Goal: Information Seeking & Learning: Learn about a topic

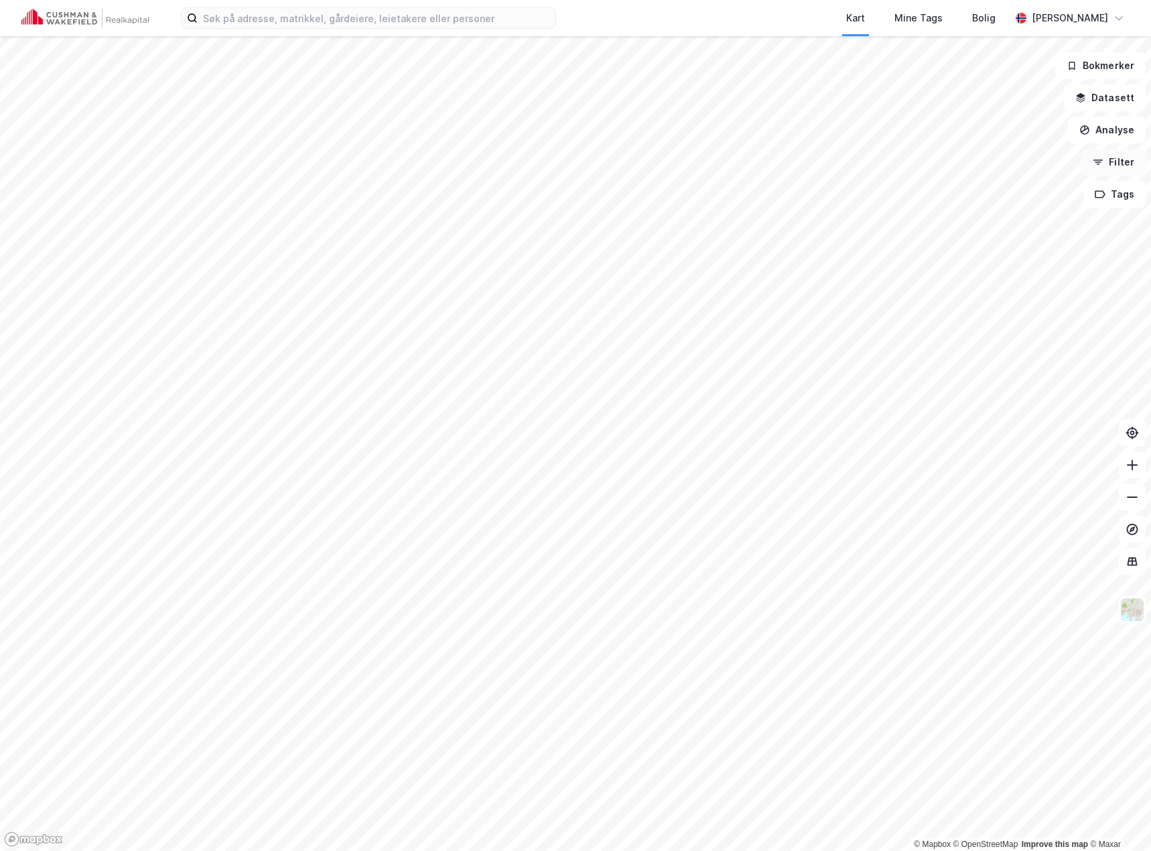
click at [1095, 166] on icon "button" at bounding box center [1098, 162] width 11 height 11
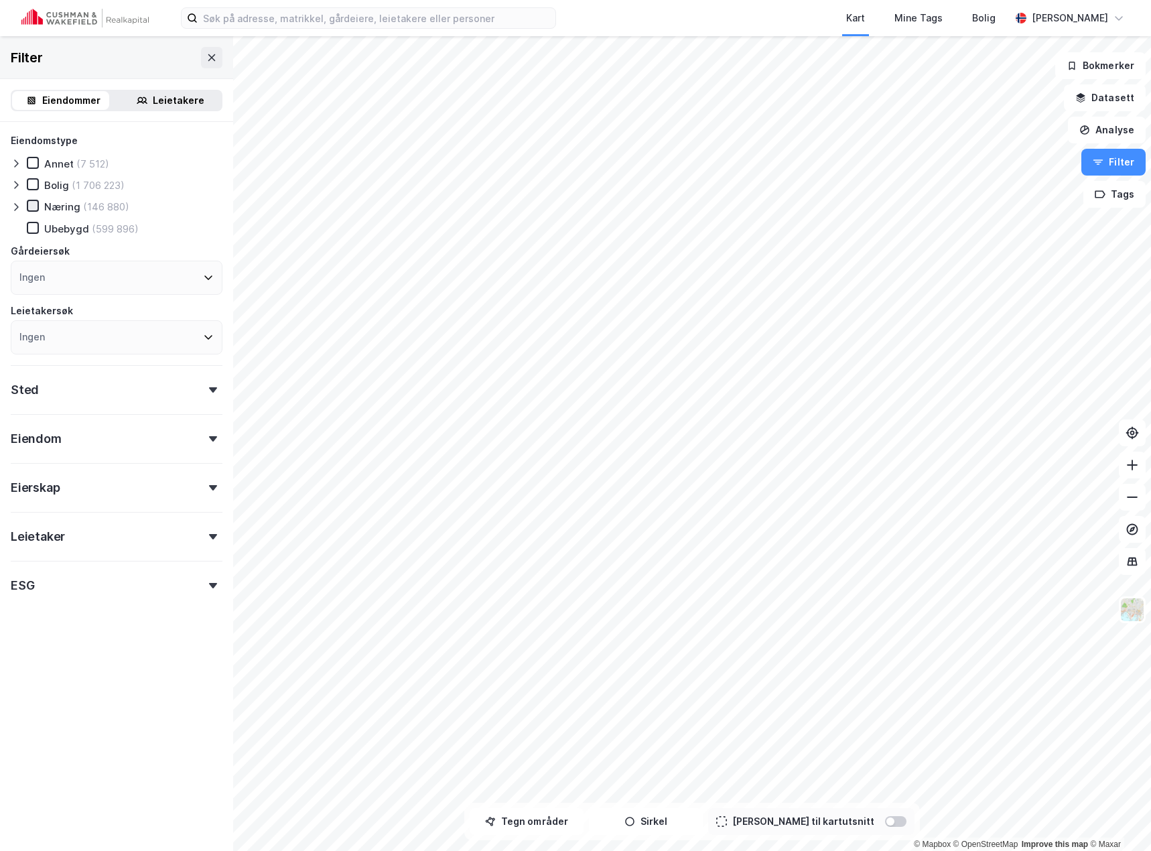
click at [33, 206] on icon at bounding box center [32, 205] width 9 height 9
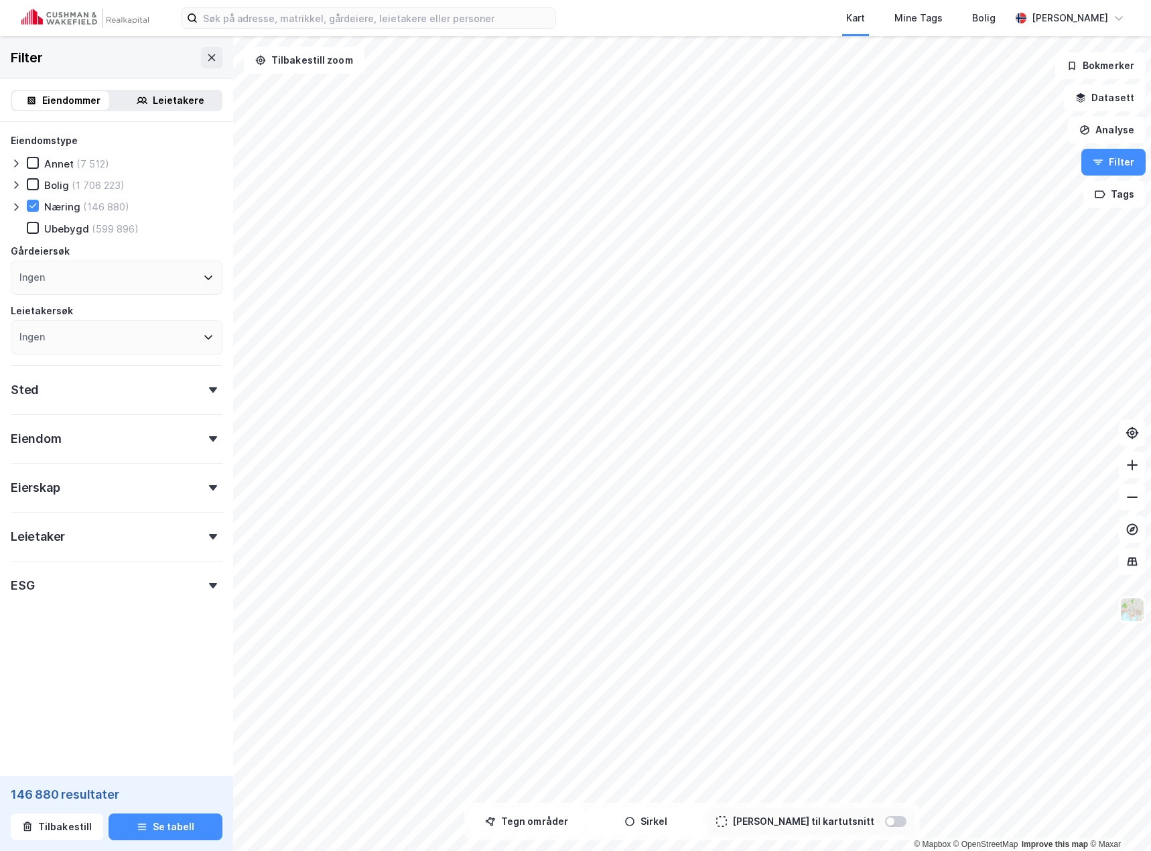
click at [76, 274] on div "Ingen" at bounding box center [117, 278] width 212 height 34
click at [125, 267] on div "Ingen" at bounding box center [117, 278] width 212 height 34
click at [205, 123] on div "Eiendomstype Annet (7 512) Bolig (1 706 223) Næring (146 880) [GEOGRAPHIC_DATA]…" at bounding box center [116, 399] width 233 height 555
click at [174, 336] on div "Ingen" at bounding box center [117, 337] width 212 height 34
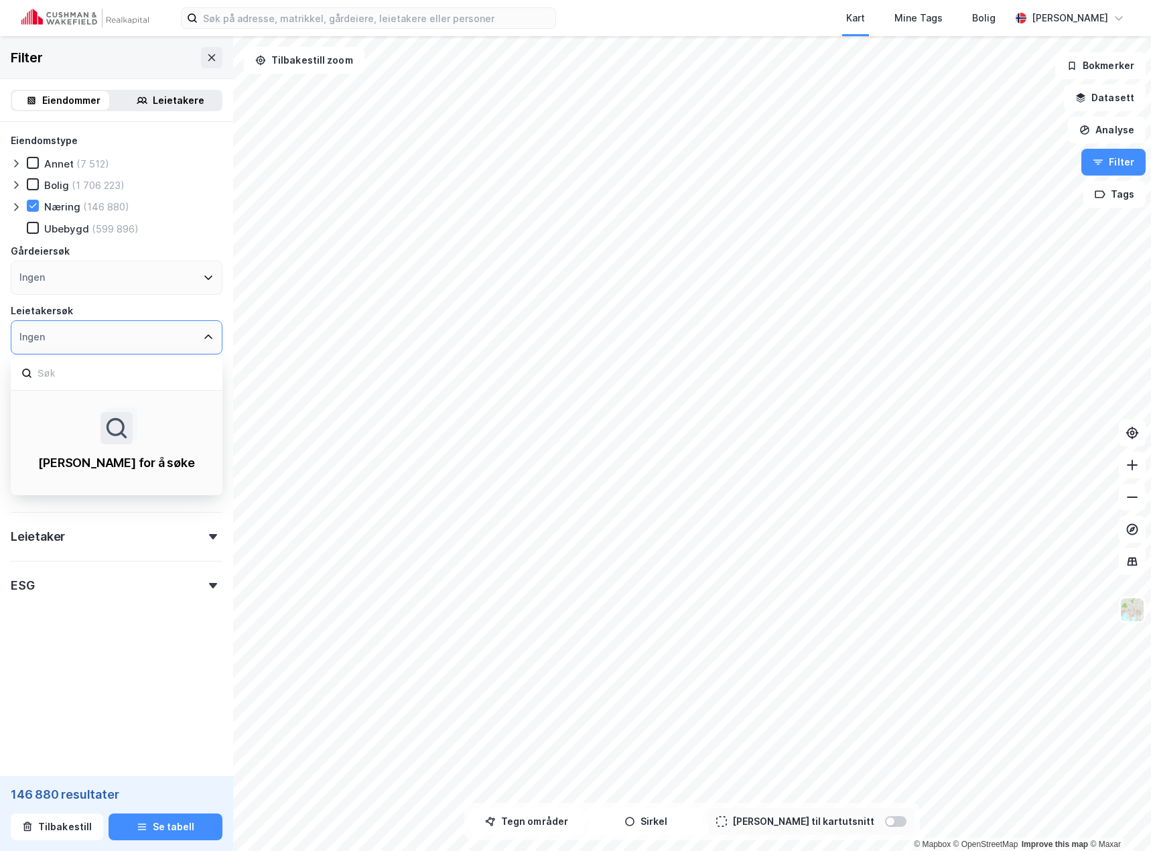
click at [212, 330] on div "Eiendomstype Annet (7 512) Bolig (1 706 223) Næring (146 880) [GEOGRAPHIC_DATA]…" at bounding box center [116, 399] width 233 height 555
click at [182, 376] on div "Sted" at bounding box center [117, 384] width 212 height 38
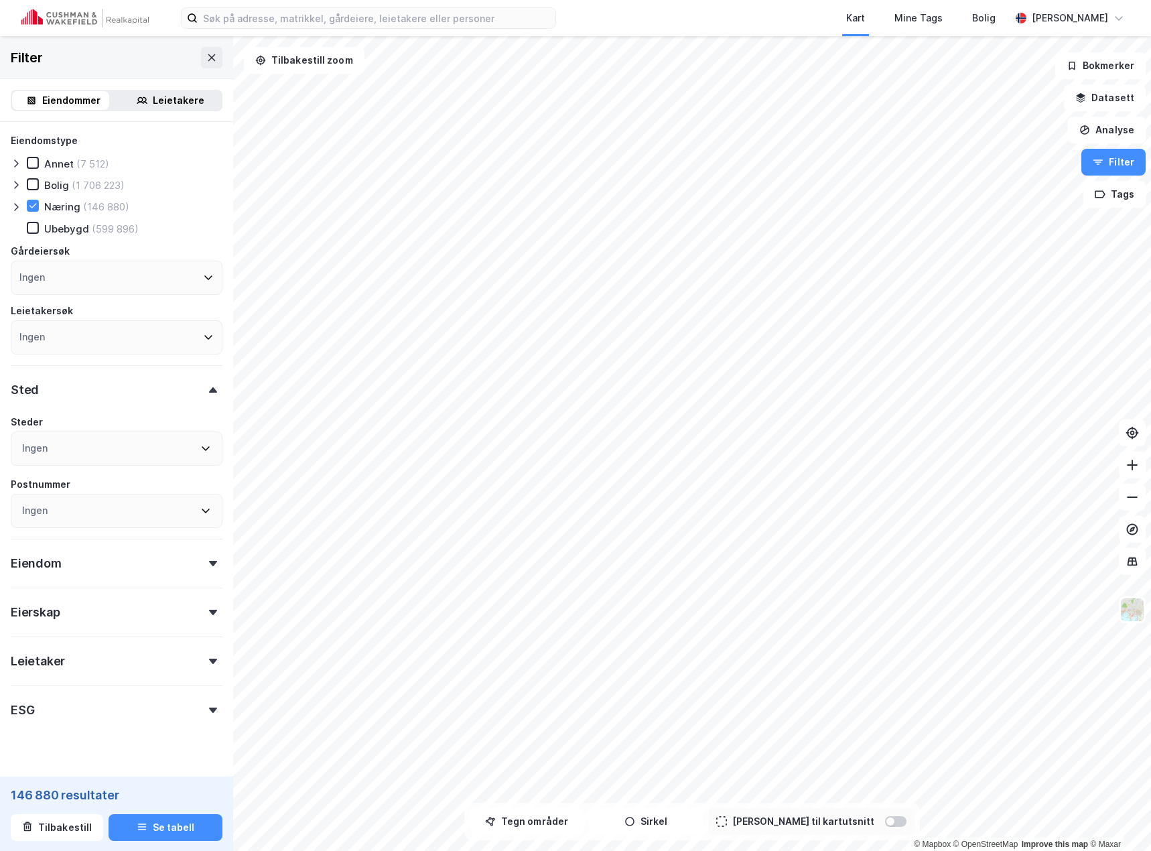
click at [182, 376] on div "Sted" at bounding box center [117, 384] width 212 height 38
click at [174, 444] on div "Eiendom" at bounding box center [117, 433] width 212 height 38
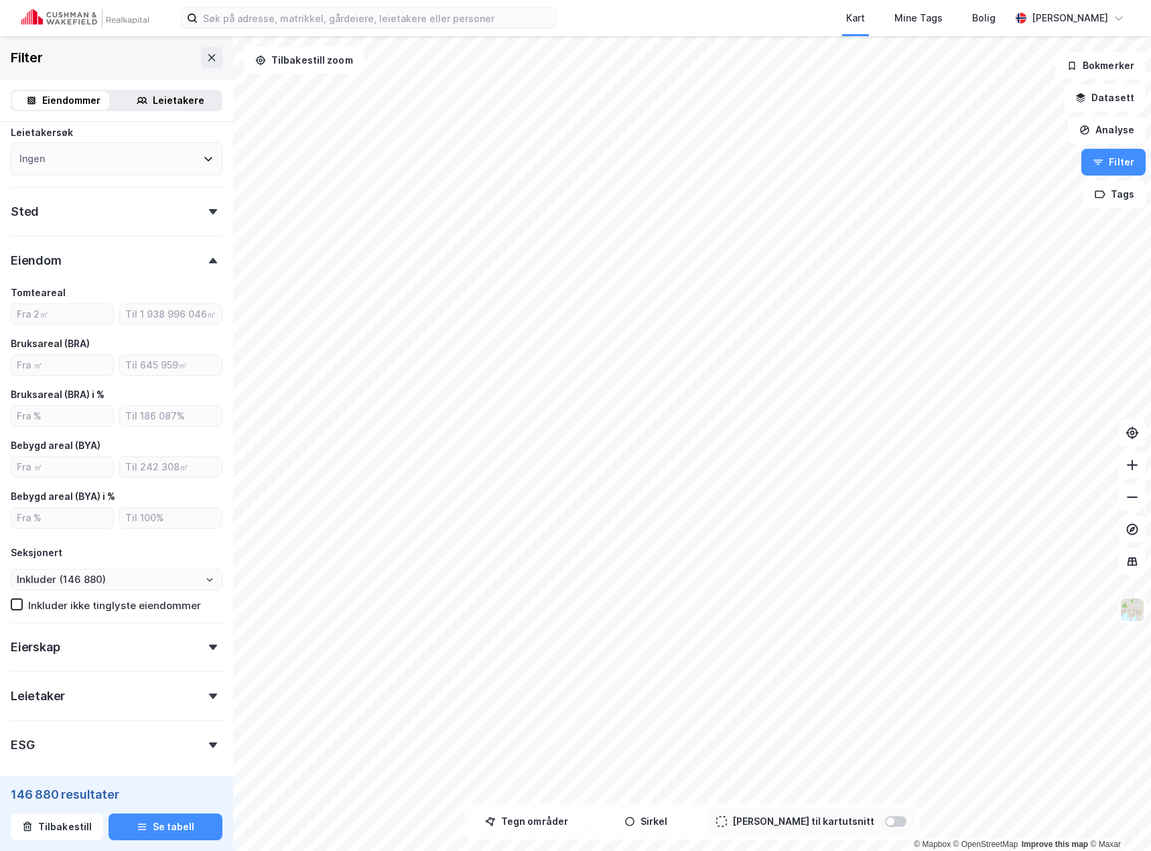
scroll to position [201, 0]
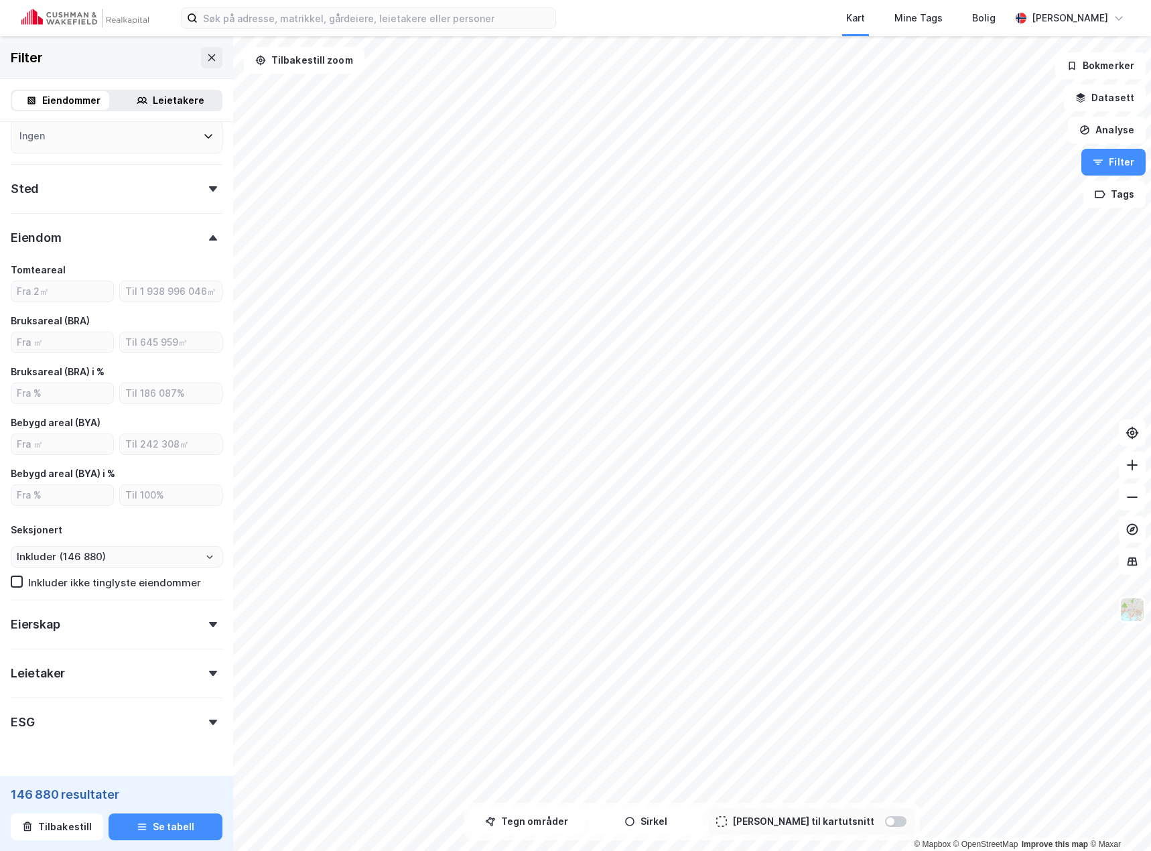
click at [166, 665] on div "Leietaker" at bounding box center [117, 668] width 212 height 38
click at [165, 665] on div "Leietaker" at bounding box center [117, 668] width 212 height 38
click at [162, 632] on div "Eierskap" at bounding box center [117, 619] width 212 height 38
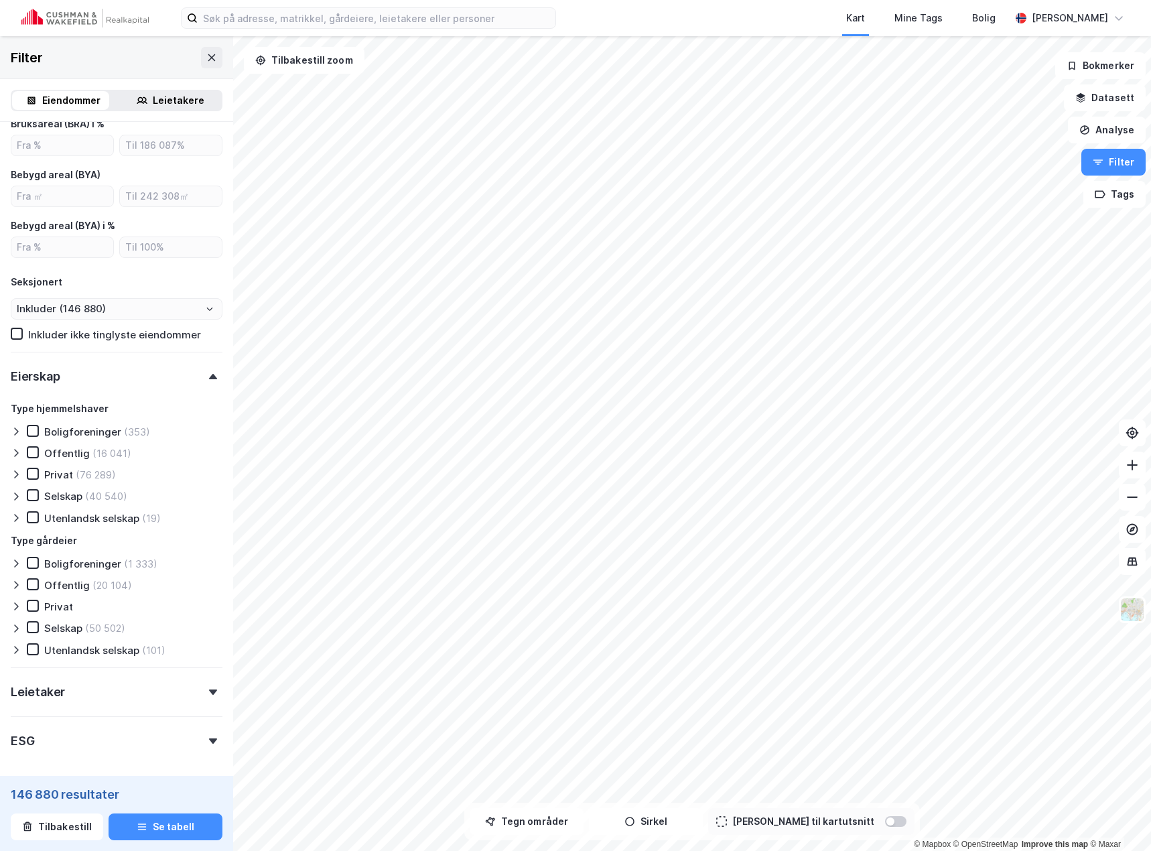
scroll to position [505, 0]
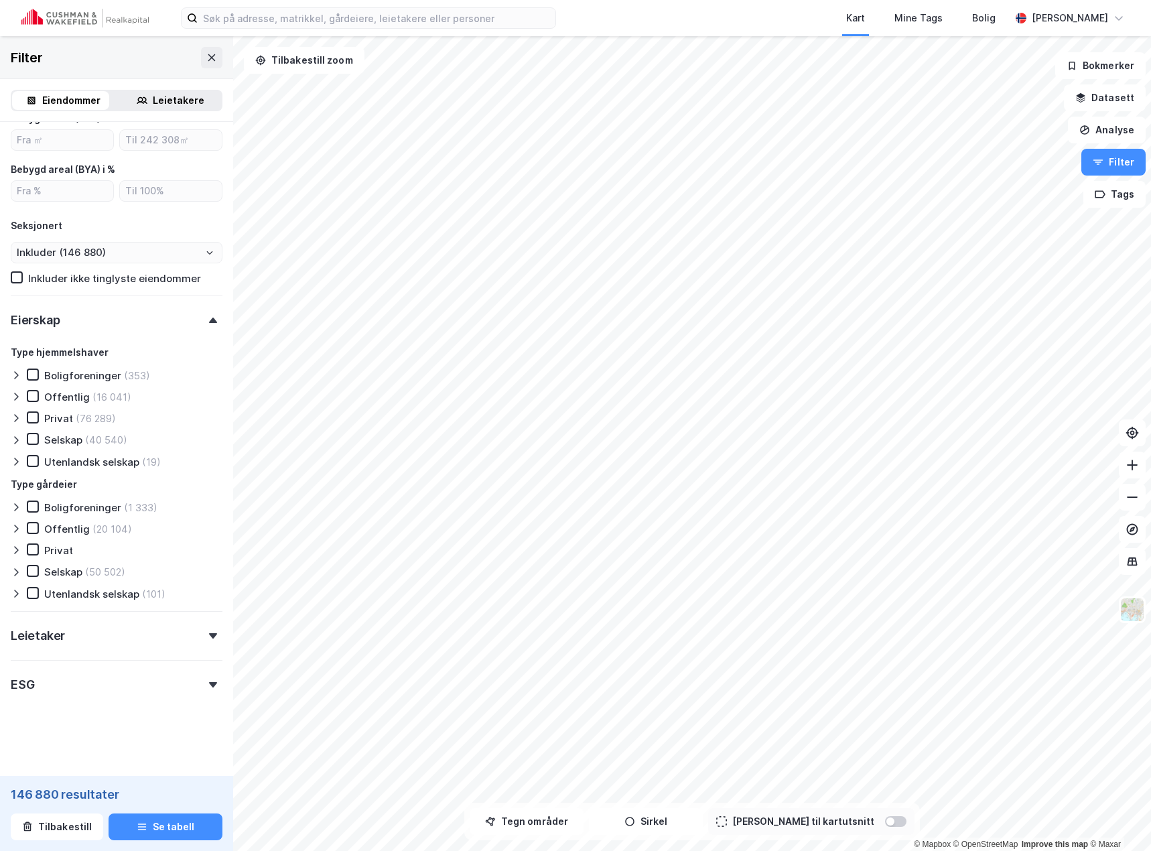
click at [99, 625] on div "Leietaker" at bounding box center [117, 630] width 212 height 38
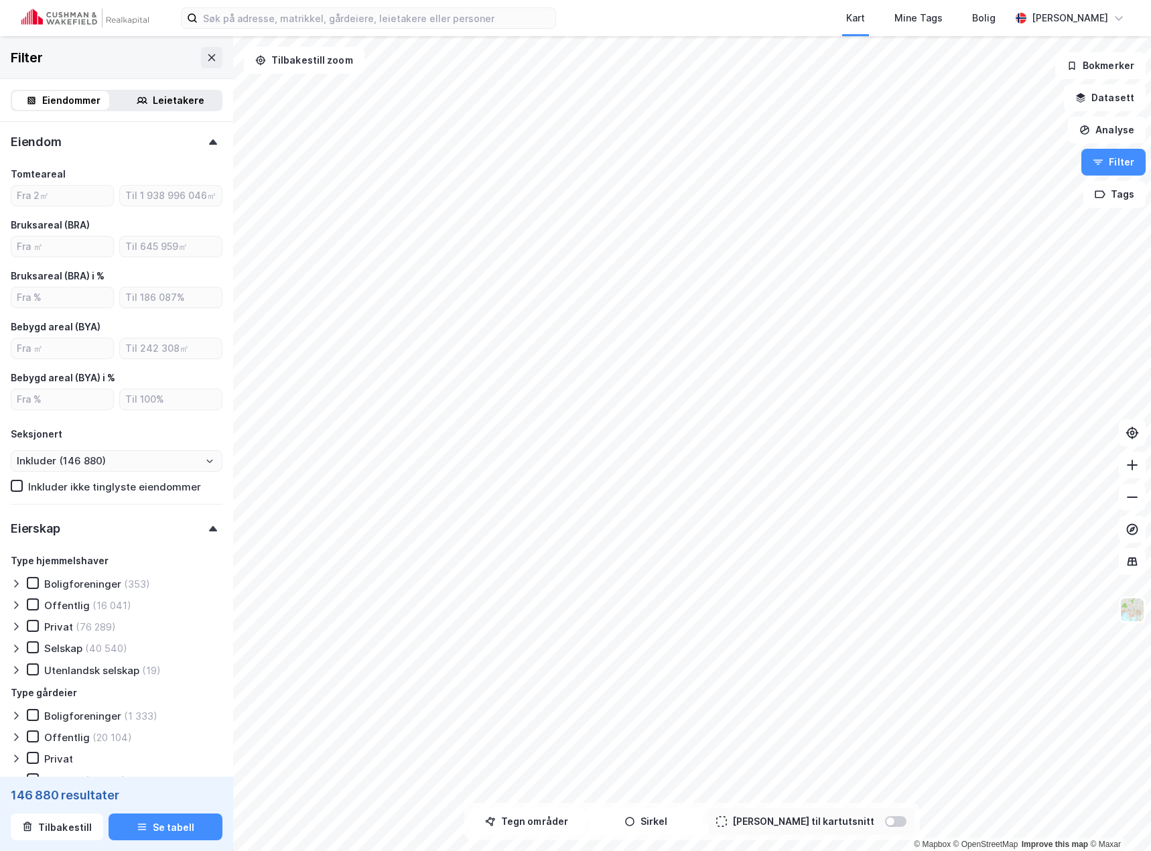
scroll to position [29, 0]
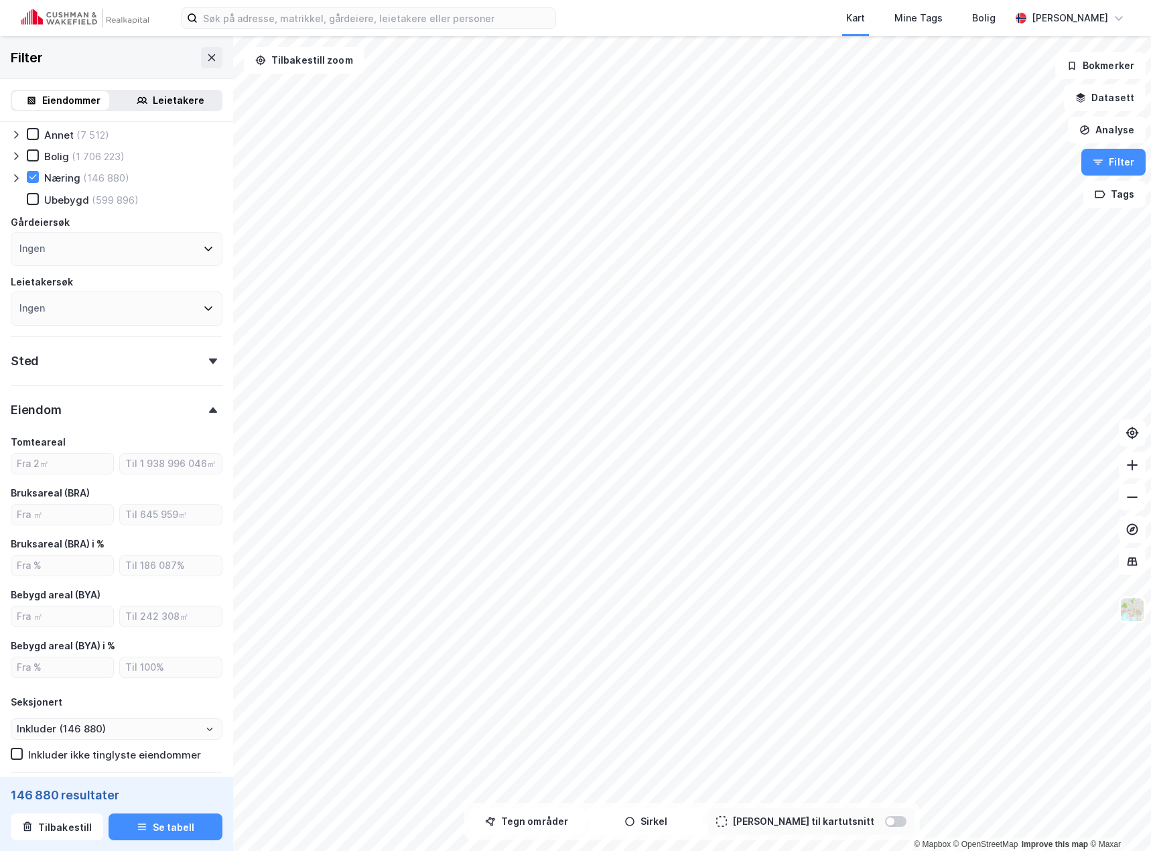
click at [79, 316] on div "Ingen" at bounding box center [117, 309] width 212 height 34
click at [79, 309] on div "Ingen" at bounding box center [117, 309] width 212 height 34
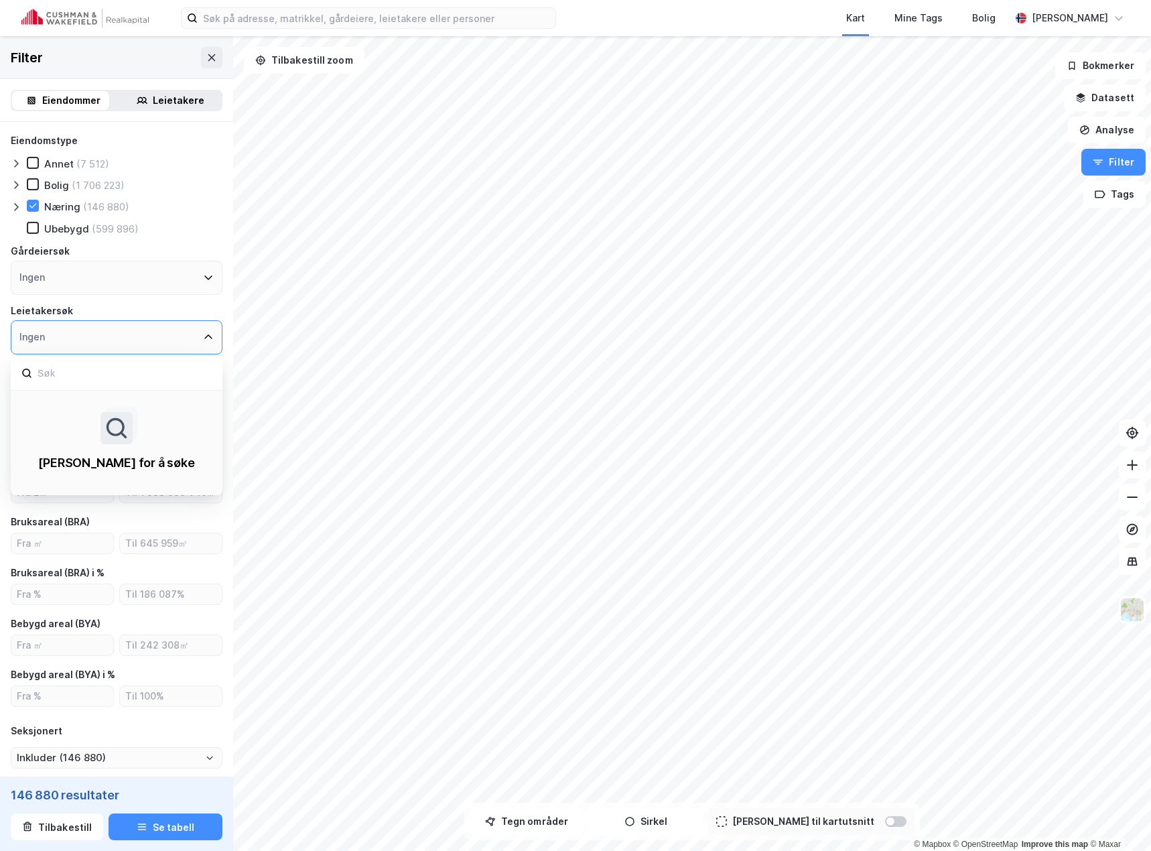
click at [159, 237] on div "Eiendomstype Annet (7 512) Bolig (1 706 223) Næring (146 880) Ubebygd (599 896)…" at bounding box center [117, 244] width 212 height 222
click at [147, 395] on div "Sted" at bounding box center [117, 384] width 212 height 38
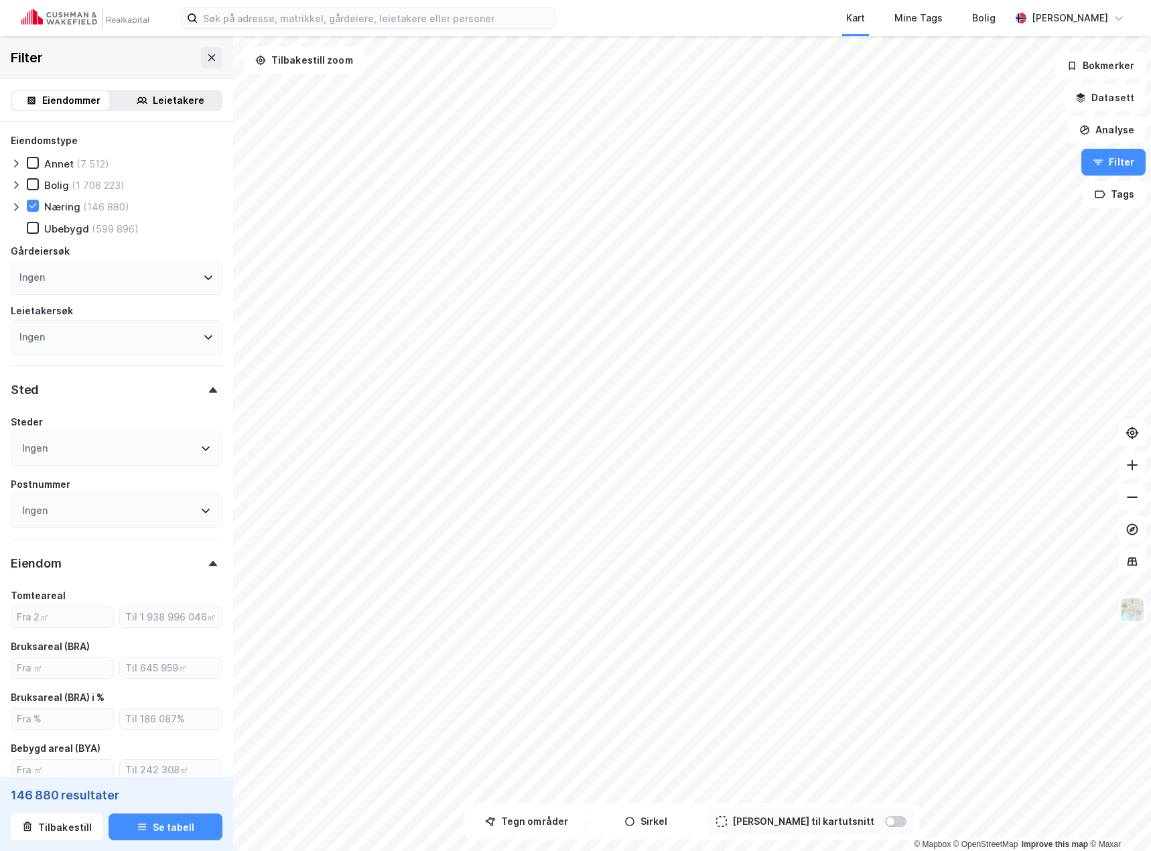
click at [147, 393] on div "Sted" at bounding box center [117, 384] width 212 height 38
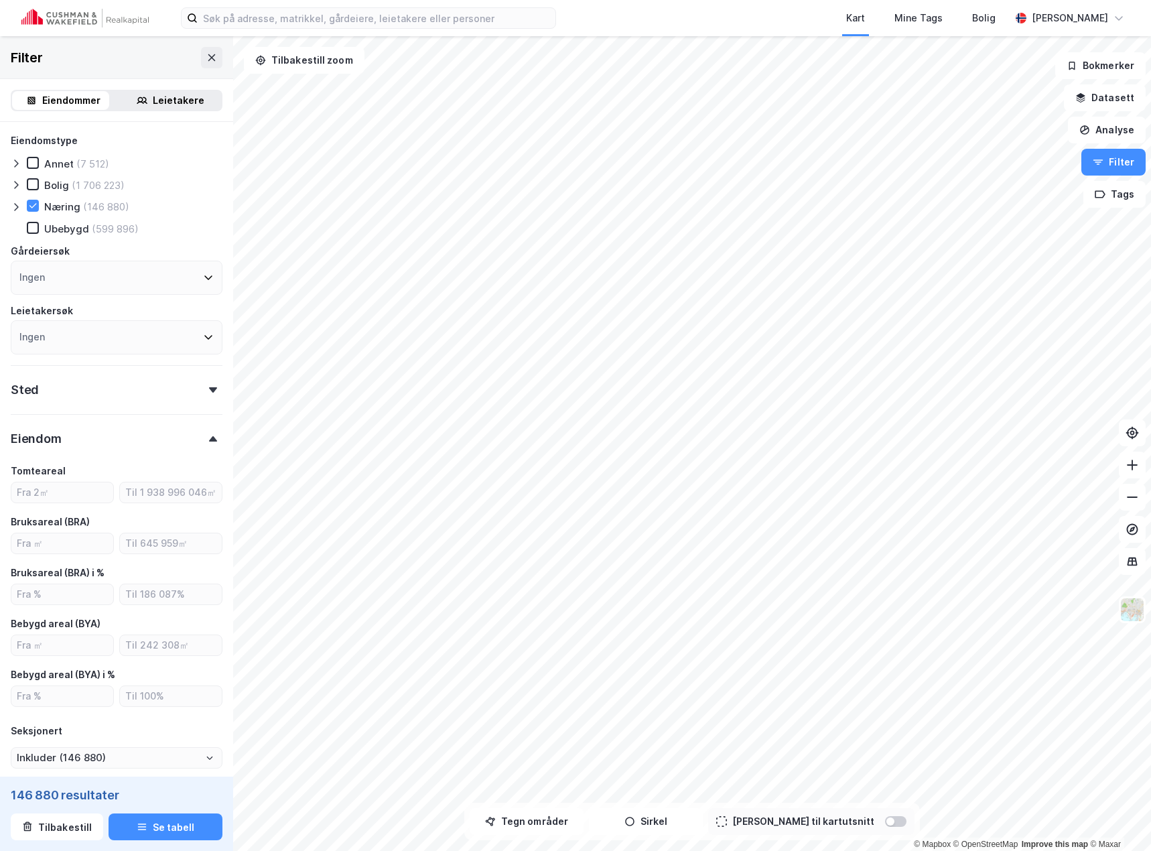
click at [161, 334] on div "Ingen" at bounding box center [117, 337] width 212 height 34
click at [162, 338] on div "Ingen" at bounding box center [117, 337] width 212 height 34
click at [184, 243] on div "Gårdeiersøk" at bounding box center [117, 251] width 212 height 16
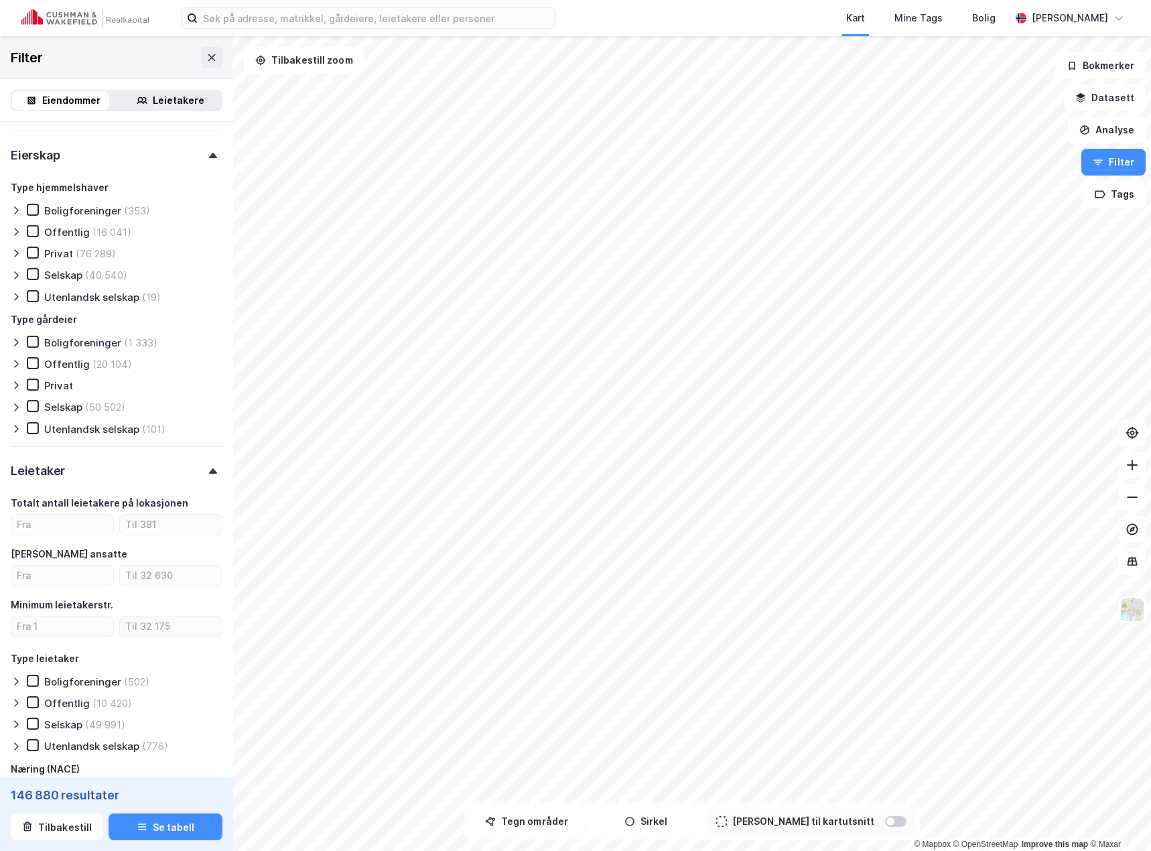
scroll to position [737, 0]
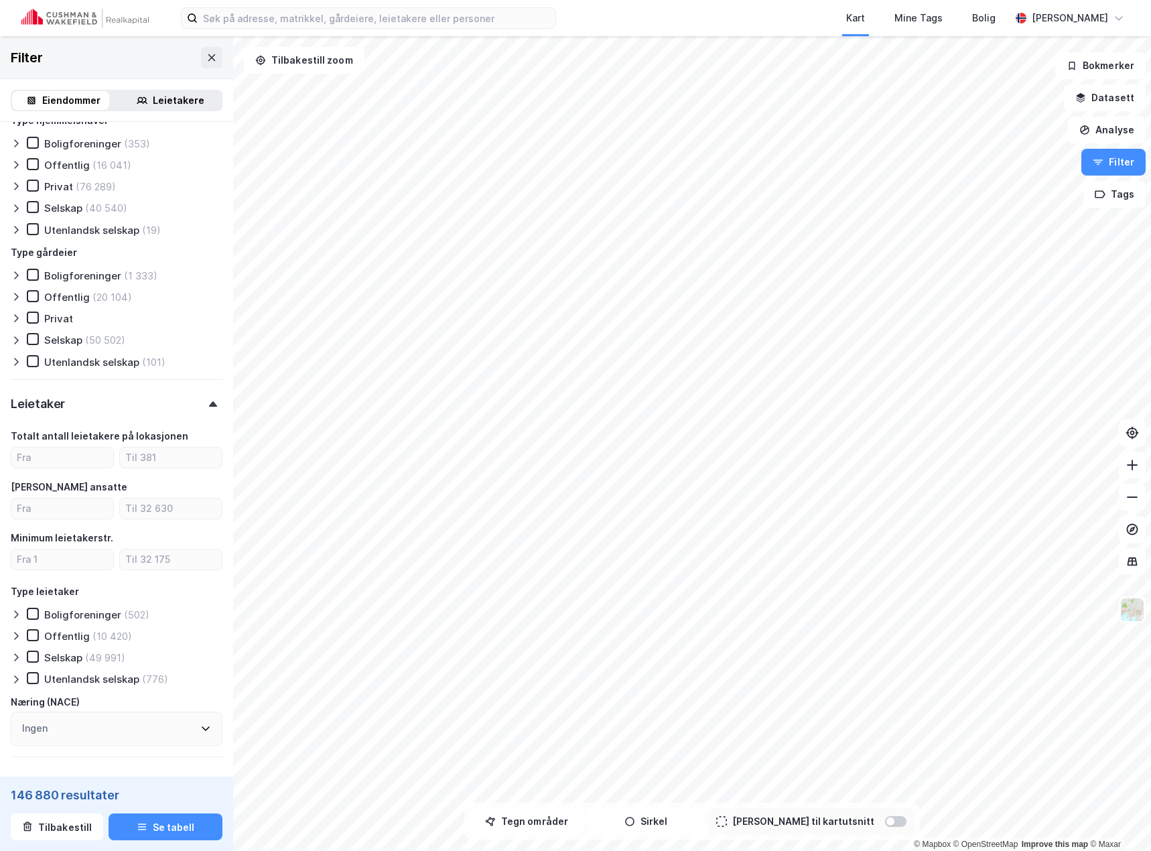
click at [59, 739] on div "Ingen" at bounding box center [117, 729] width 212 height 34
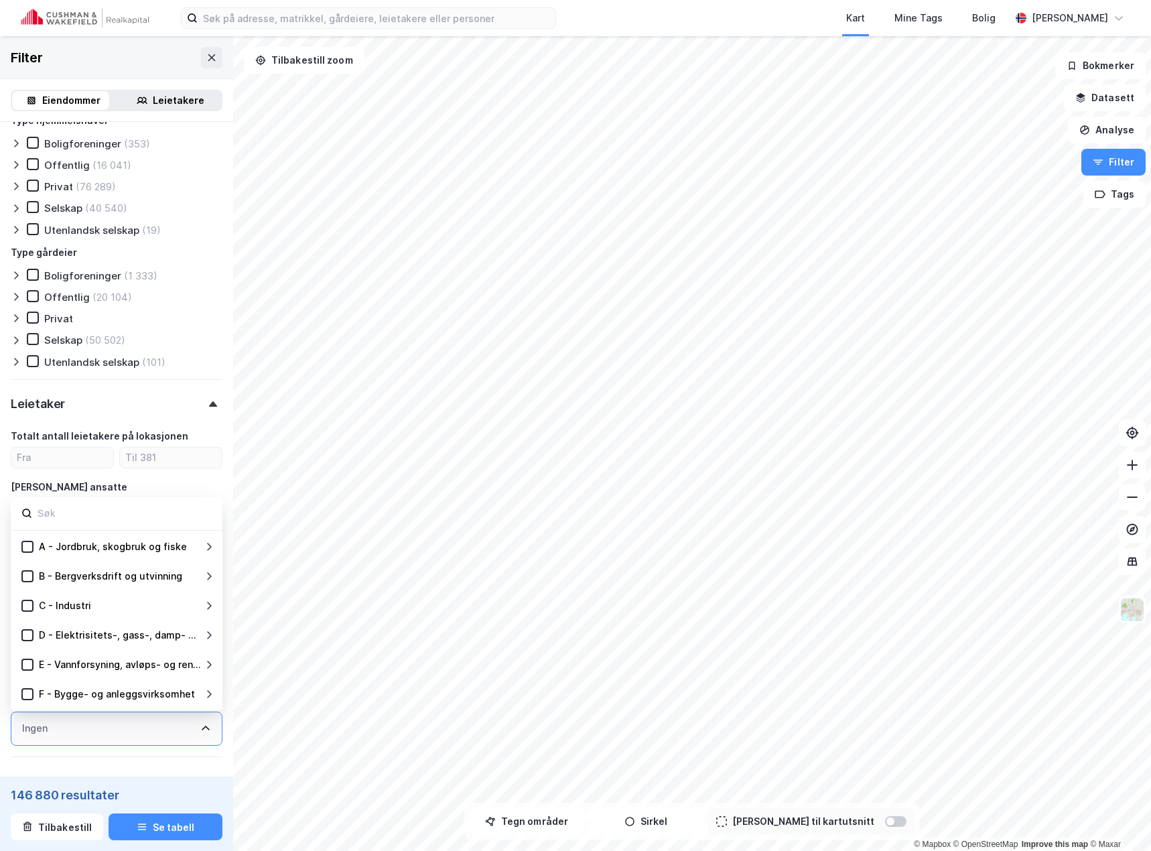
click at [59, 733] on div "Ingen" at bounding box center [117, 729] width 212 height 34
click at [162, 759] on div "ESG" at bounding box center [117, 776] width 212 height 38
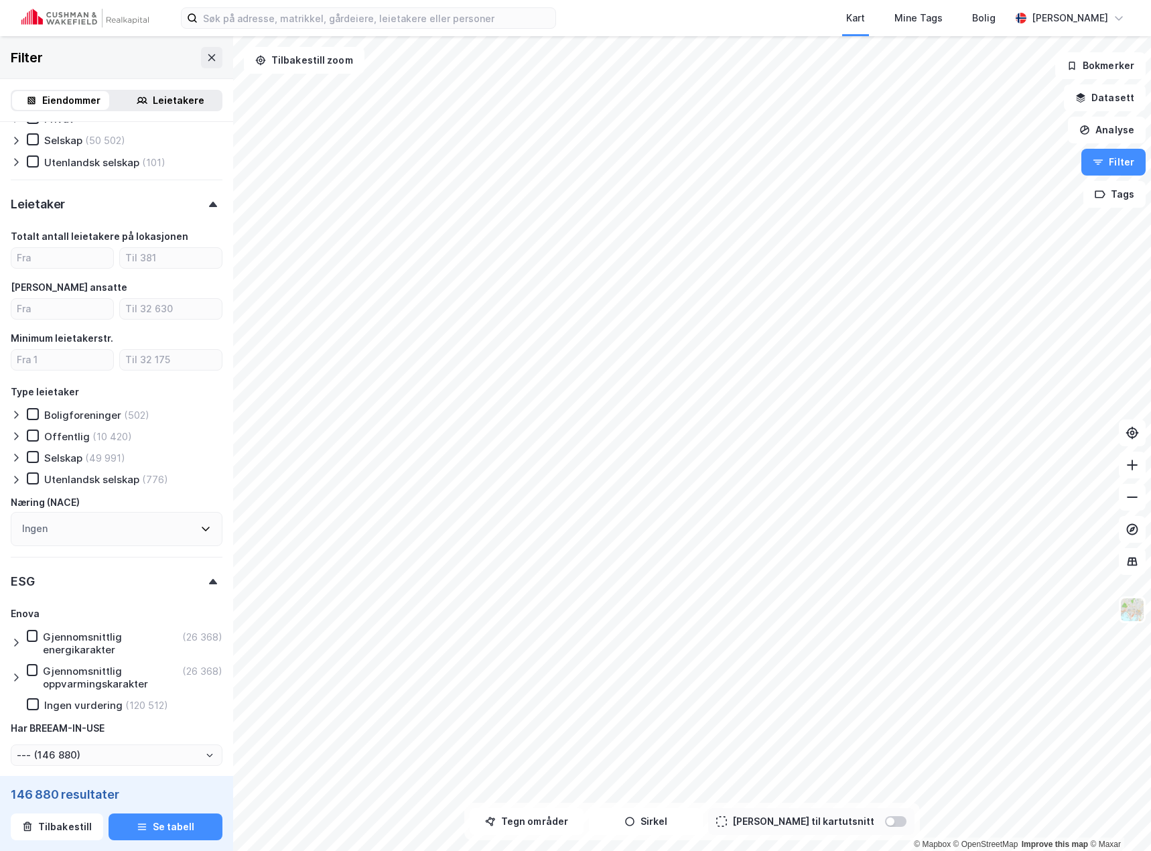
scroll to position [938, 0]
click at [206, 574] on div "ESG" at bounding box center [117, 575] width 212 height 38
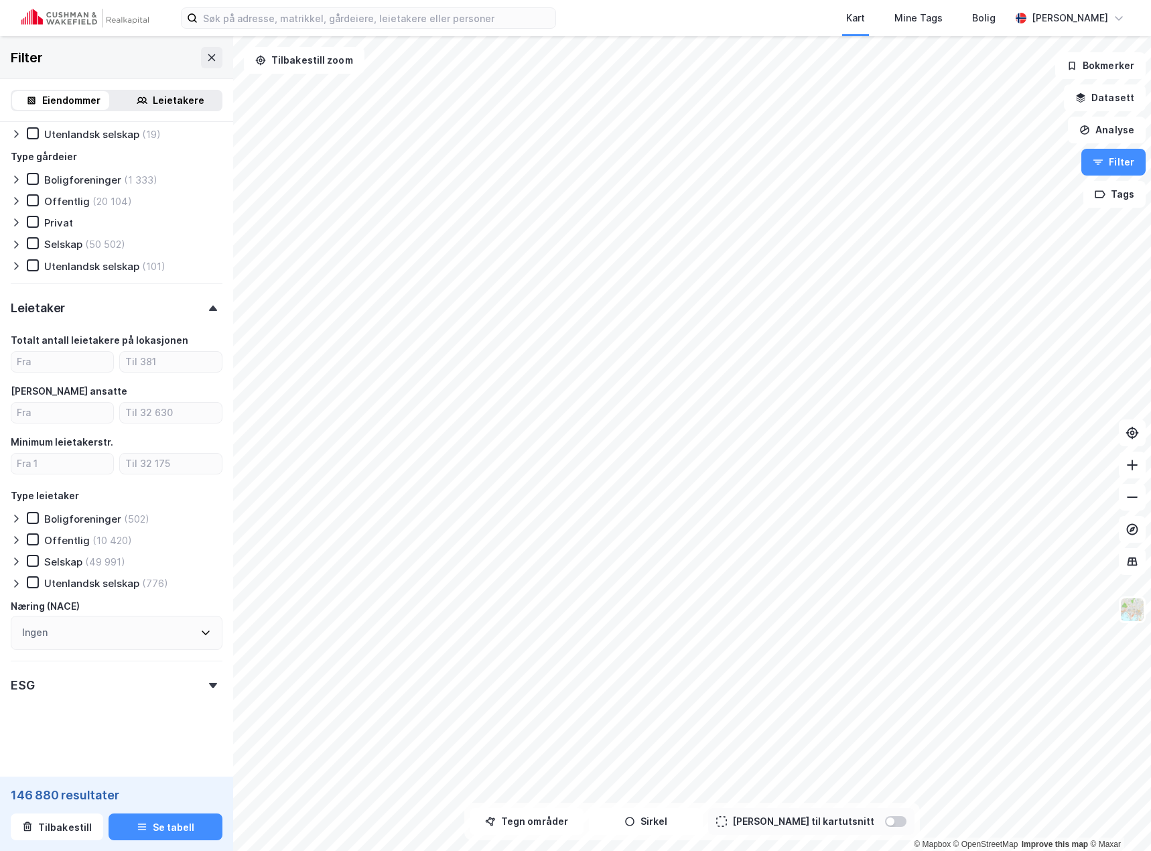
click at [152, 314] on div "Leietaker" at bounding box center [117, 302] width 212 height 38
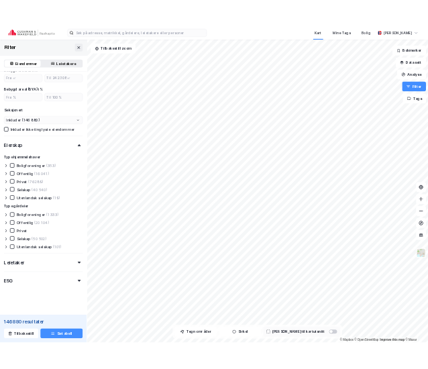
scroll to position [505, 0]
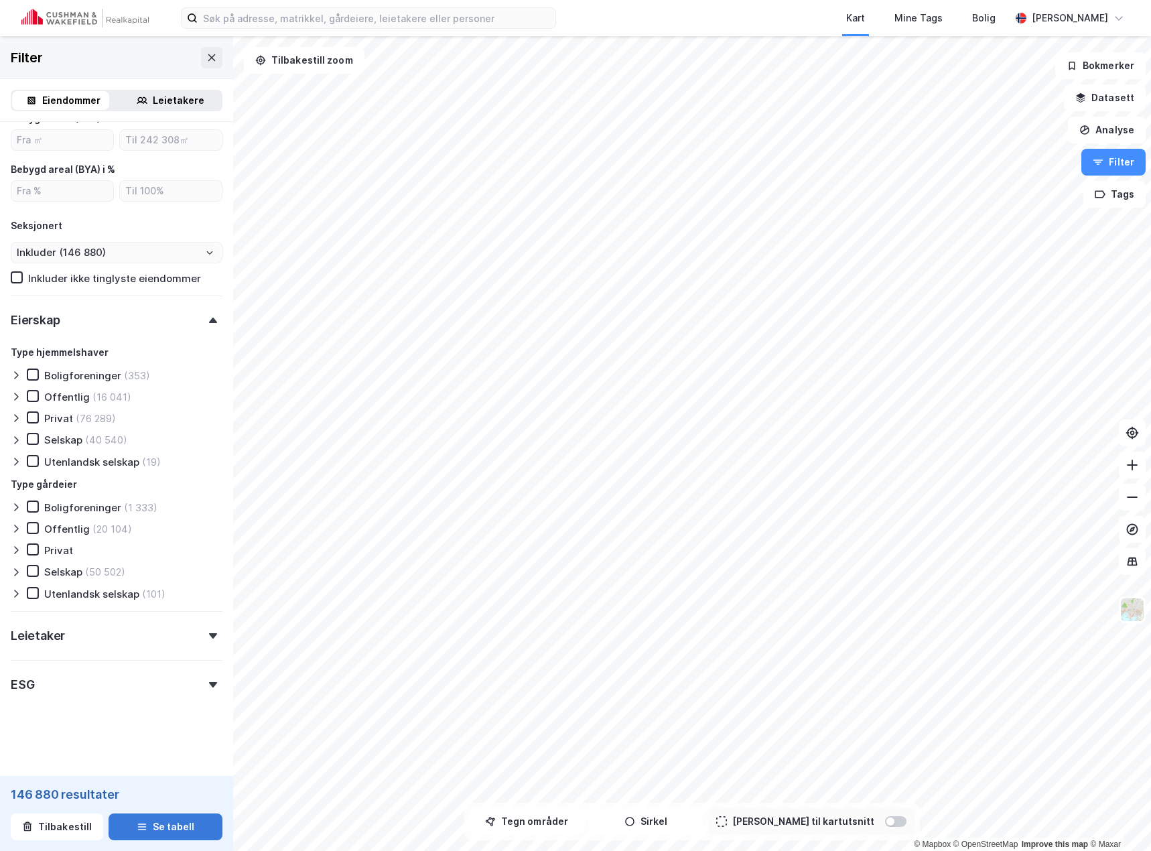
click at [182, 822] on button "Se tabell" at bounding box center [166, 827] width 114 height 27
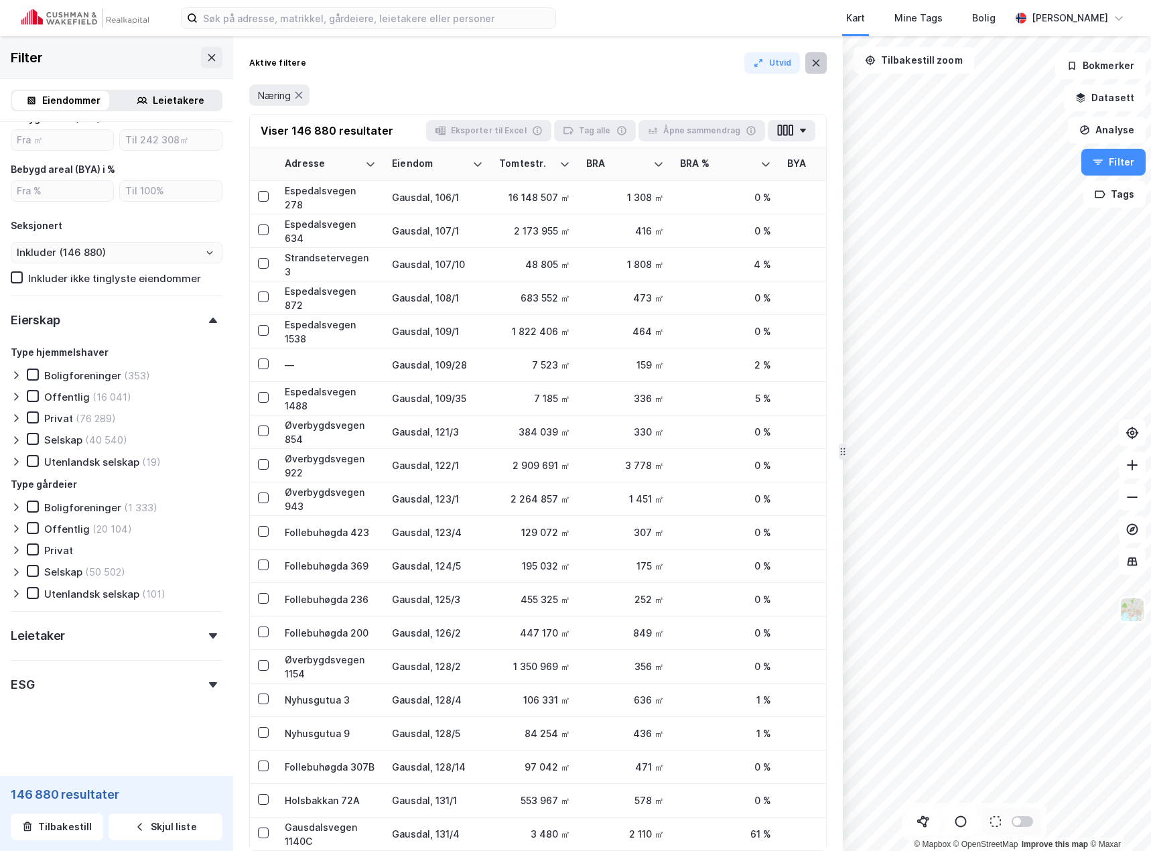
click at [812, 60] on icon at bounding box center [816, 63] width 11 height 11
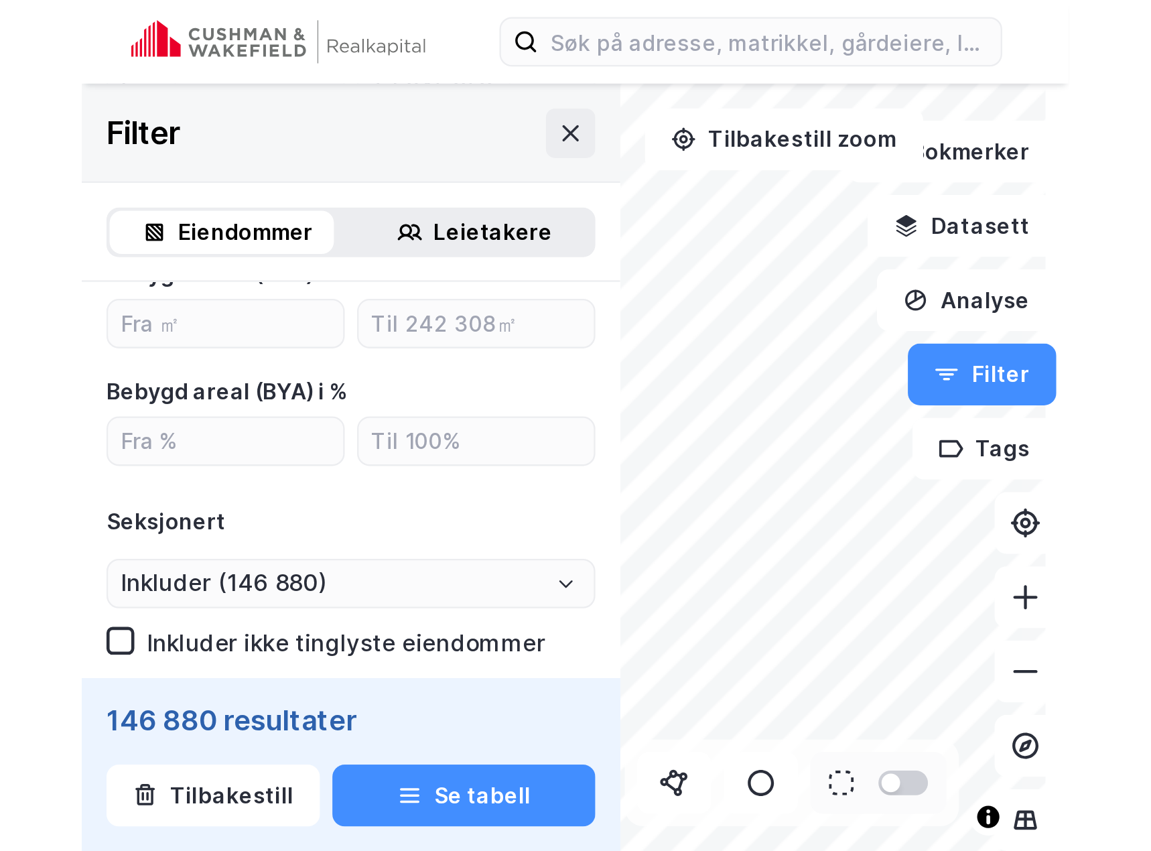
scroll to position [505, 0]
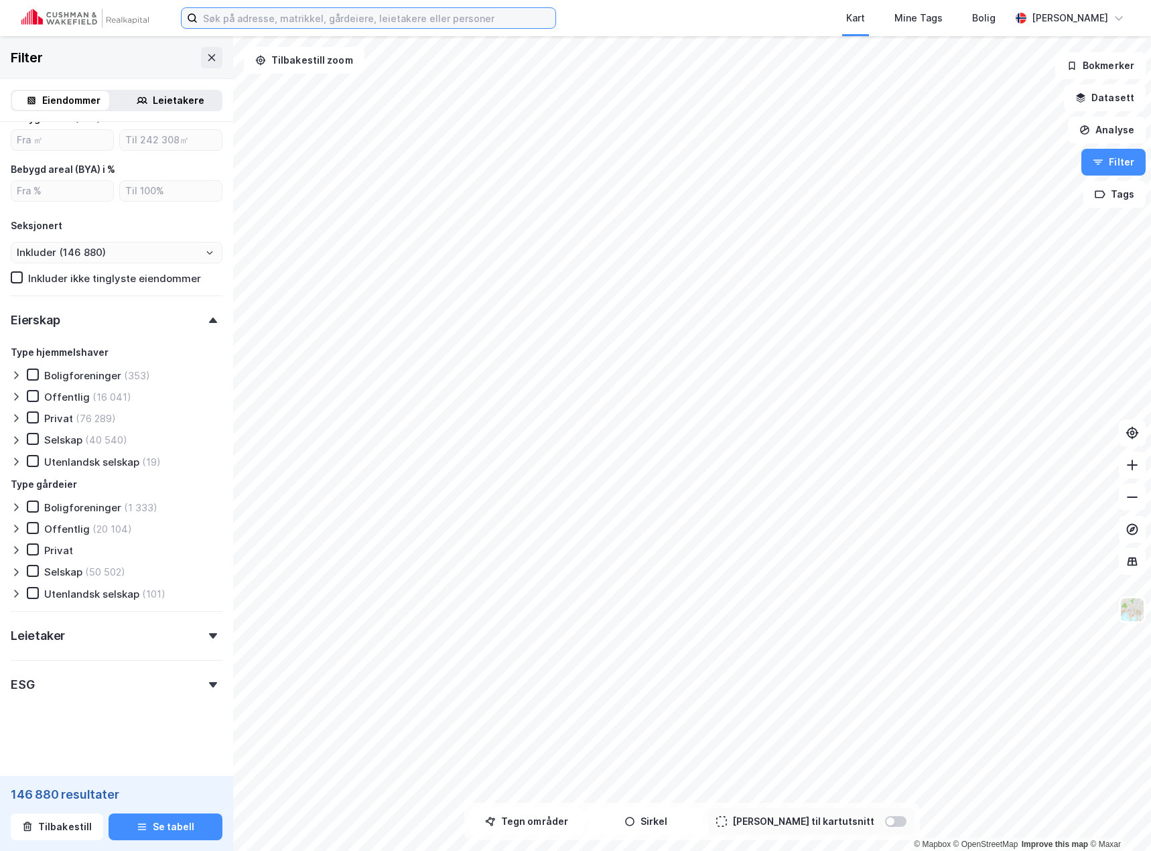
click at [420, 14] on input at bounding box center [377, 18] width 358 height 20
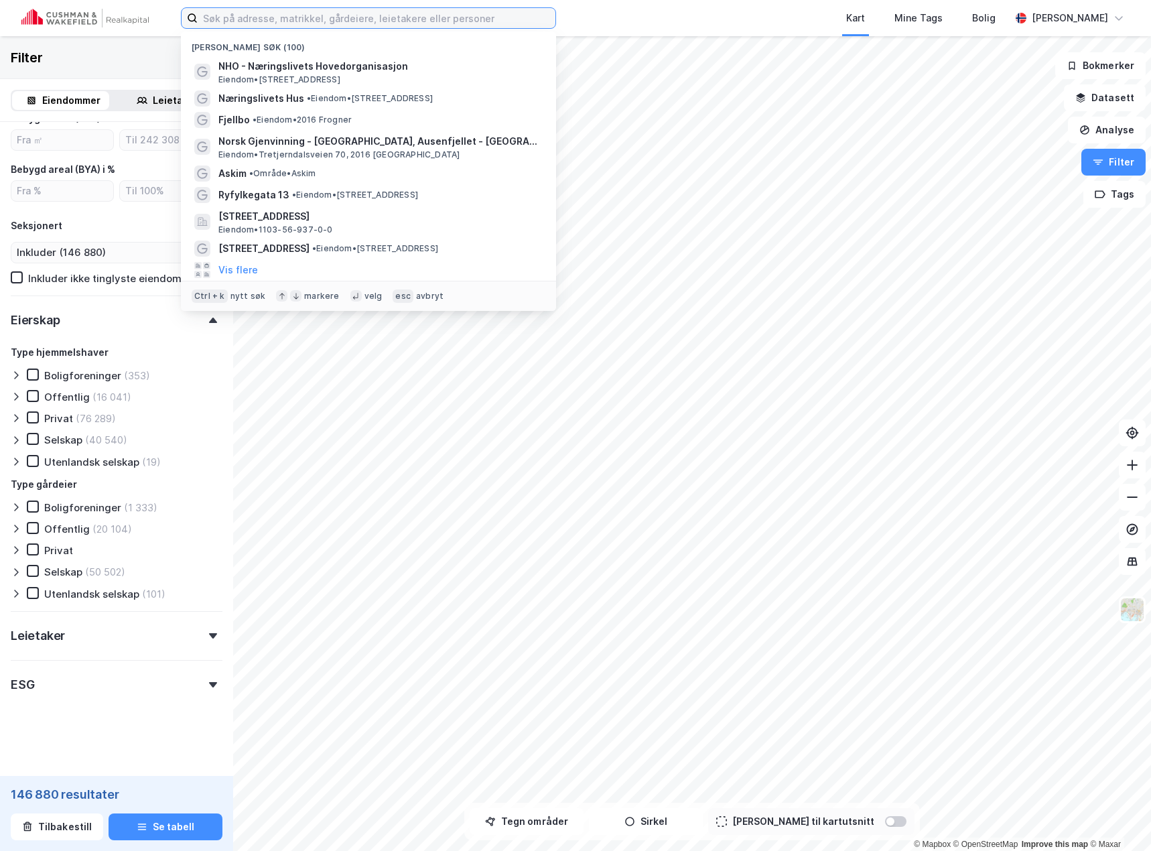
paste input "[STREET_ADDRESS]"
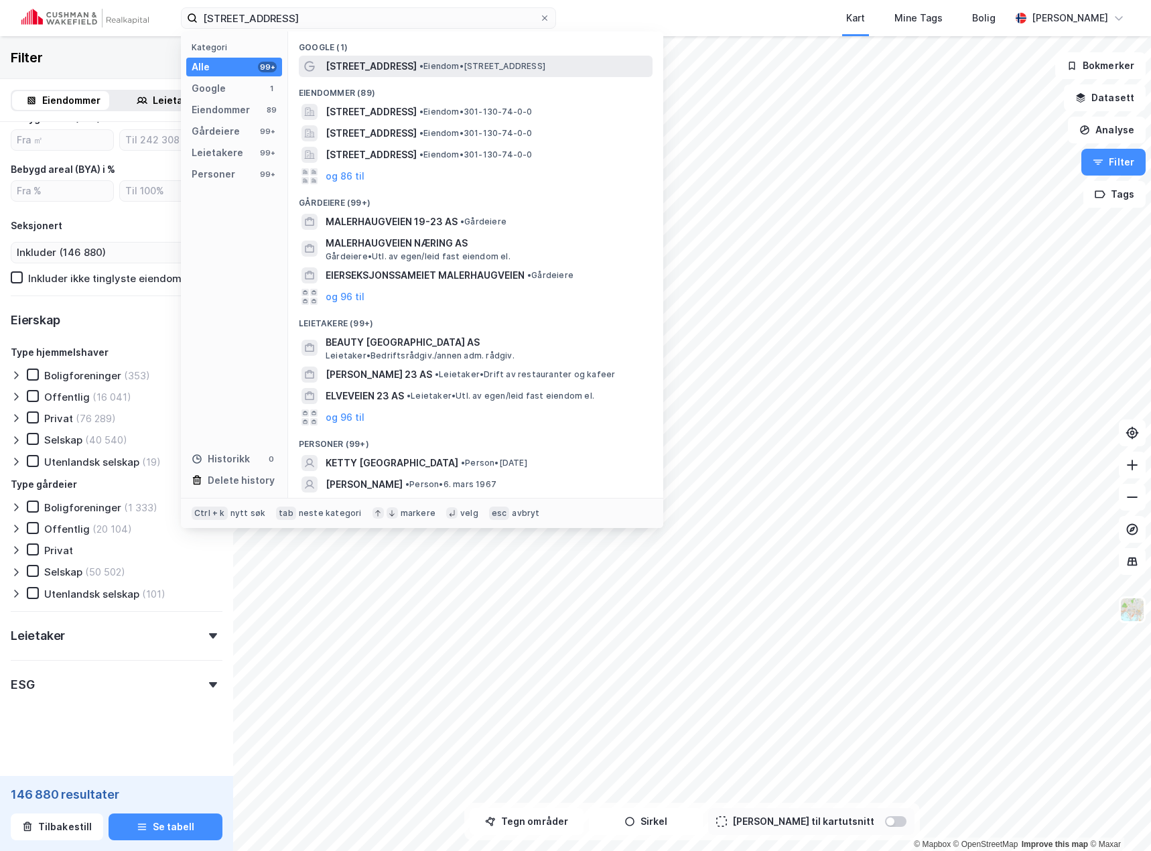
click at [391, 71] on span "[STREET_ADDRESS]" at bounding box center [371, 66] width 91 height 16
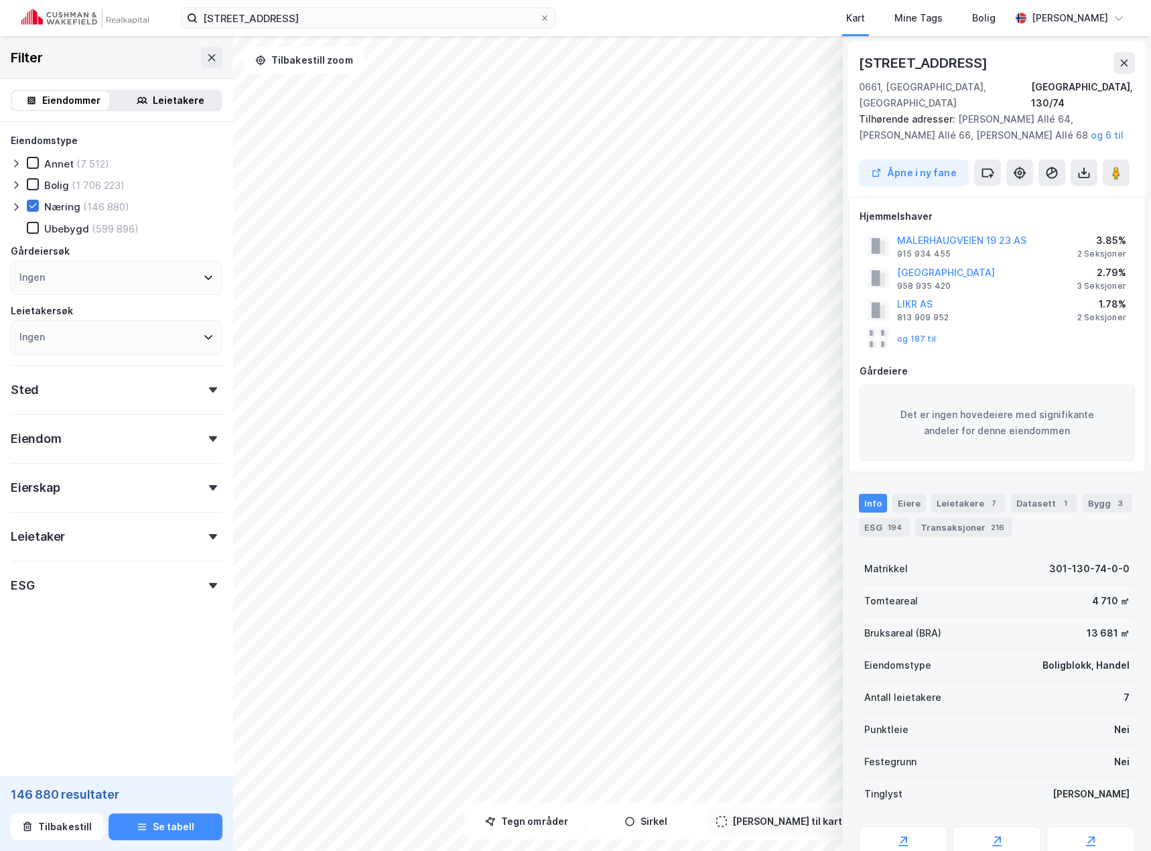
click at [36, 204] on icon at bounding box center [32, 206] width 7 height 5
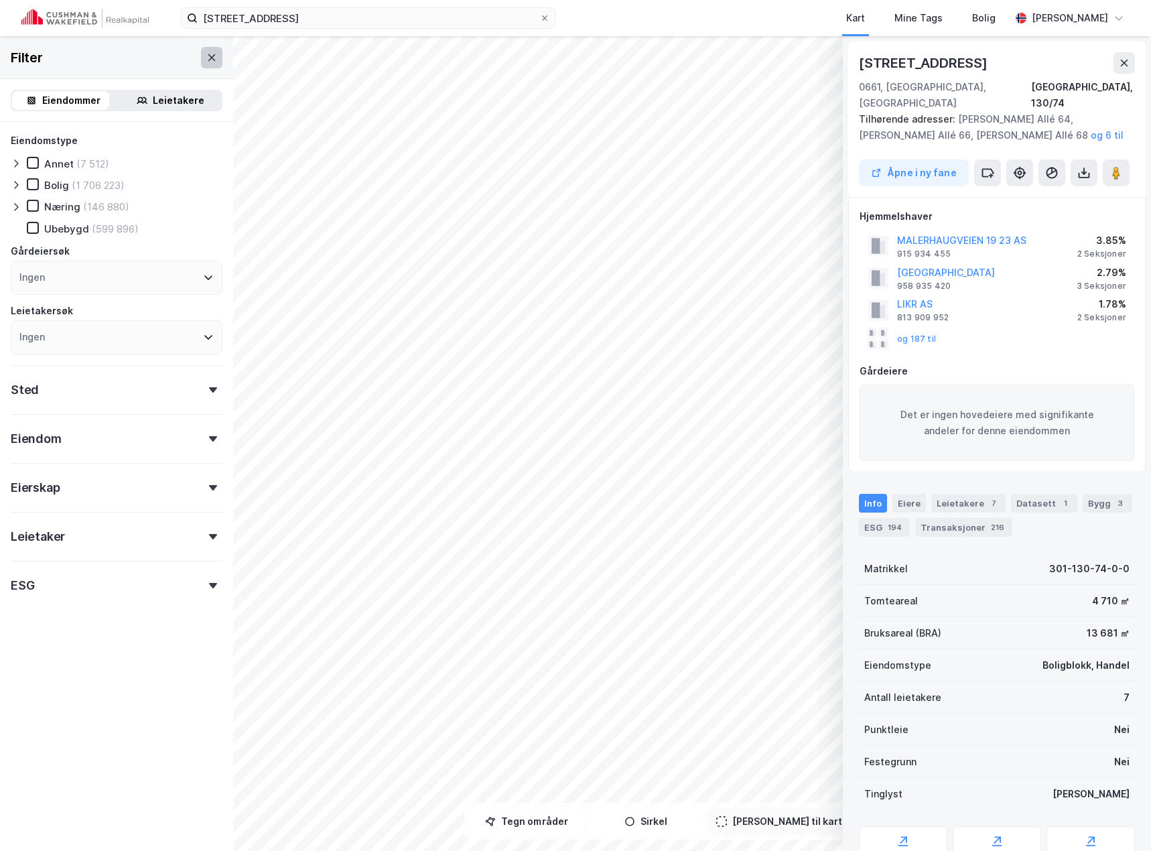
click at [208, 64] on button at bounding box center [211, 57] width 21 height 21
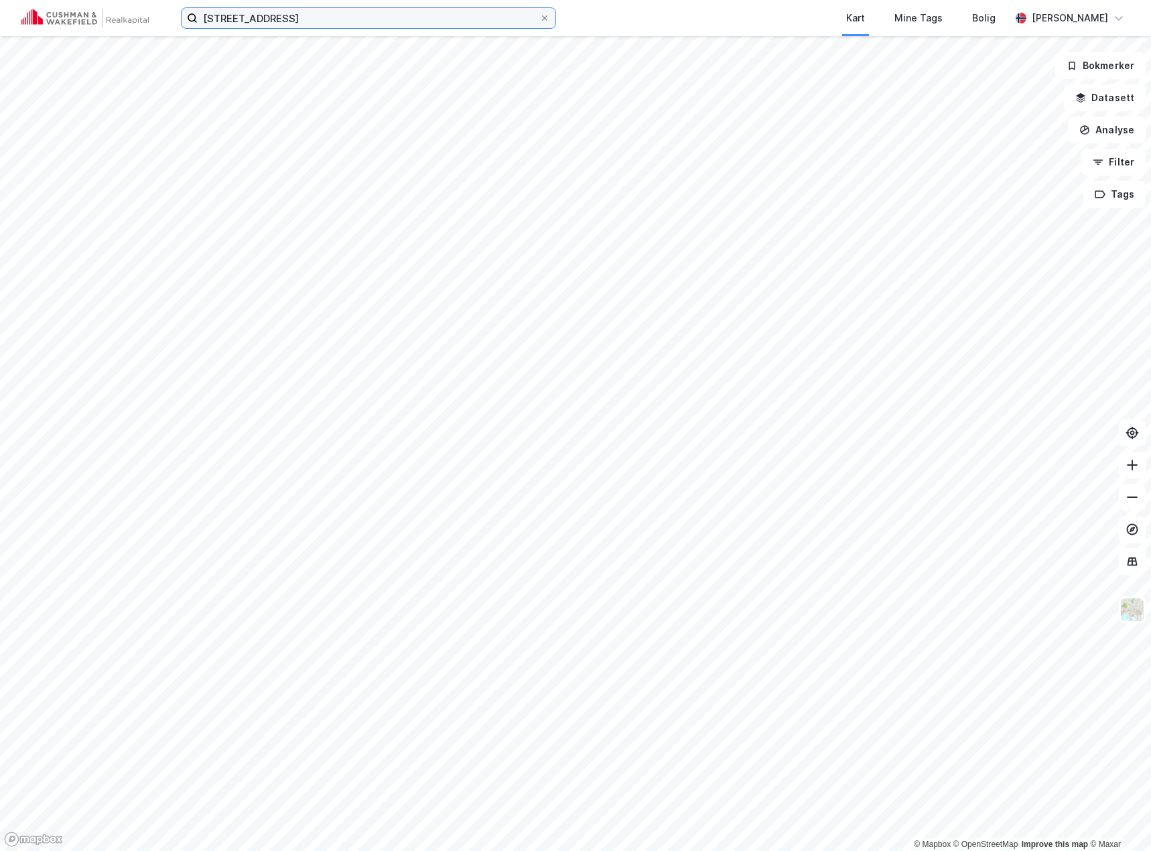
click at [382, 20] on input "[STREET_ADDRESS]" at bounding box center [369, 18] width 342 height 20
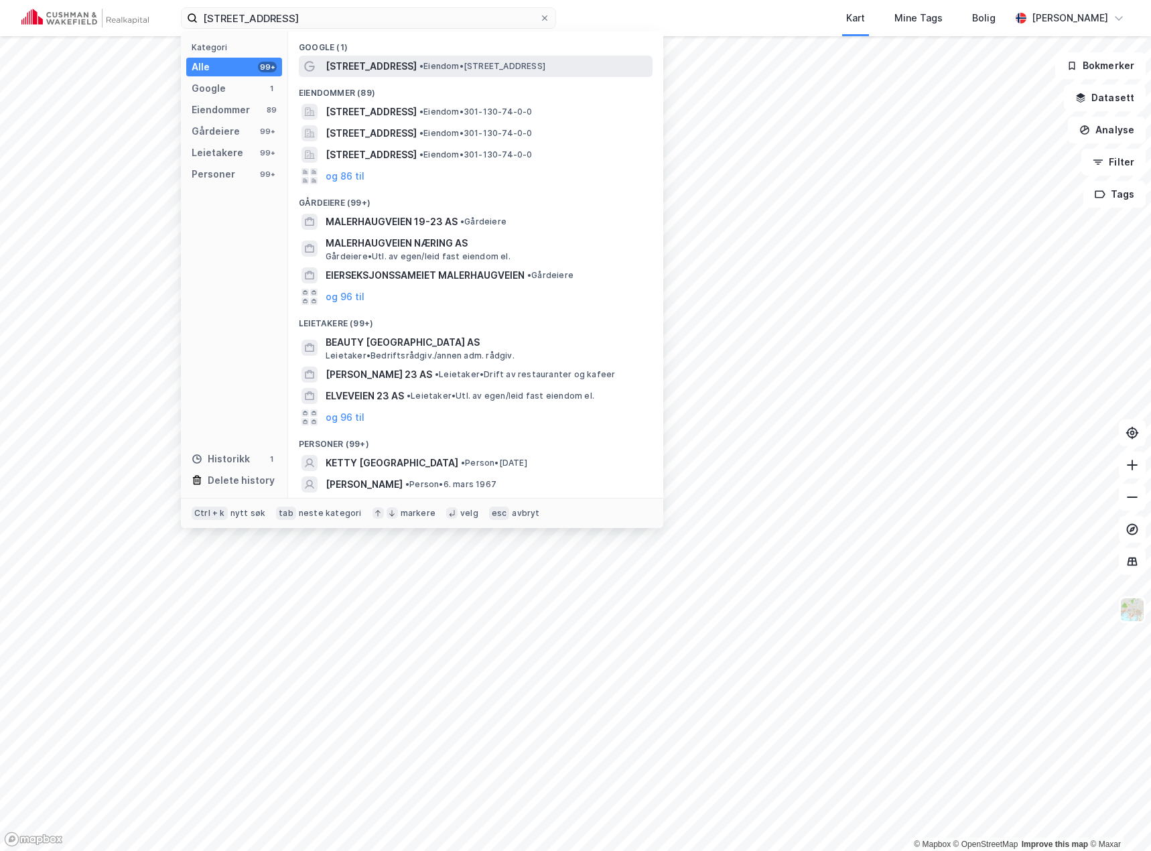
click at [390, 74] on span "[STREET_ADDRESS]" at bounding box center [371, 66] width 91 height 16
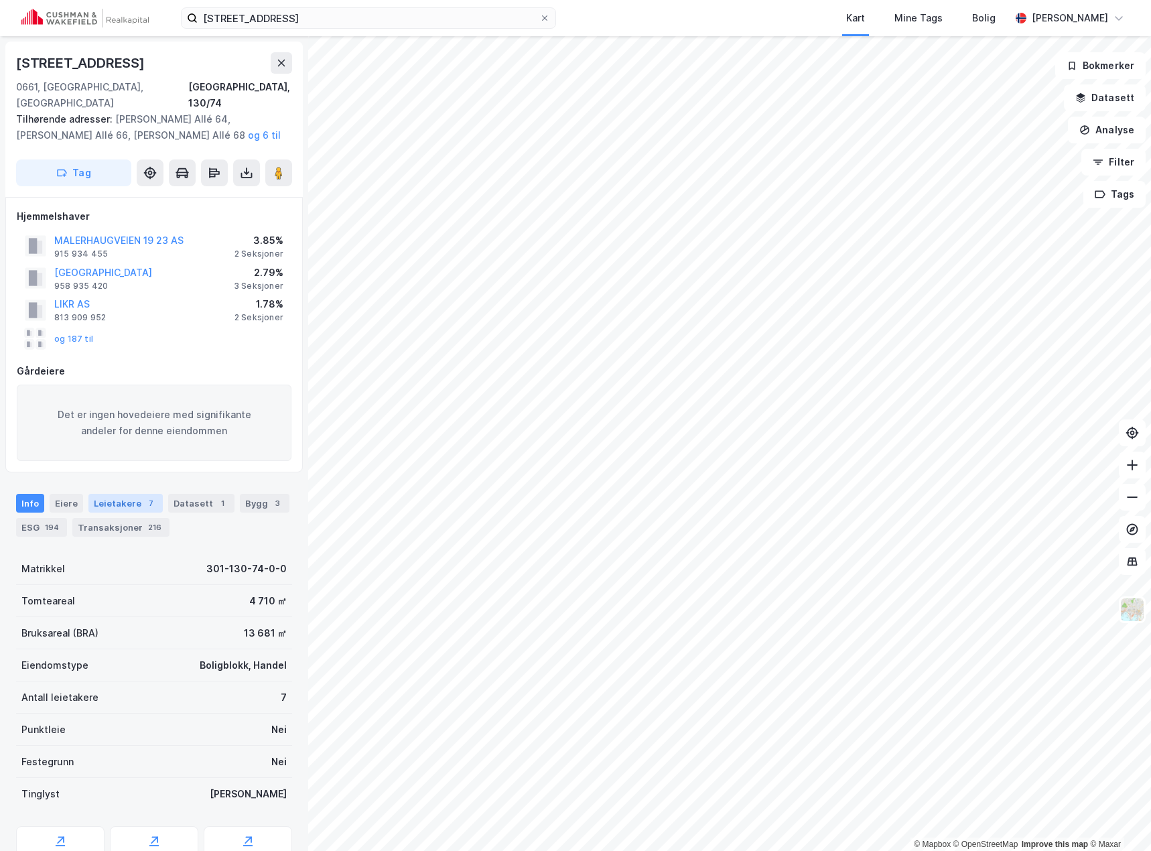
click at [154, 494] on div "Leietakere 7" at bounding box center [125, 503] width 74 height 19
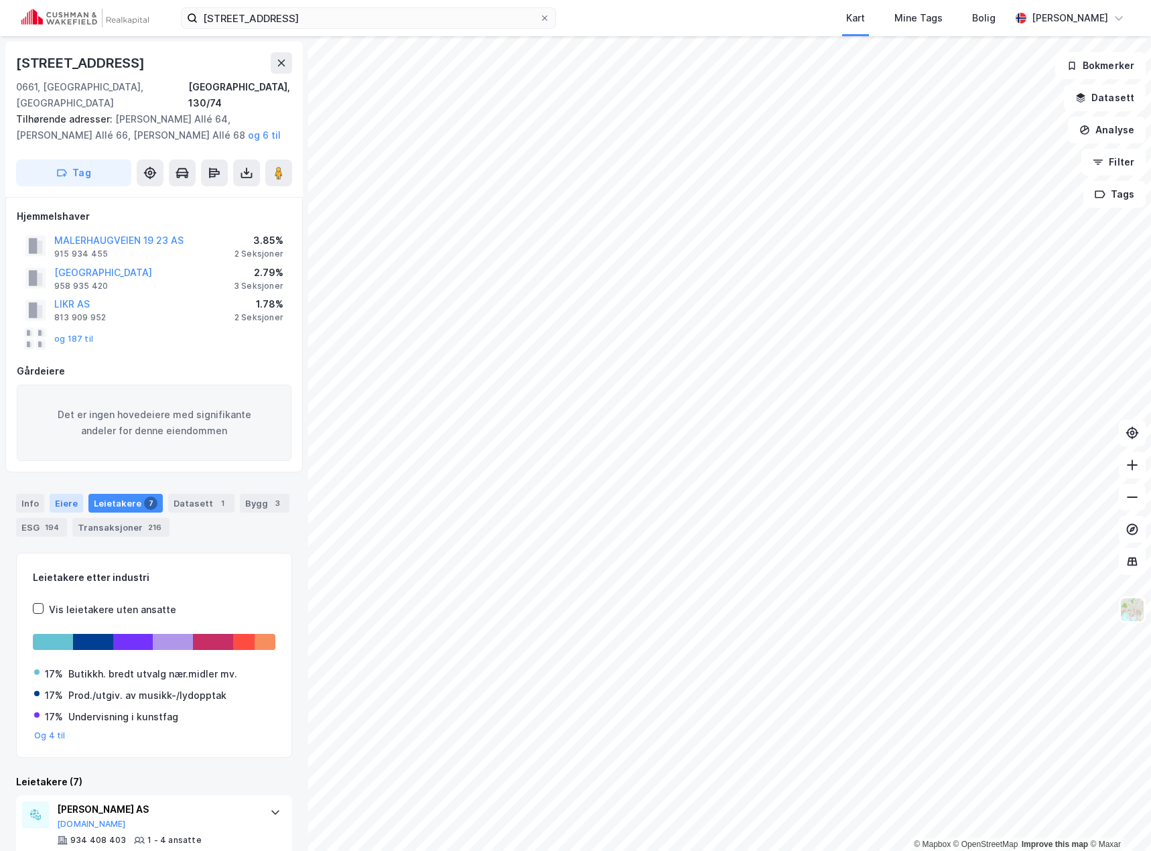
click at [75, 494] on div "Eiere" at bounding box center [67, 503] width 34 height 19
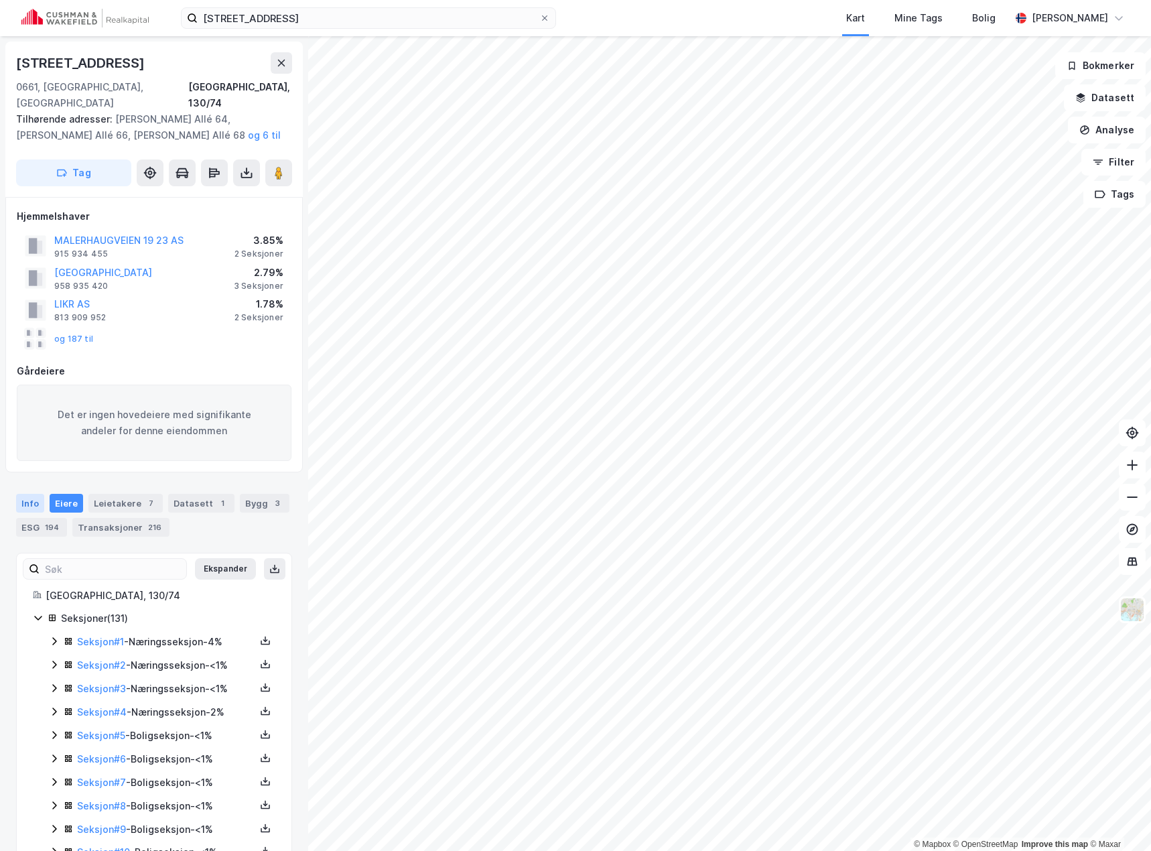
click at [29, 494] on div "Info" at bounding box center [30, 503] width 28 height 19
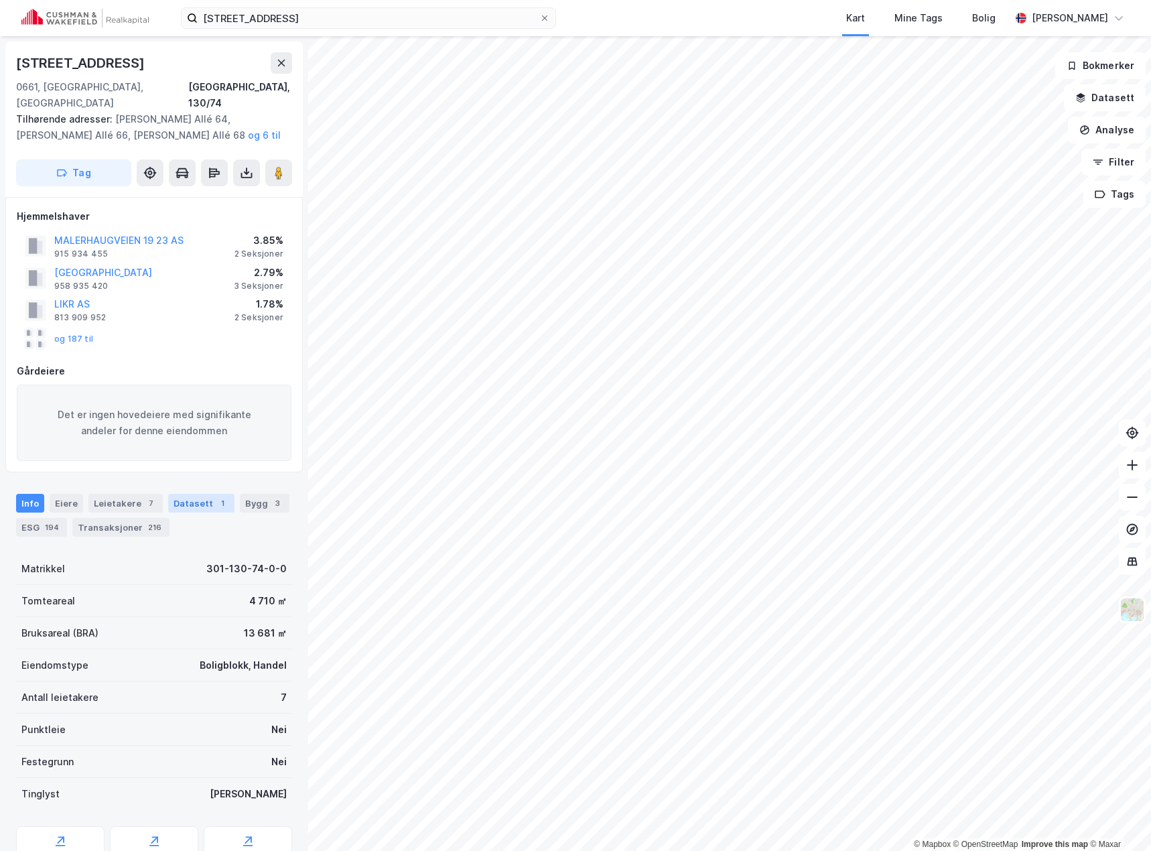
click at [192, 494] on div "Datasett 1" at bounding box center [201, 503] width 66 height 19
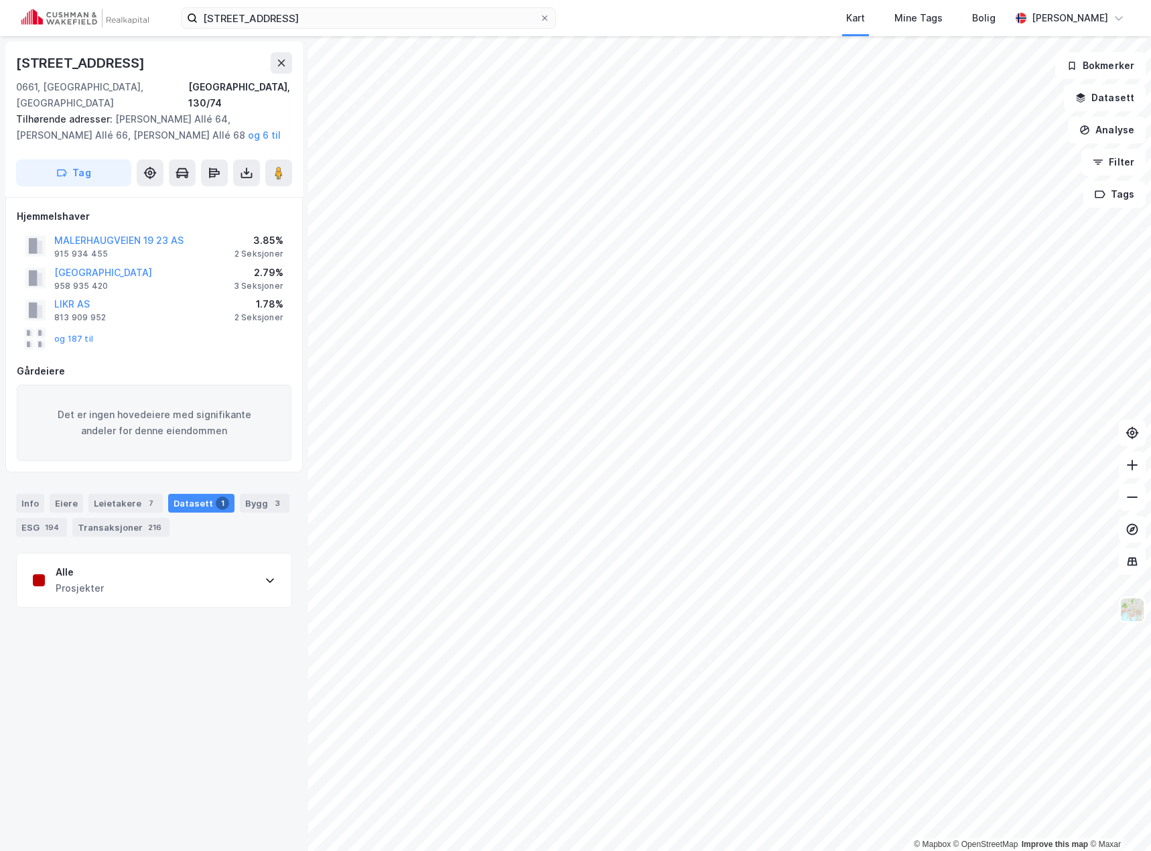
click at [155, 572] on div "Alle Prosjekter" at bounding box center [154, 581] width 275 height 54
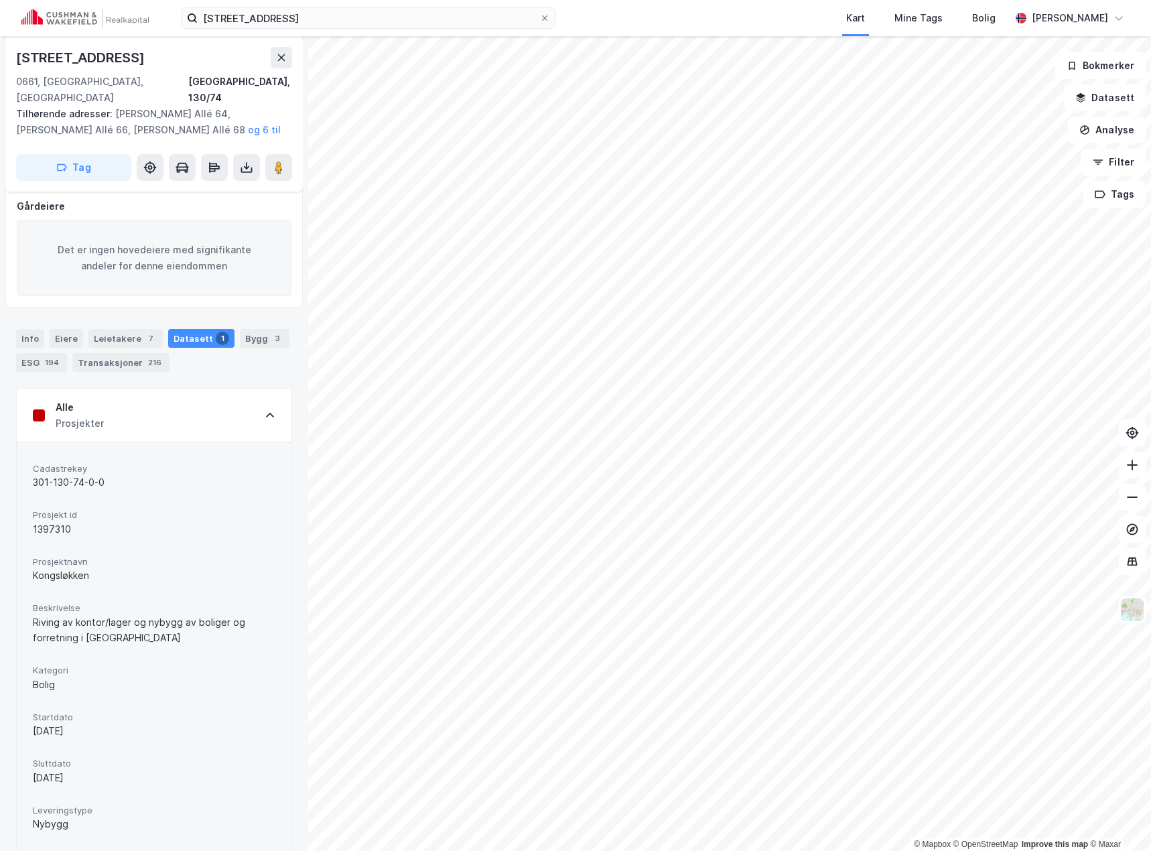
scroll to position [146, 0]
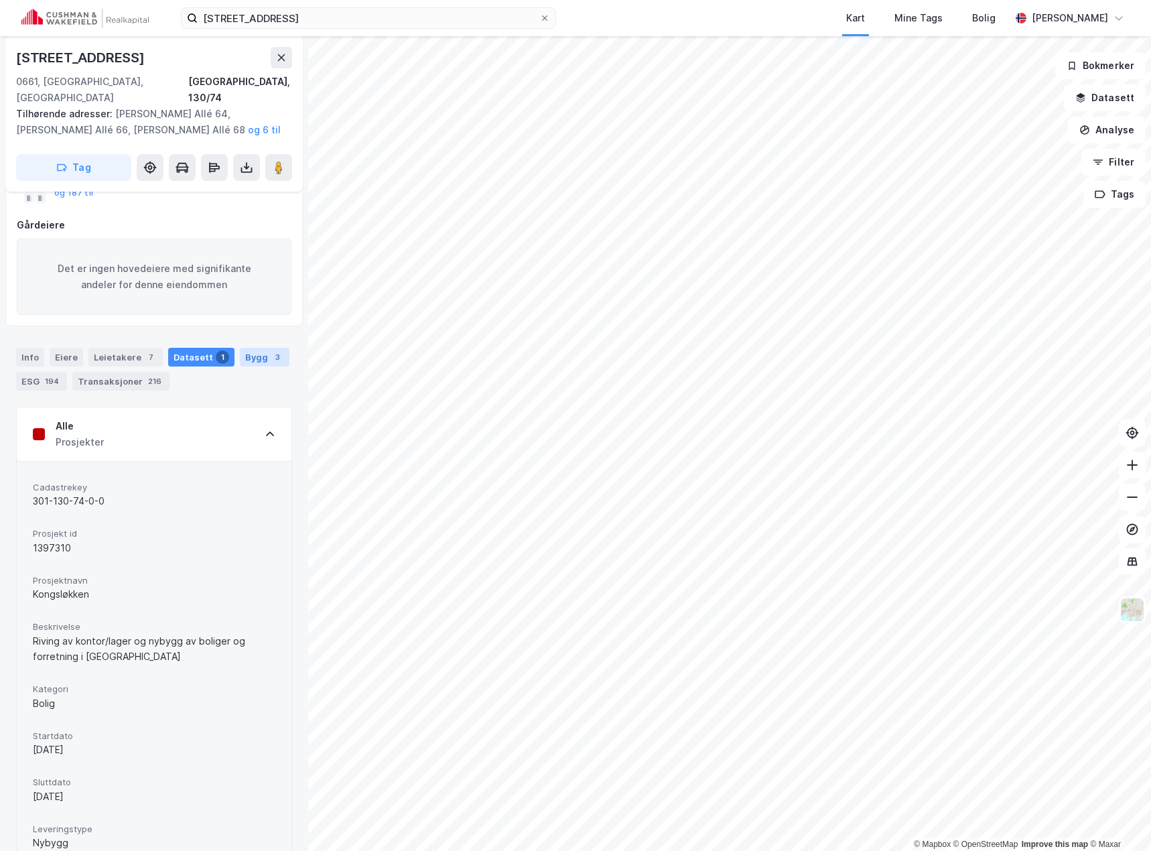
click at [243, 348] on div "Bygg 3" at bounding box center [265, 357] width 50 height 19
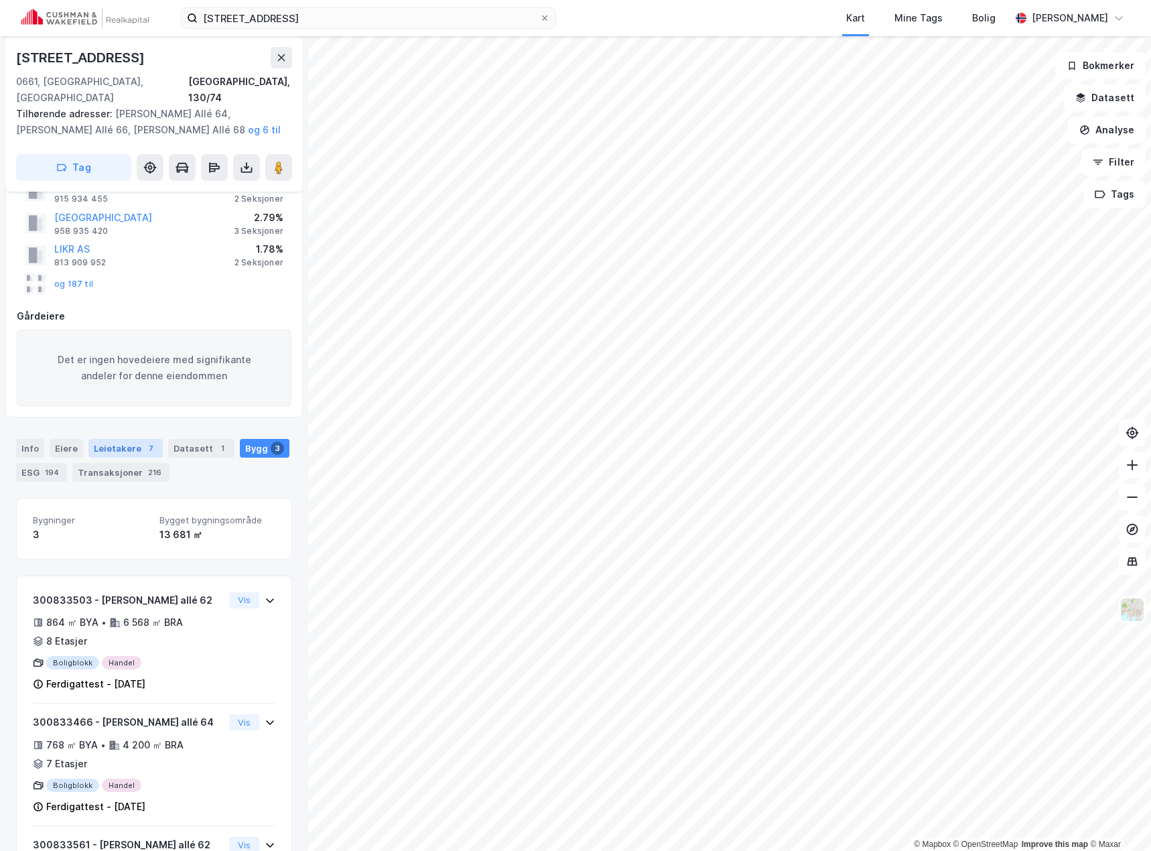
scroll to position [158, 0]
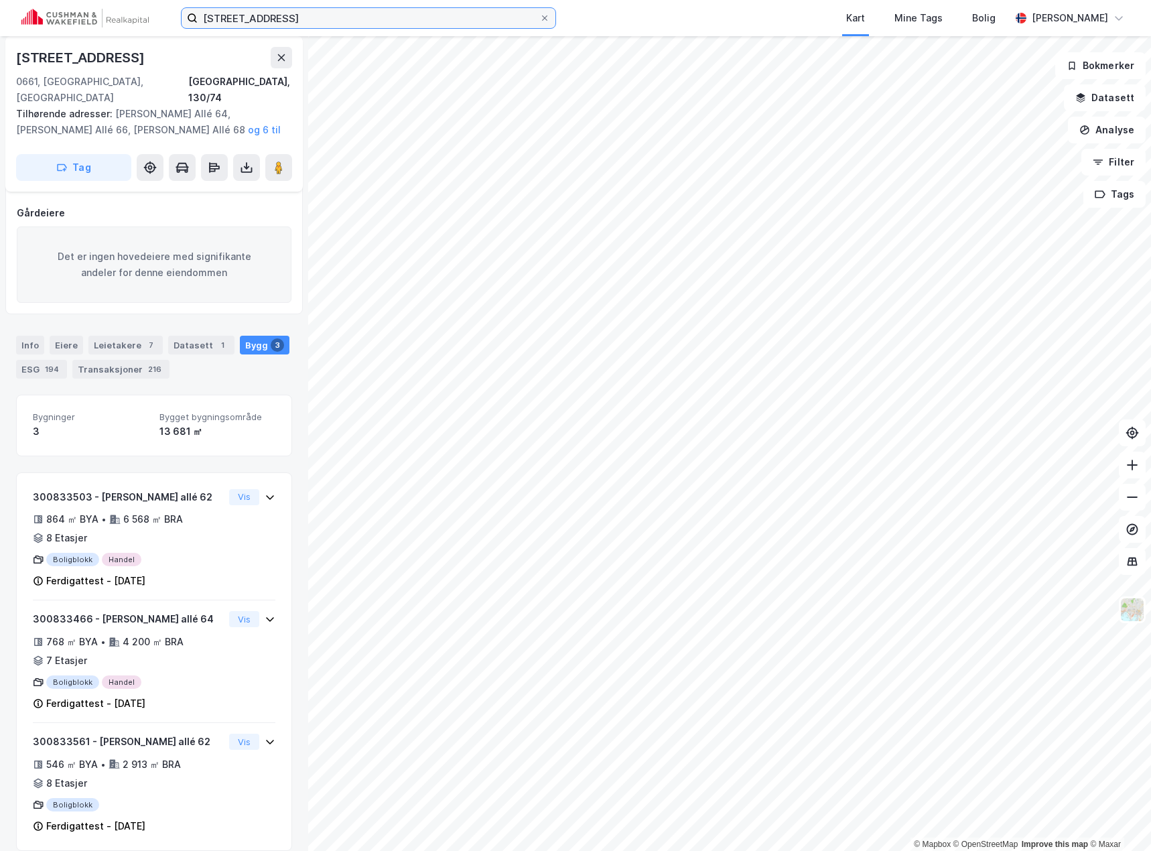
click at [252, 20] on input "[STREET_ADDRESS]" at bounding box center [369, 18] width 342 height 20
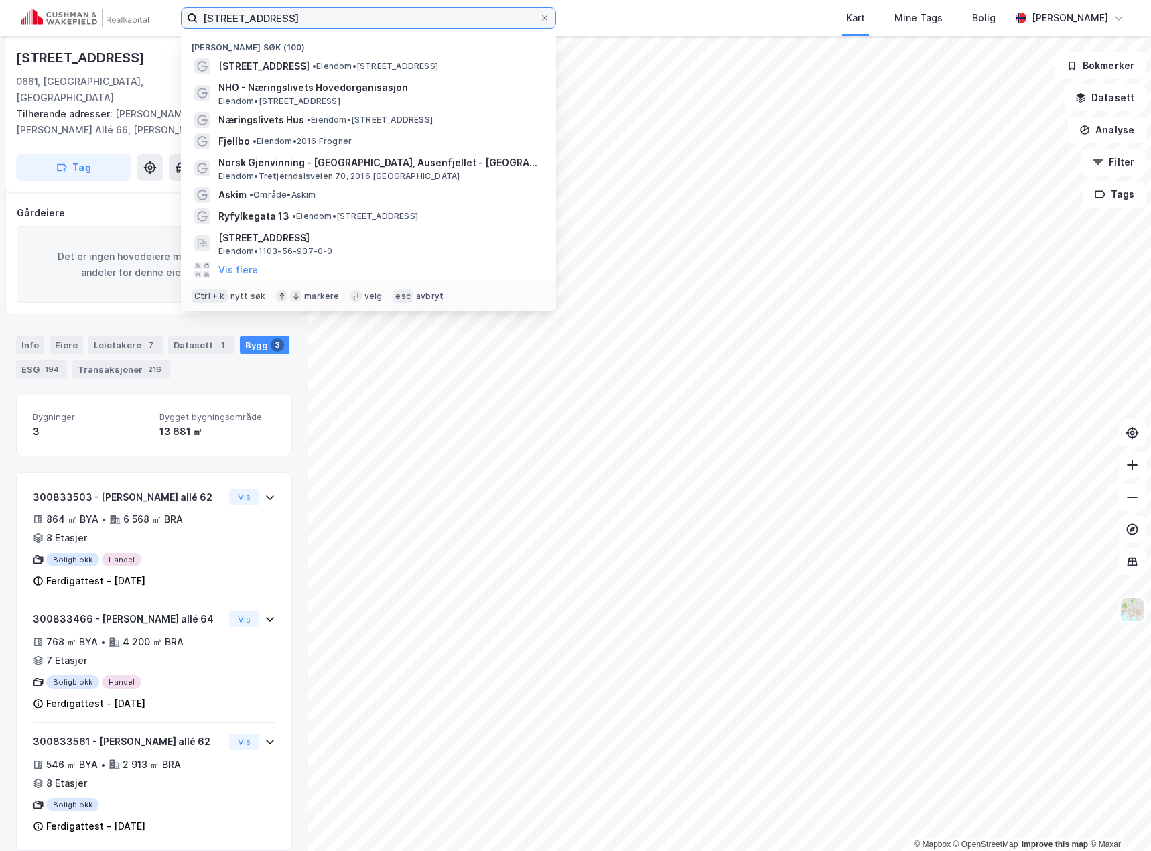
click at [252, 20] on input "[STREET_ADDRESS]" at bounding box center [369, 18] width 342 height 20
paste input "[PERSON_NAME][STREET_ADDRESS]"
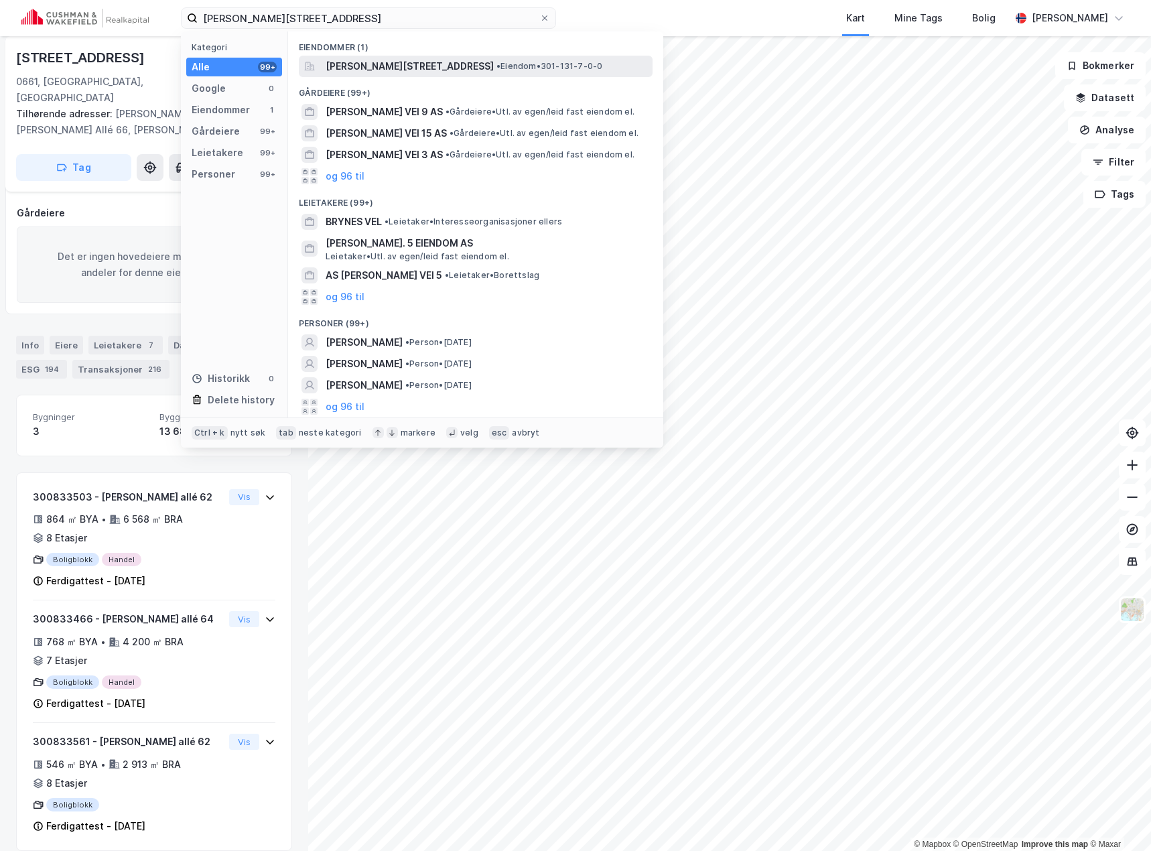
click at [356, 63] on span "[PERSON_NAME][STREET_ADDRESS]" at bounding box center [410, 66] width 168 height 16
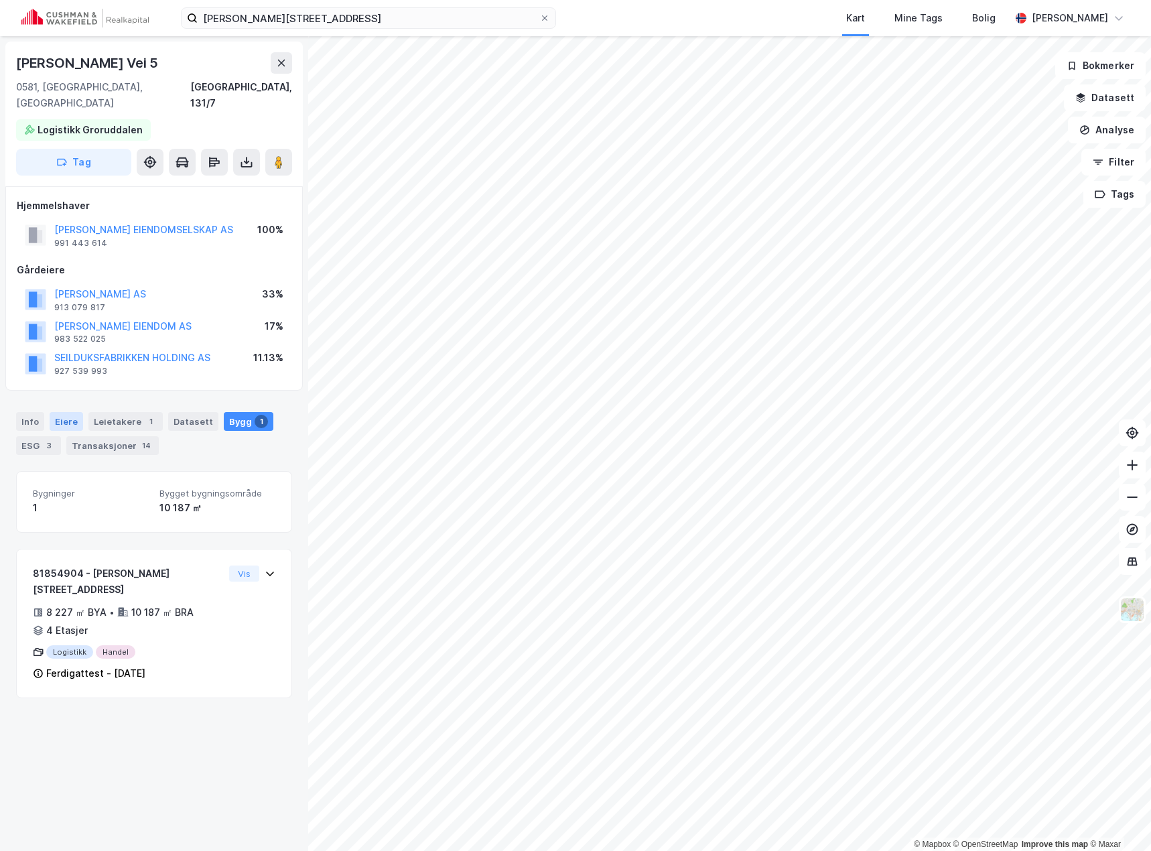
click at [68, 412] on div "Eiere" at bounding box center [67, 421] width 34 height 19
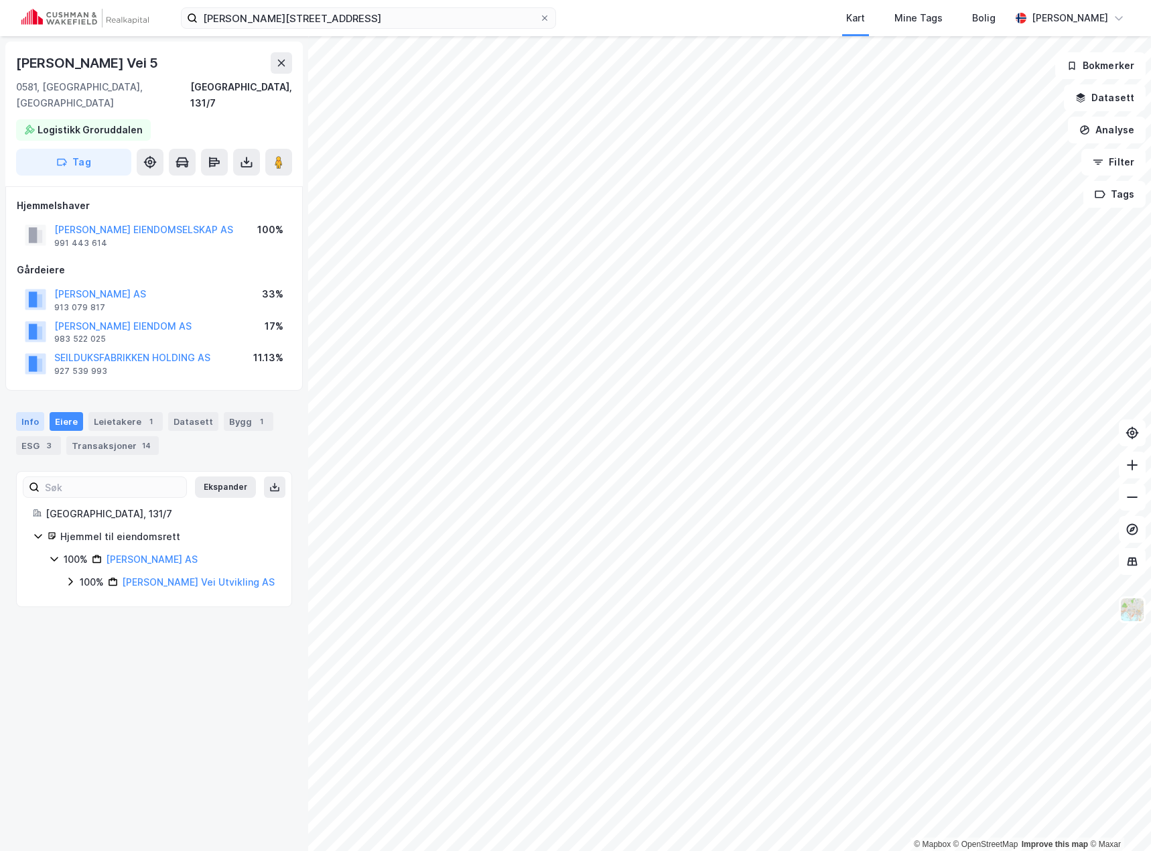
click at [42, 412] on div "Info" at bounding box center [30, 421] width 28 height 19
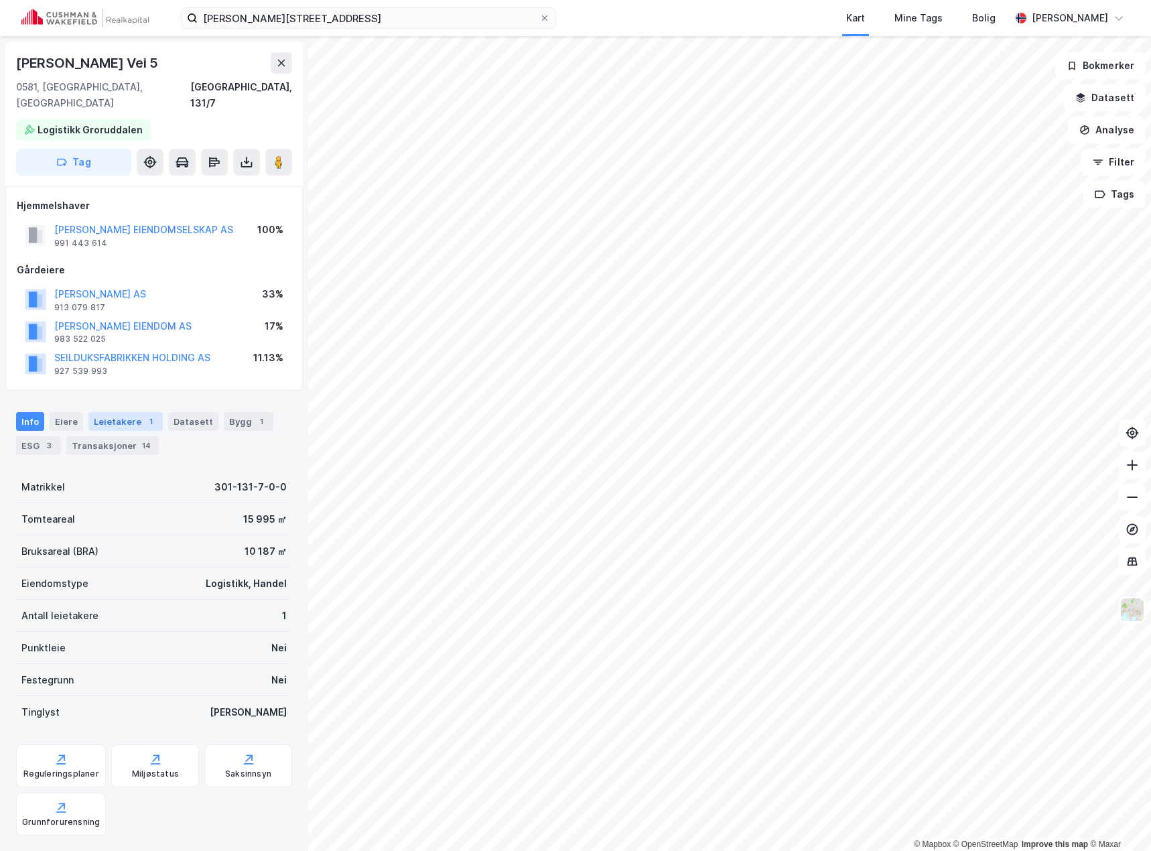
click at [105, 412] on div "Leietakere 1" at bounding box center [125, 421] width 74 height 19
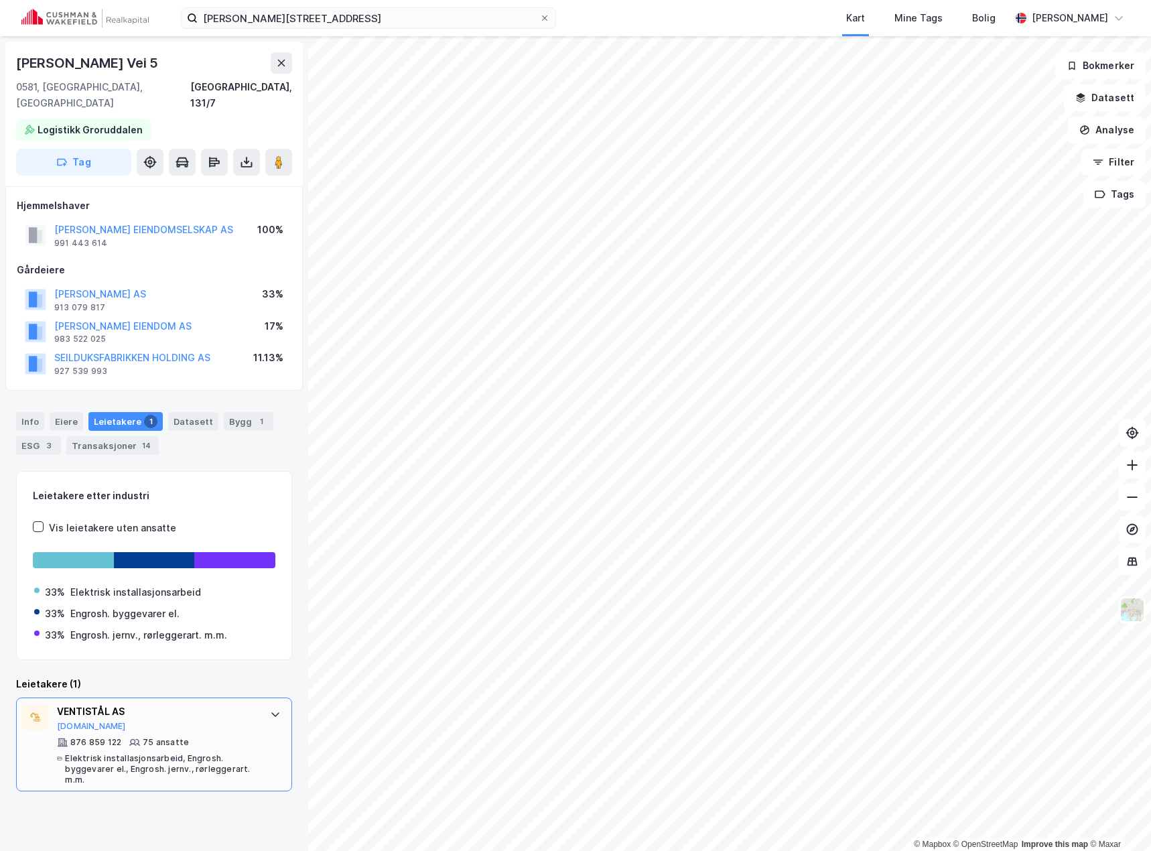
click at [223, 704] on div "VENTISTÅL AS" at bounding box center [157, 712] width 200 height 16
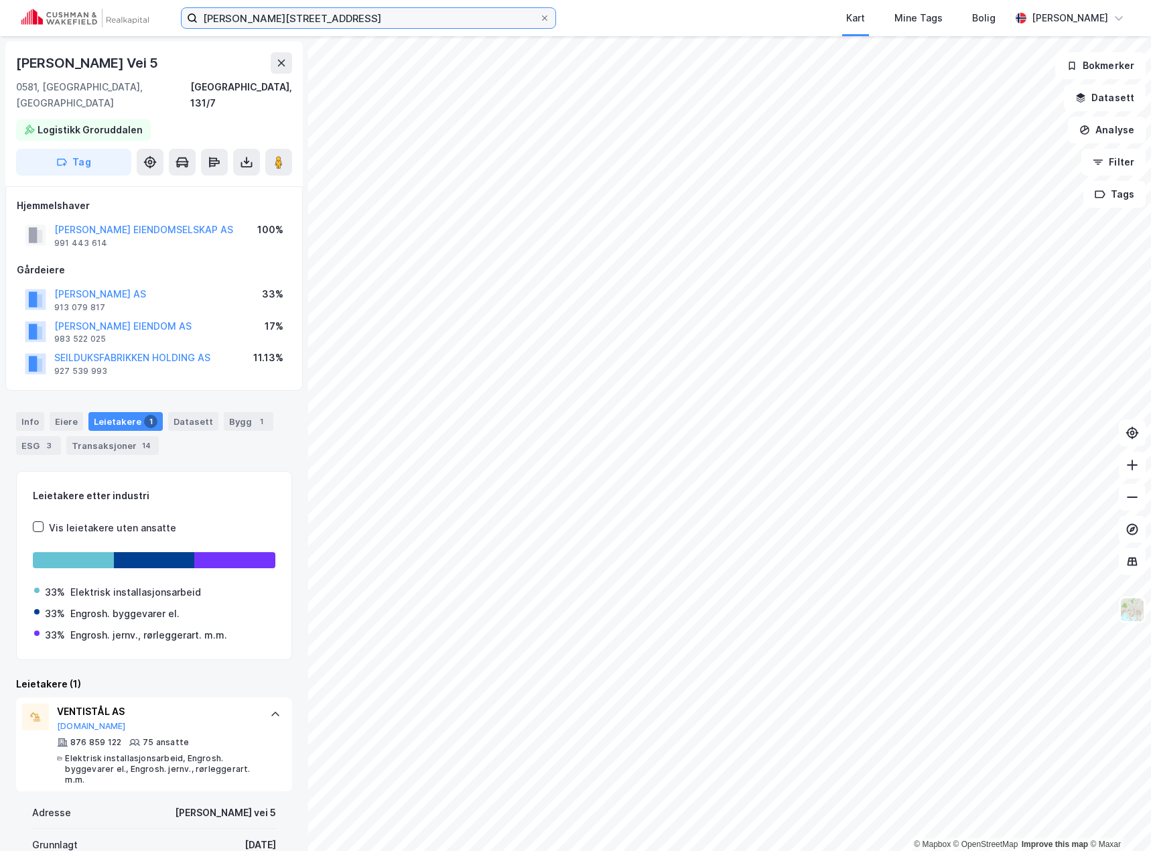
click at [279, 13] on input "[PERSON_NAME][STREET_ADDRESS]" at bounding box center [369, 18] width 342 height 20
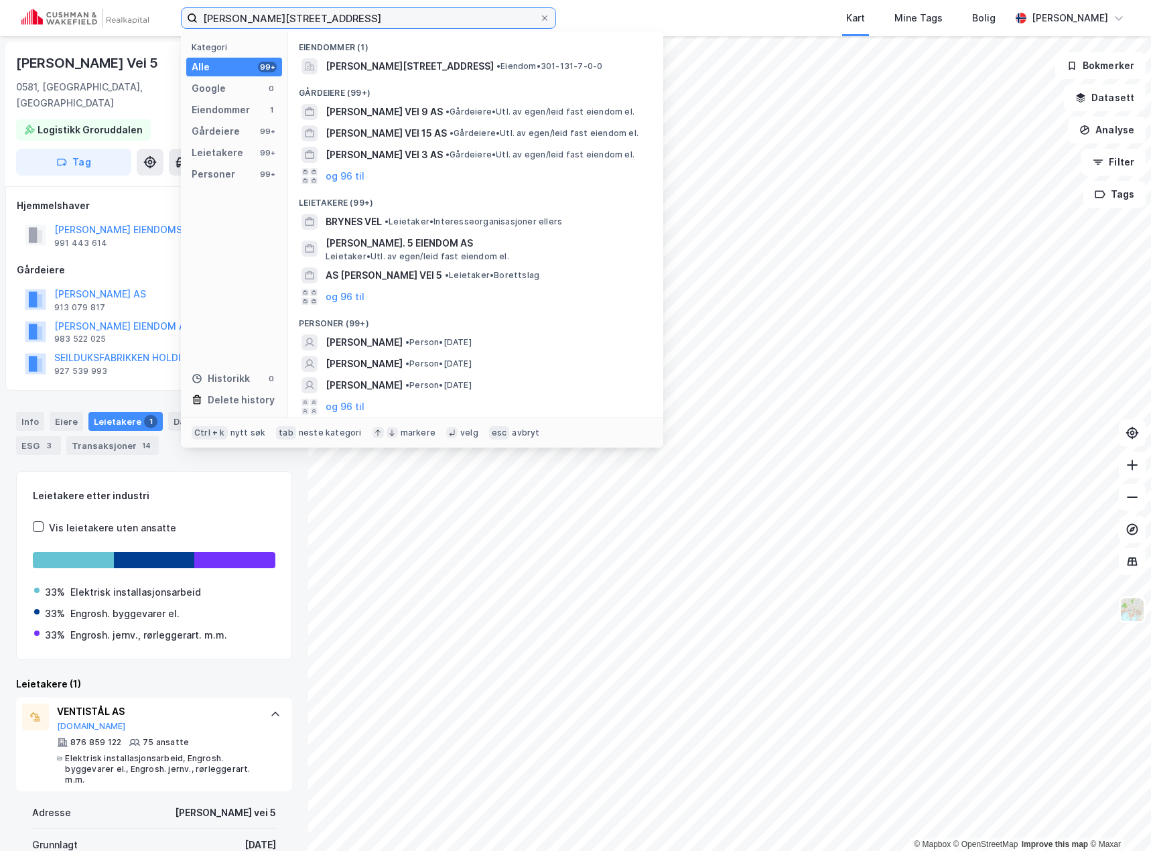
click at [279, 13] on input "[PERSON_NAME][STREET_ADDRESS]" at bounding box center [369, 18] width 342 height 20
paste input "[STREET_ADDRESS]"
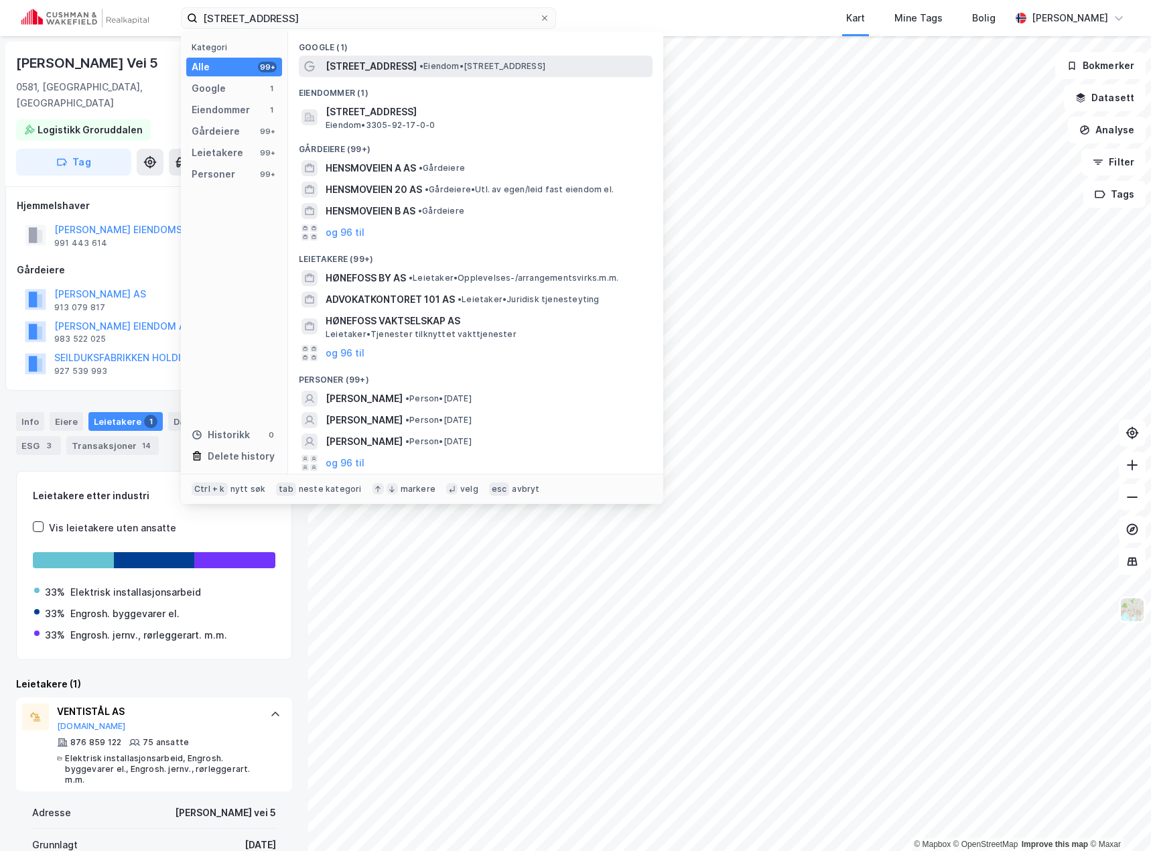
click at [360, 72] on span "[STREET_ADDRESS]" at bounding box center [371, 66] width 91 height 16
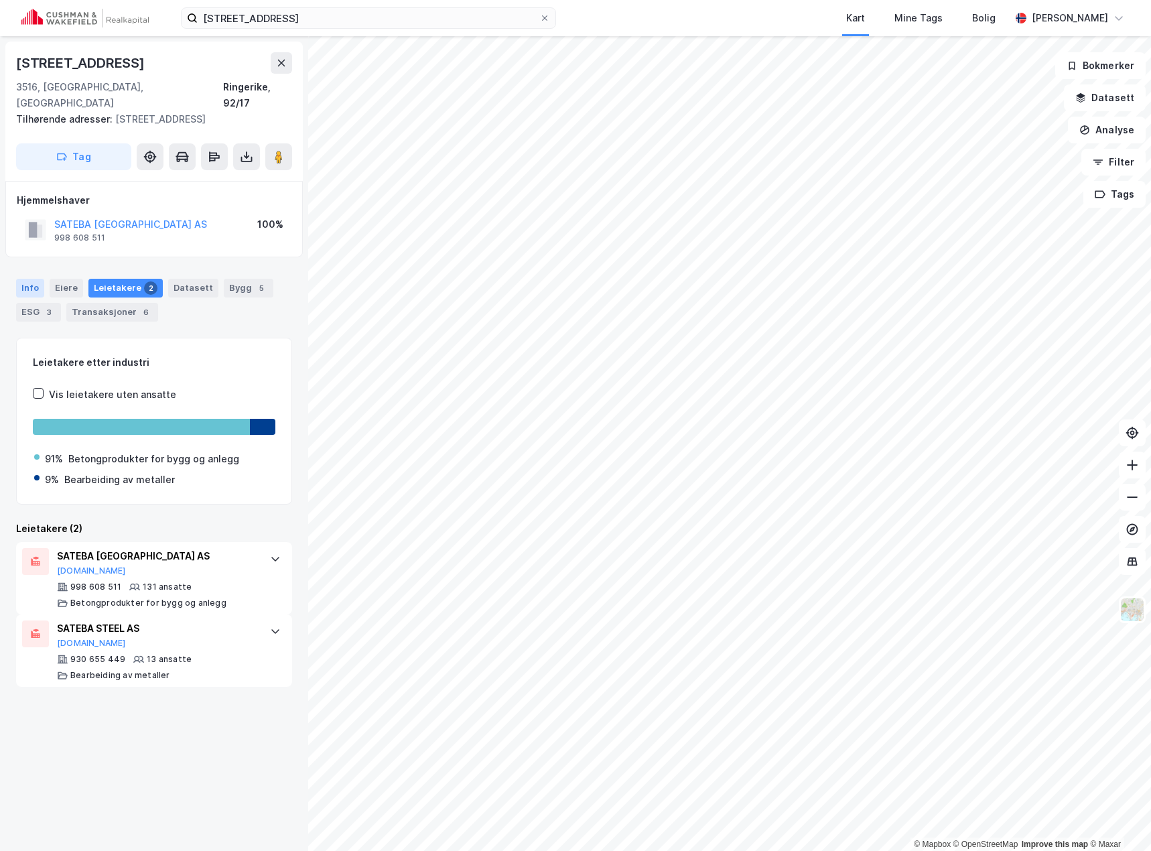
click at [29, 279] on div "Info" at bounding box center [30, 288] width 28 height 19
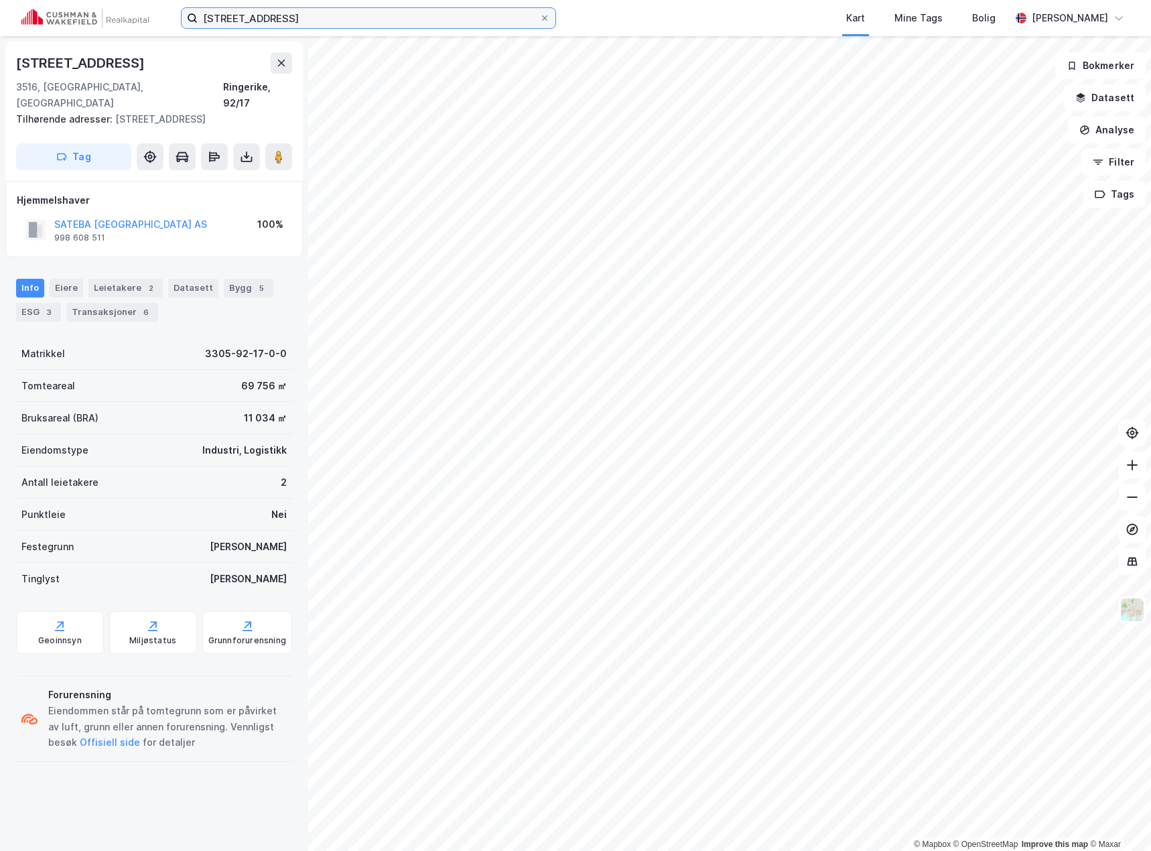
click at [265, 23] on input "[STREET_ADDRESS]" at bounding box center [369, 18] width 342 height 20
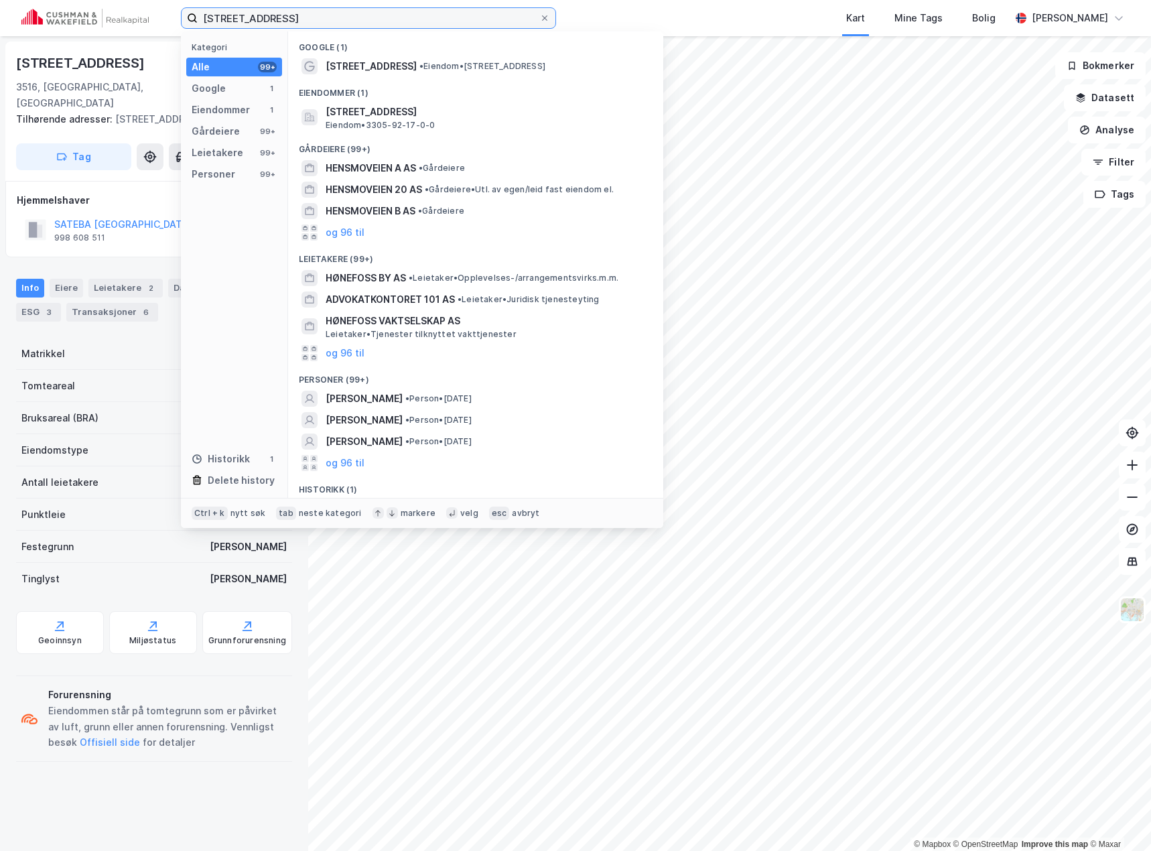
click at [265, 23] on input "[STREET_ADDRESS]" at bounding box center [369, 18] width 342 height 20
paste input "[STREET_ADDRESS]"
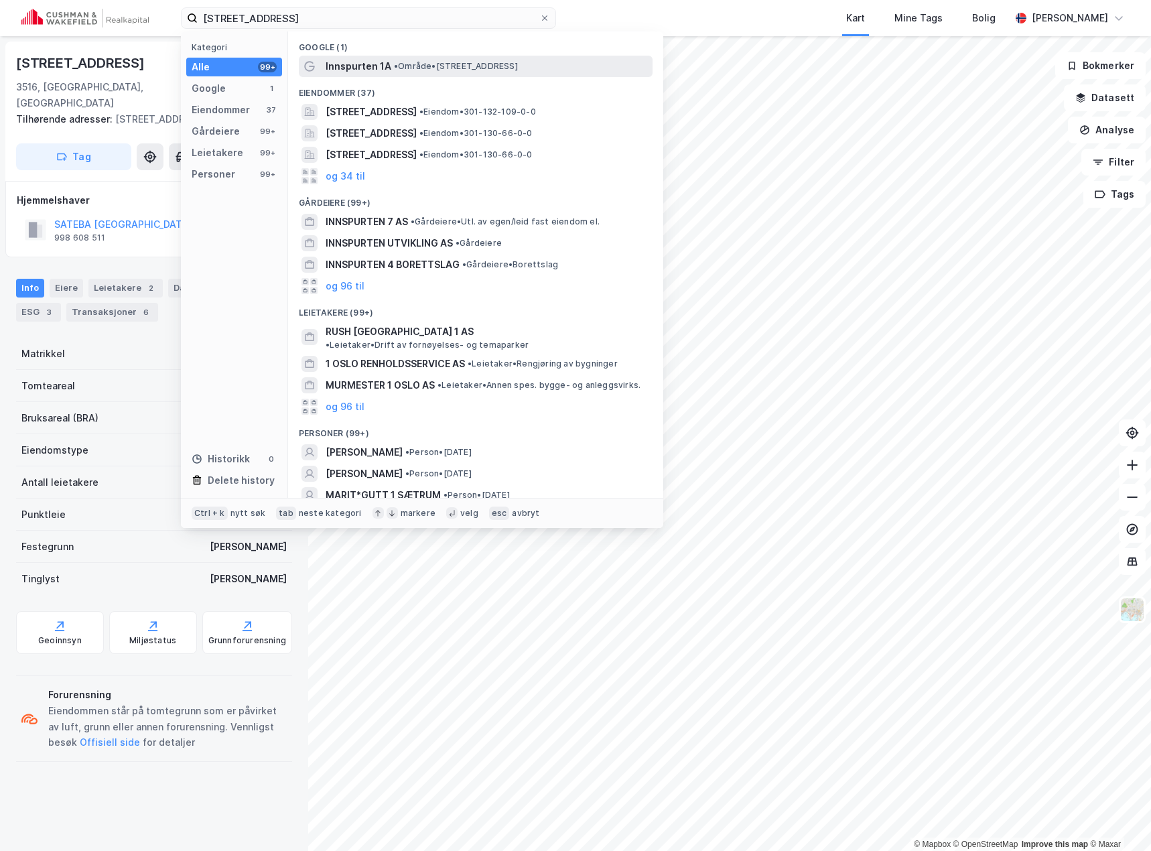
click at [377, 58] on span "Innspurten 1A" at bounding box center [359, 66] width 66 height 16
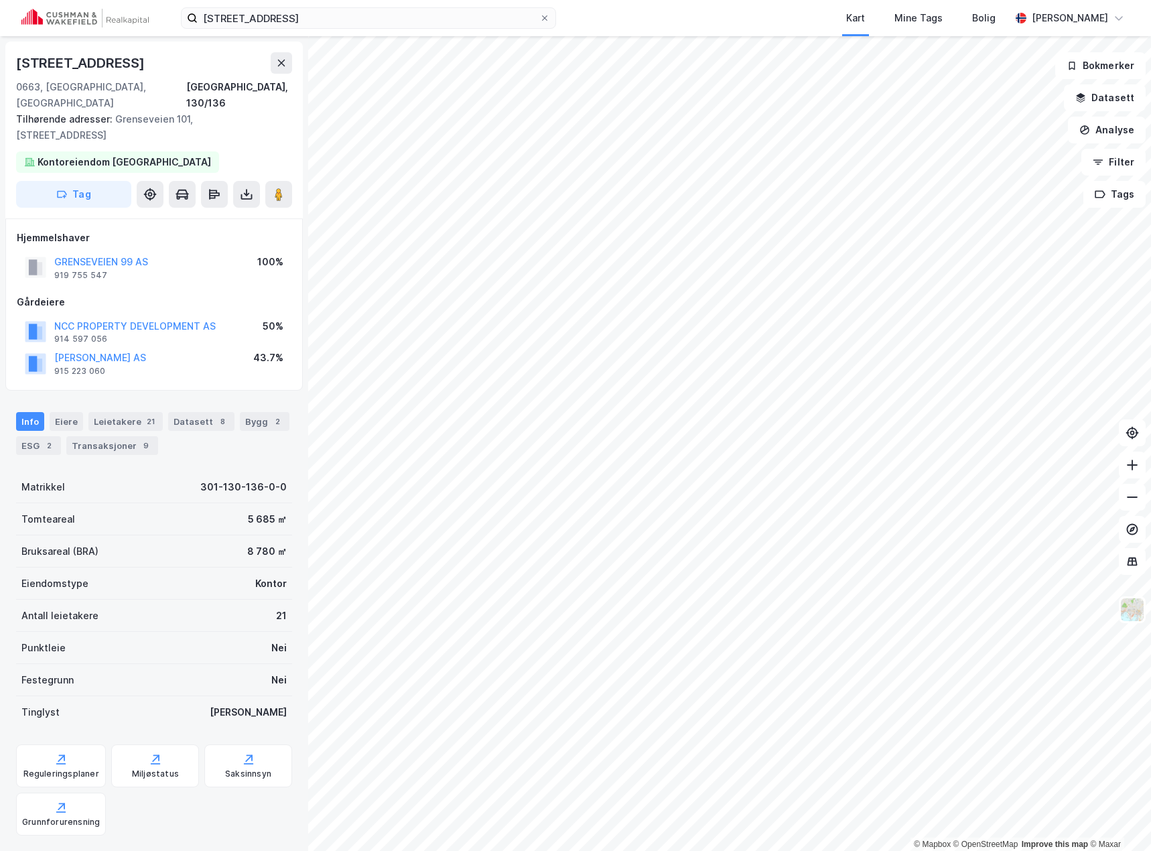
scroll to position [3, 0]
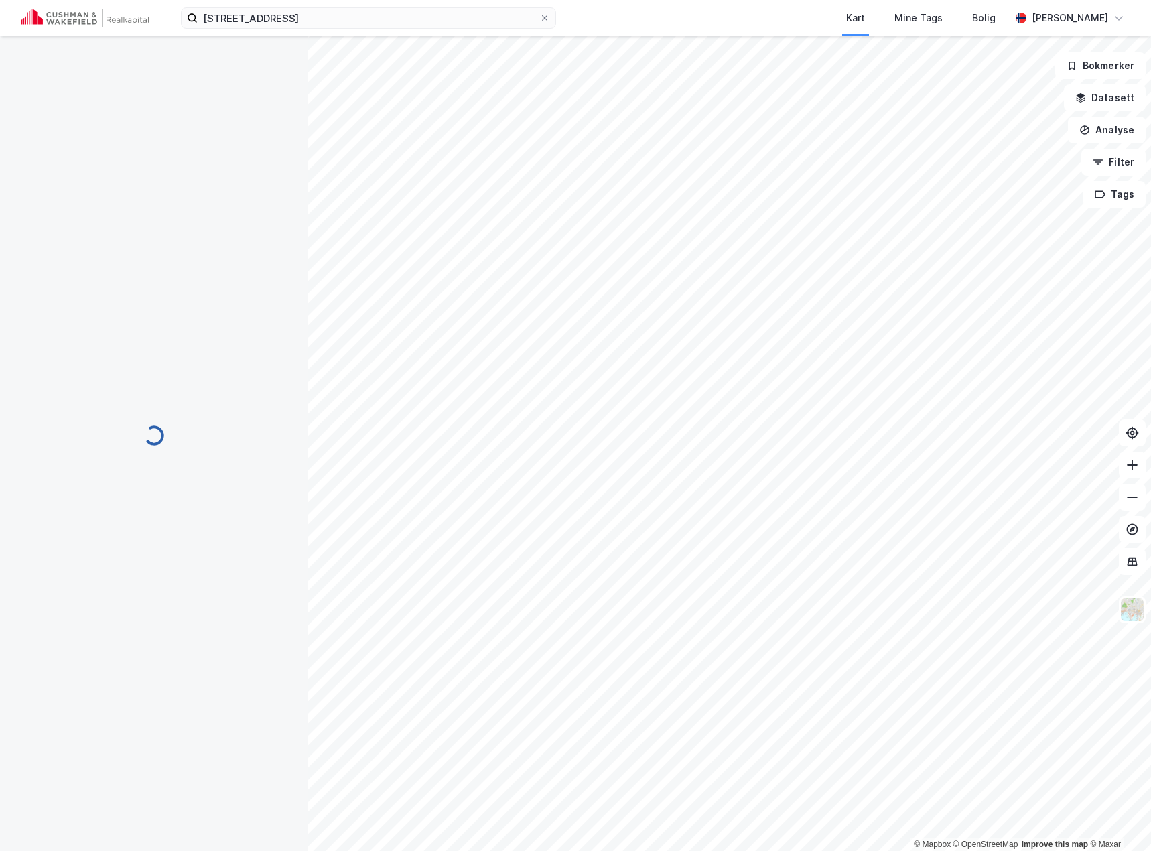
scroll to position [3, 0]
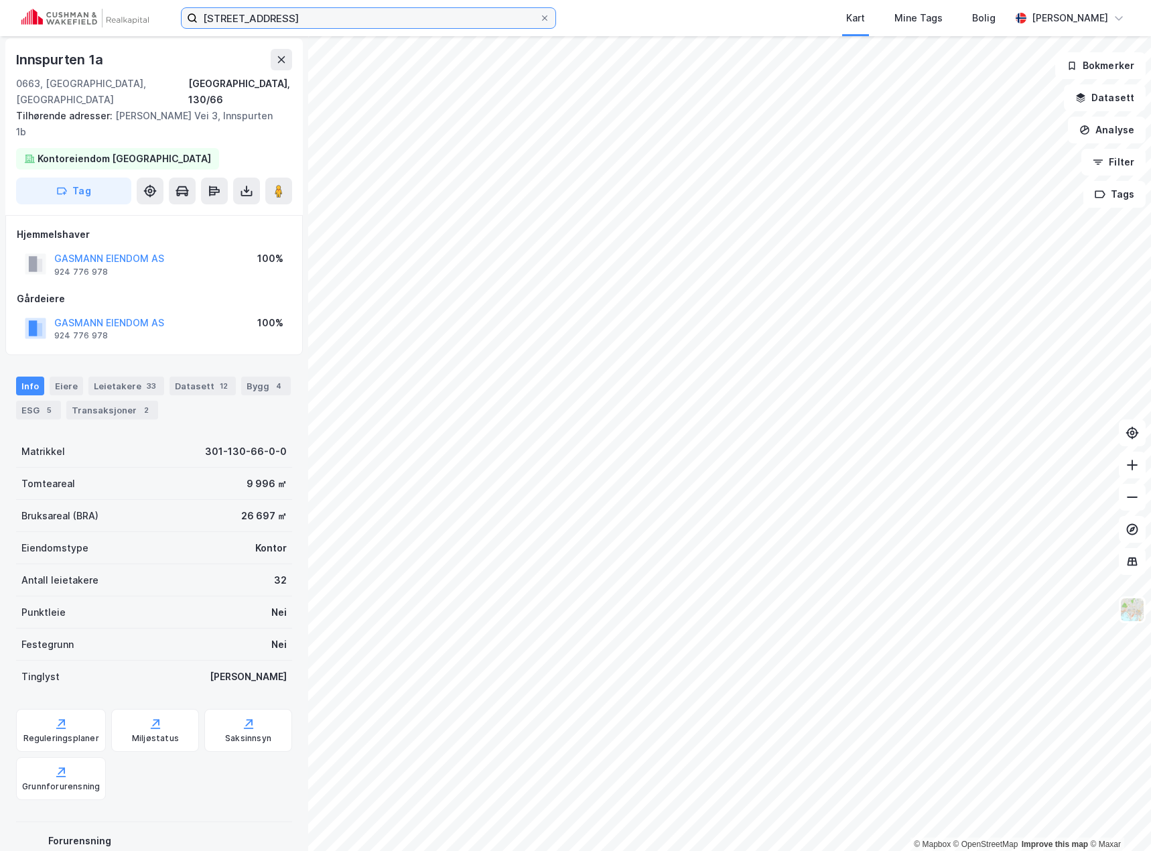
click at [252, 15] on input "[STREET_ADDRESS]" at bounding box center [369, 18] width 342 height 20
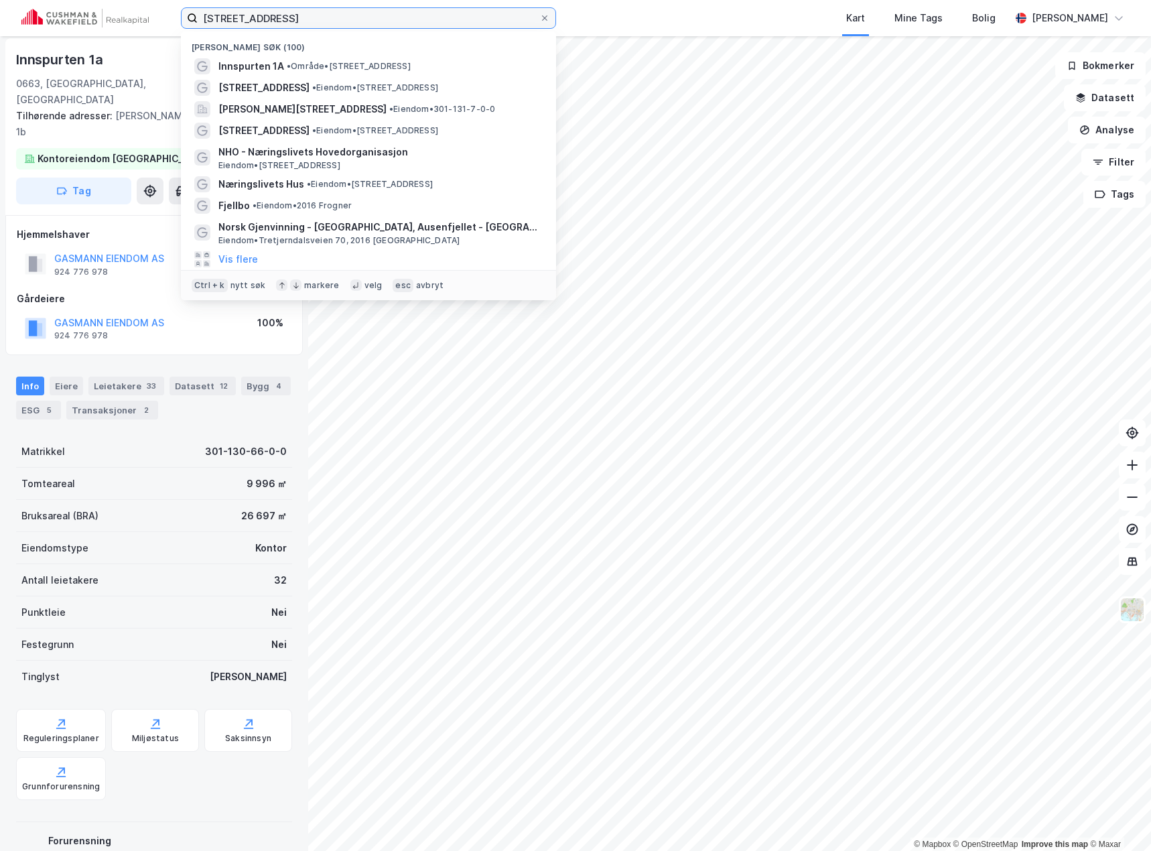
click at [252, 15] on input "[STREET_ADDRESS]" at bounding box center [369, 18] width 342 height 20
paste input "[STREET_ADDRESS]"
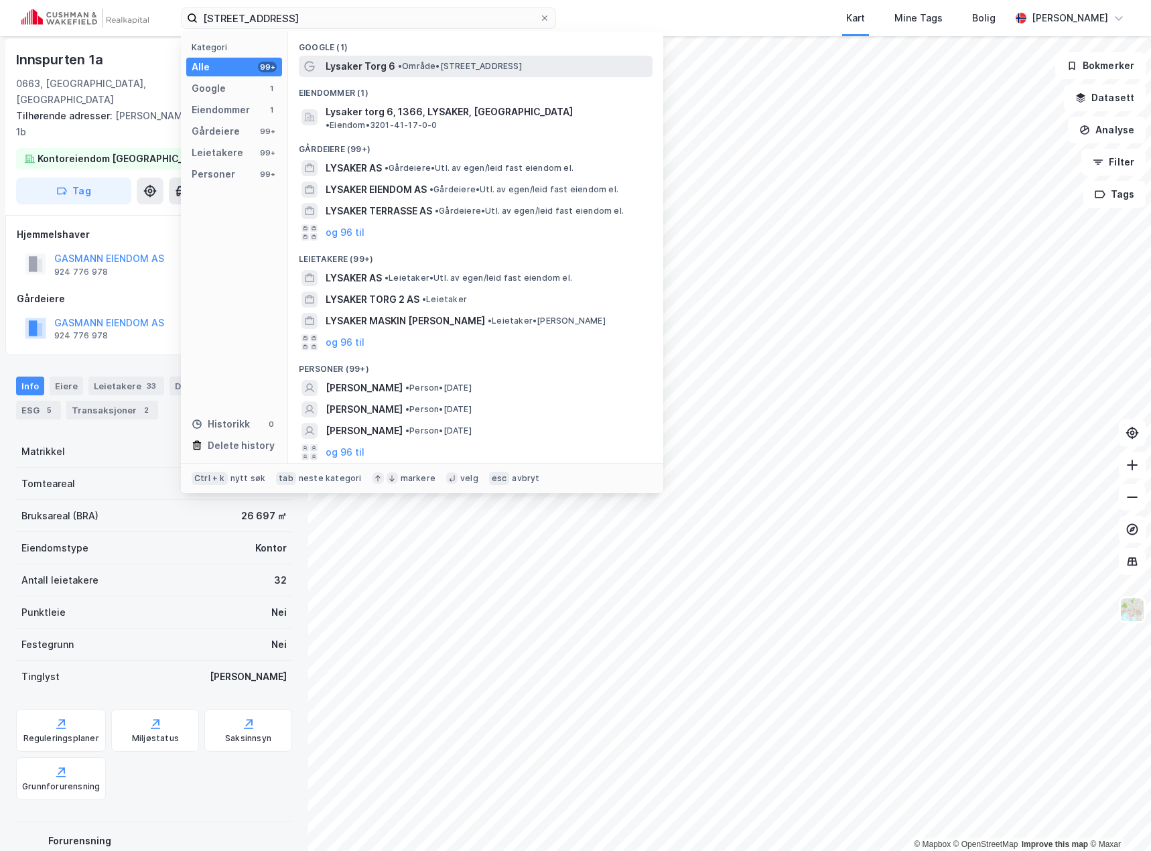
click at [367, 66] on span "Lysaker Torg 6" at bounding box center [361, 66] width 70 height 16
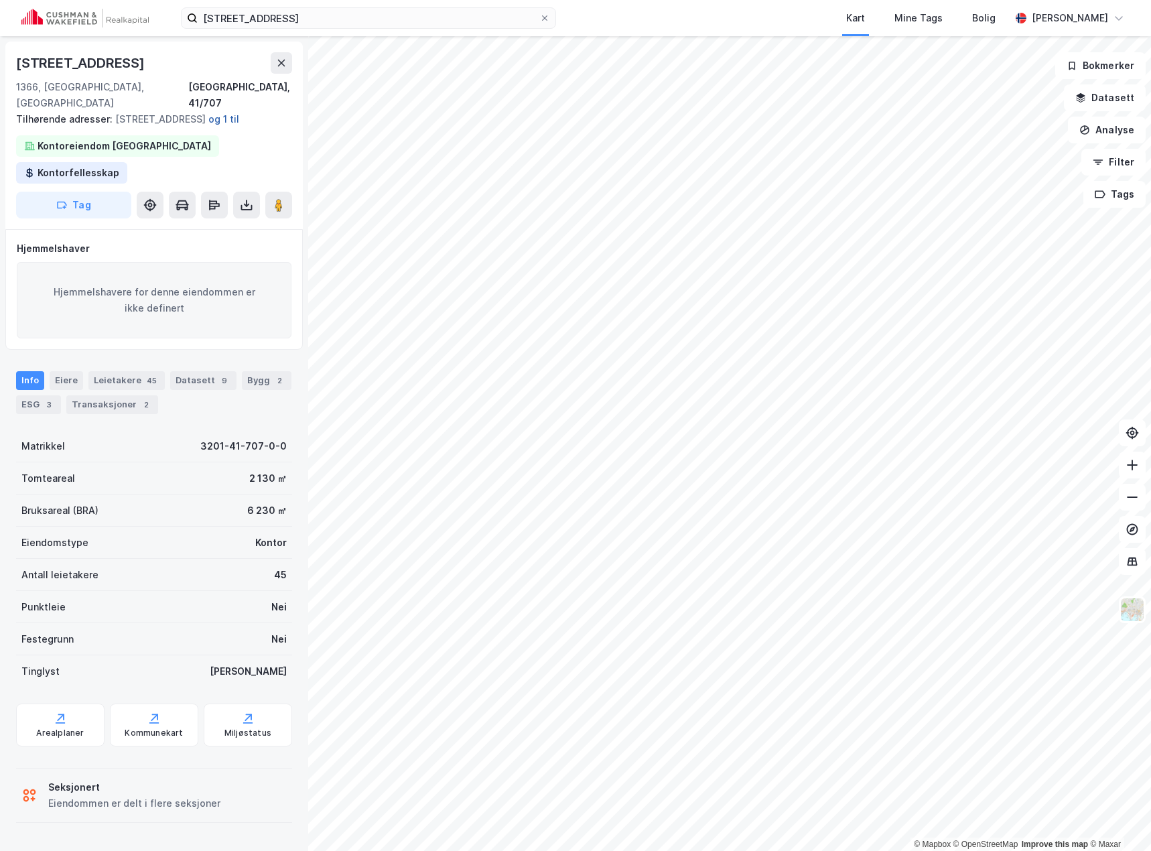
click at [0, 0] on button "og 1 til" at bounding box center [0, 0] width 0 height 0
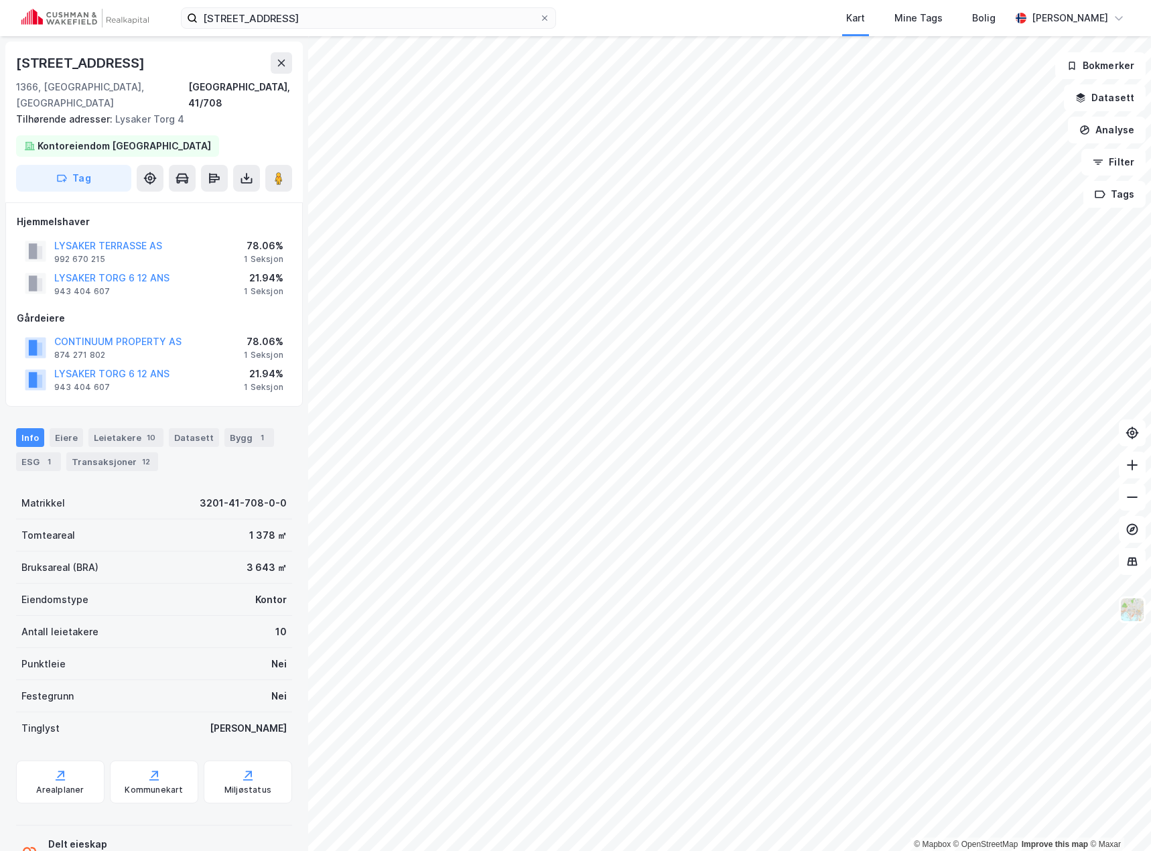
scroll to position [3, 0]
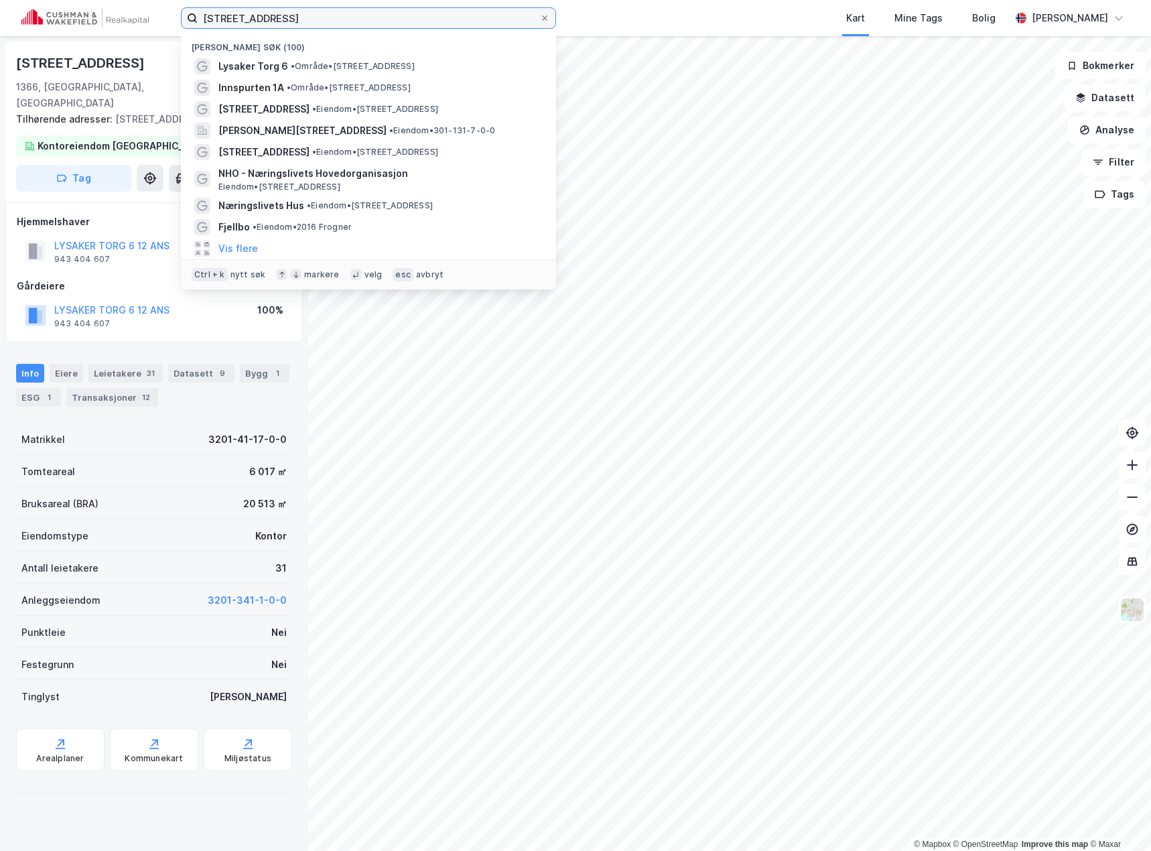
click at [336, 11] on input "[STREET_ADDRESS]" at bounding box center [369, 18] width 342 height 20
click at [385, 7] on label "[STREET_ADDRESS]" at bounding box center [368, 17] width 375 height 21
click at [385, 8] on input "[STREET_ADDRESS]" at bounding box center [369, 18] width 342 height 20
click at [389, 15] on input "[STREET_ADDRESS]" at bounding box center [369, 18] width 342 height 20
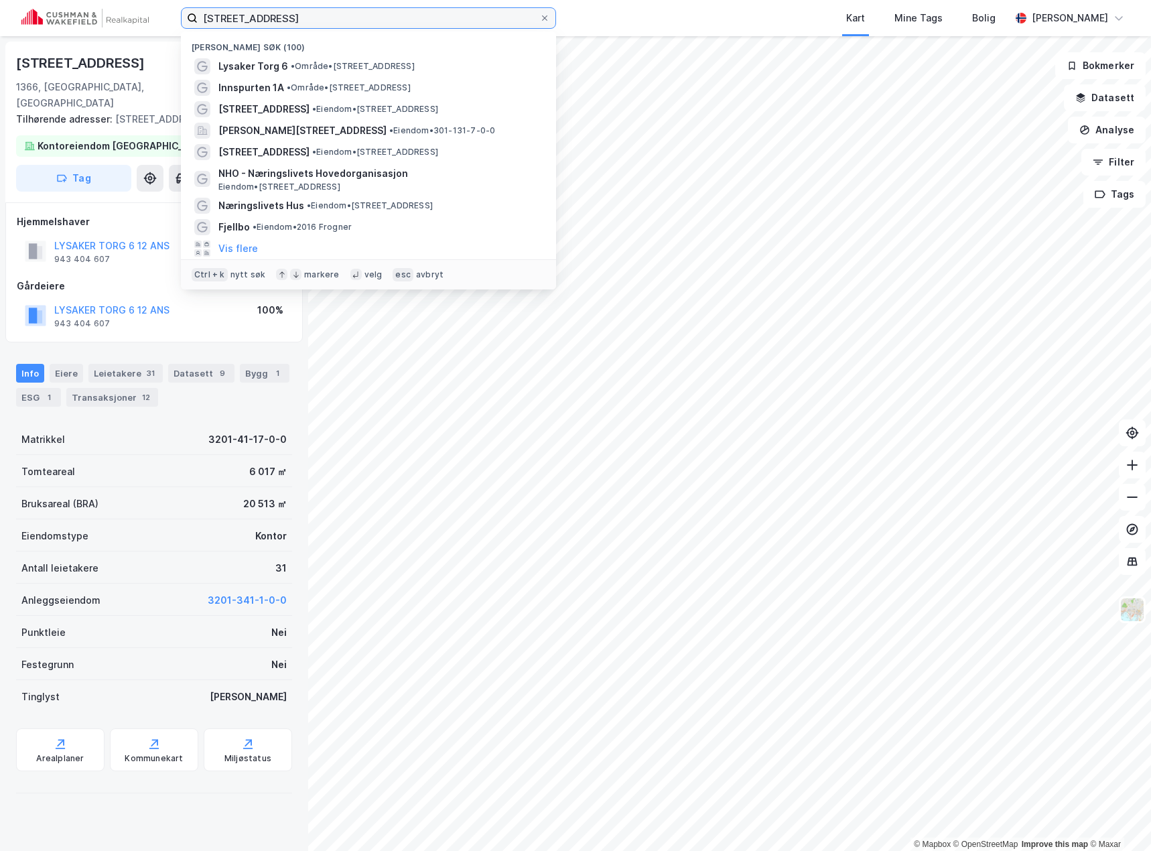
click at [389, 15] on input "[STREET_ADDRESS]" at bounding box center [369, 18] width 342 height 20
paste input "[STREET_ADDRESS]"
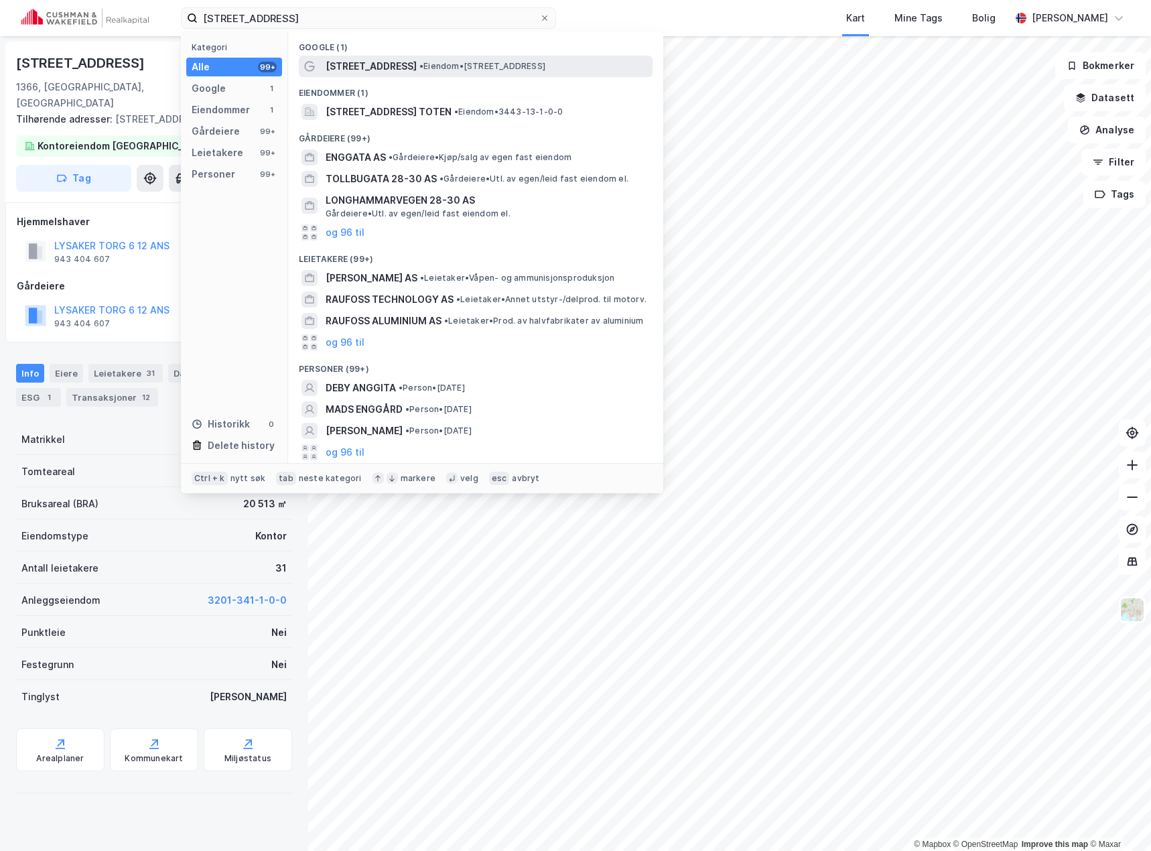
click at [333, 61] on span "[STREET_ADDRESS]" at bounding box center [371, 66] width 91 height 16
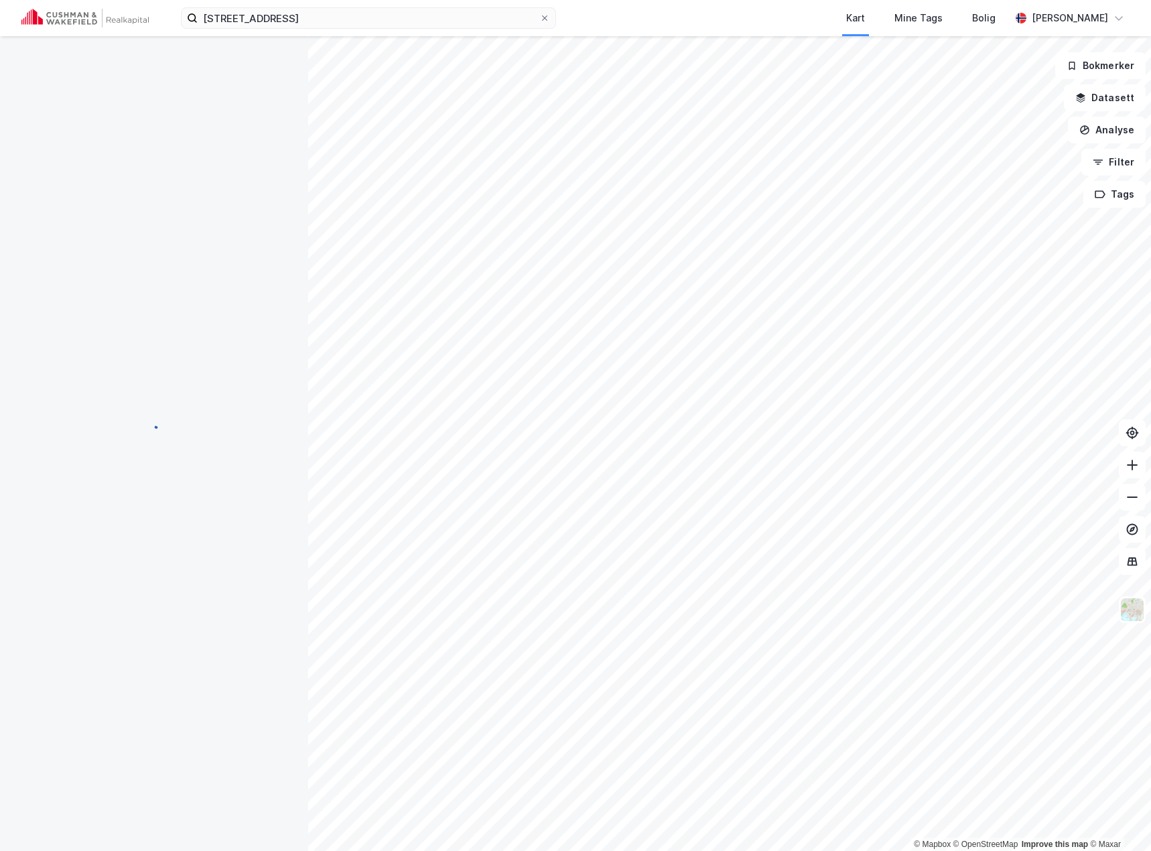
scroll to position [3, 0]
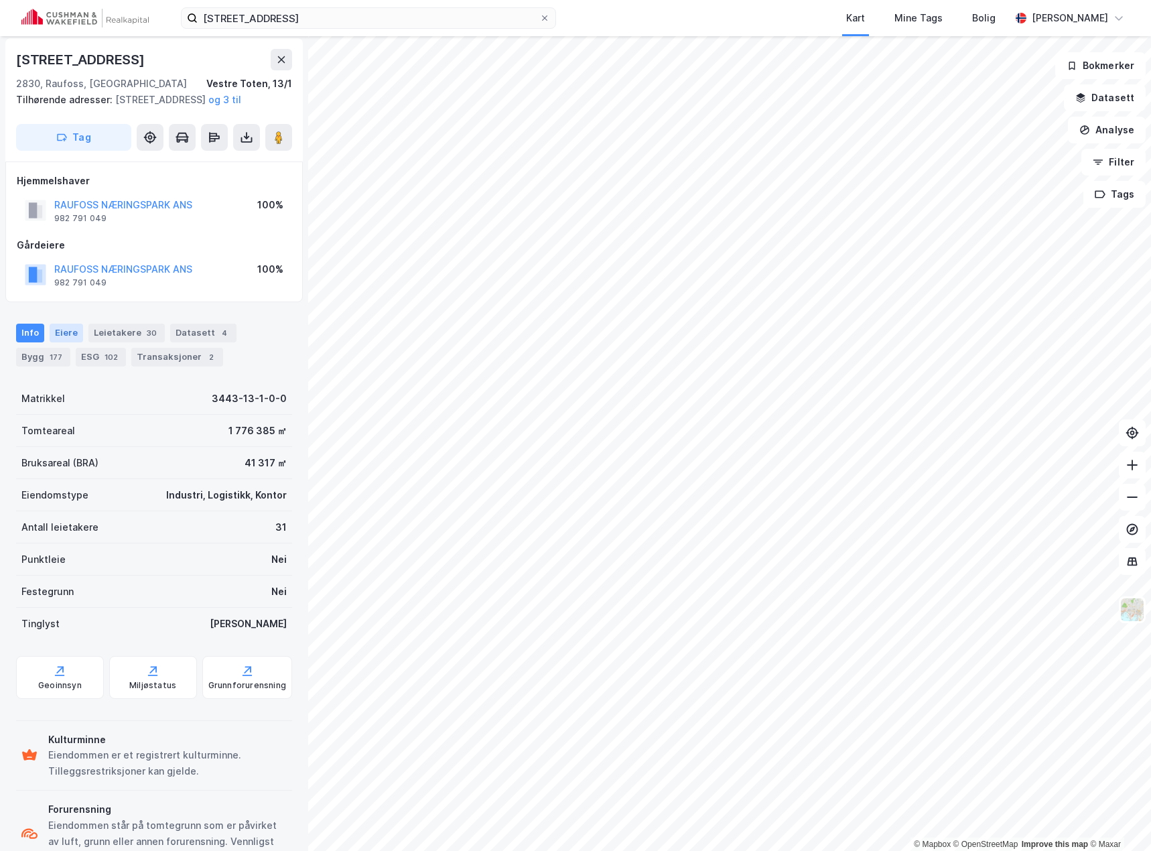
click at [59, 342] on div "Eiere" at bounding box center [67, 333] width 34 height 19
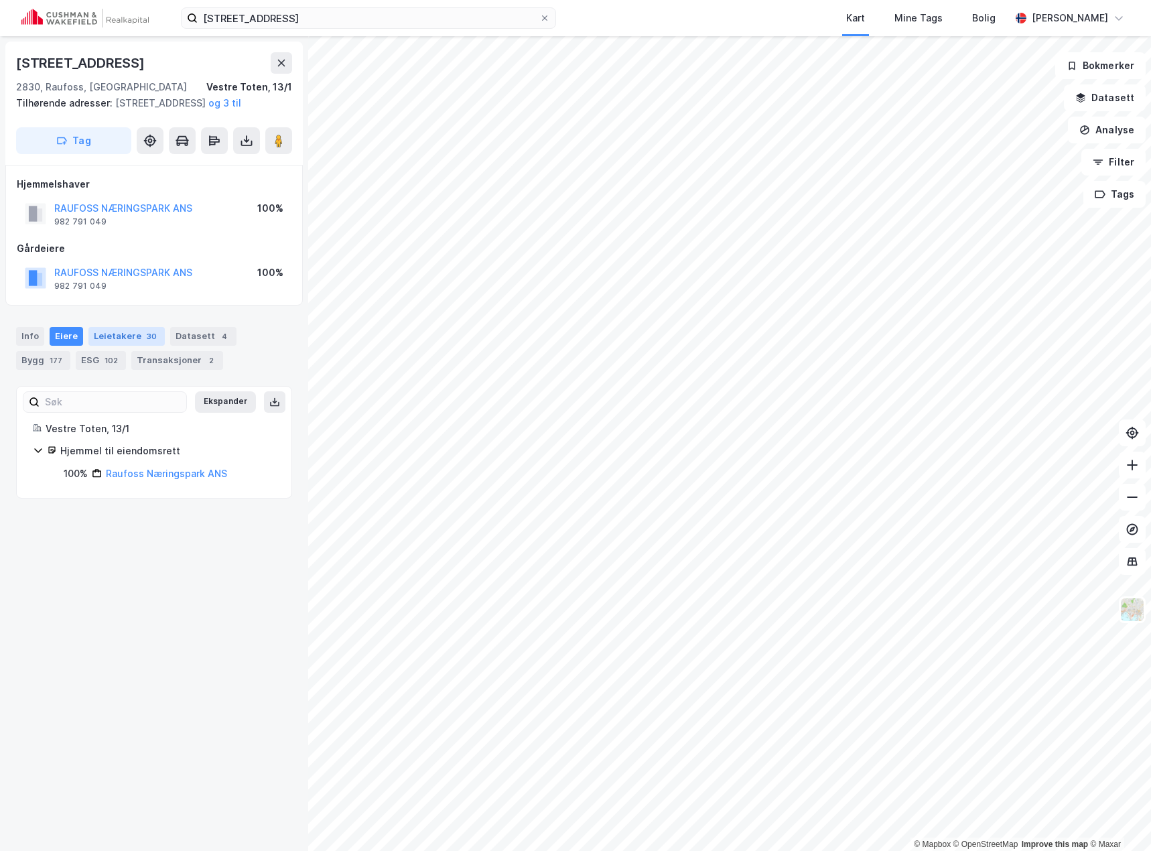
click at [105, 346] on div "Leietakere 30" at bounding box center [126, 336] width 76 height 19
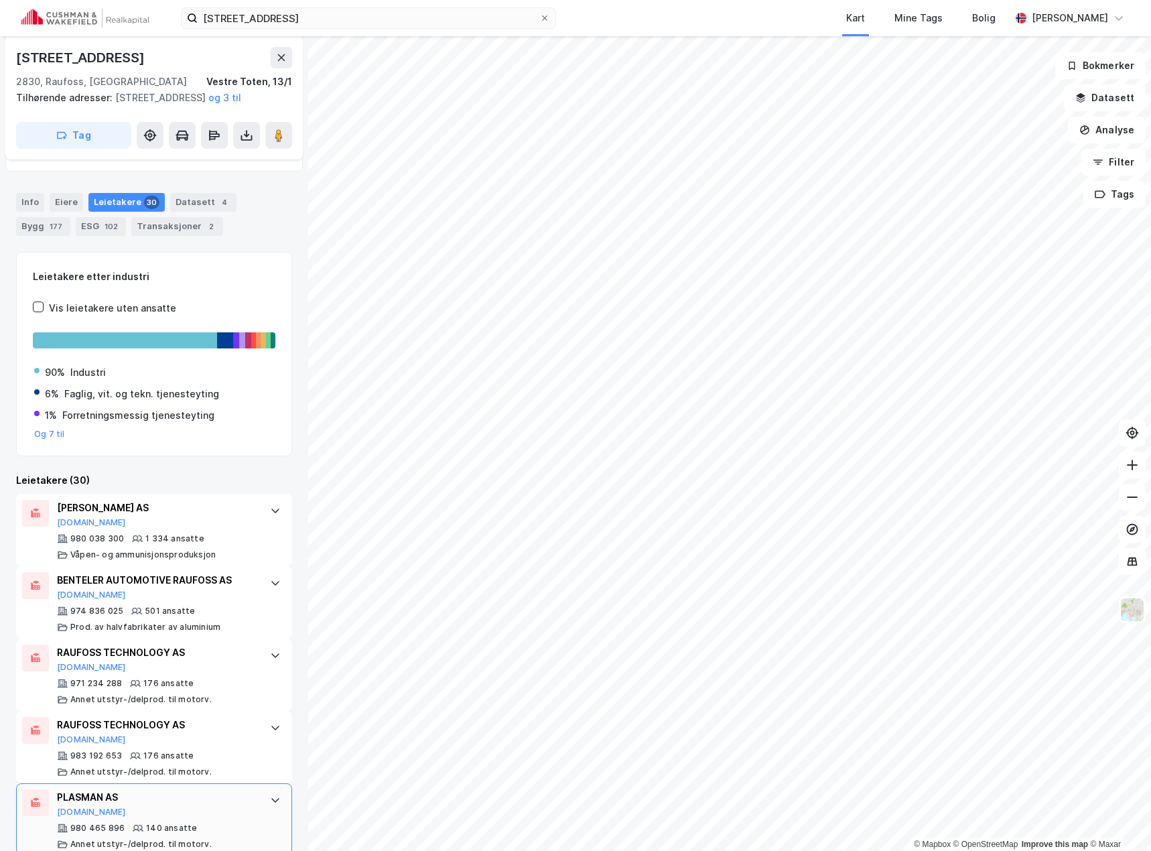
scroll to position [201, 0]
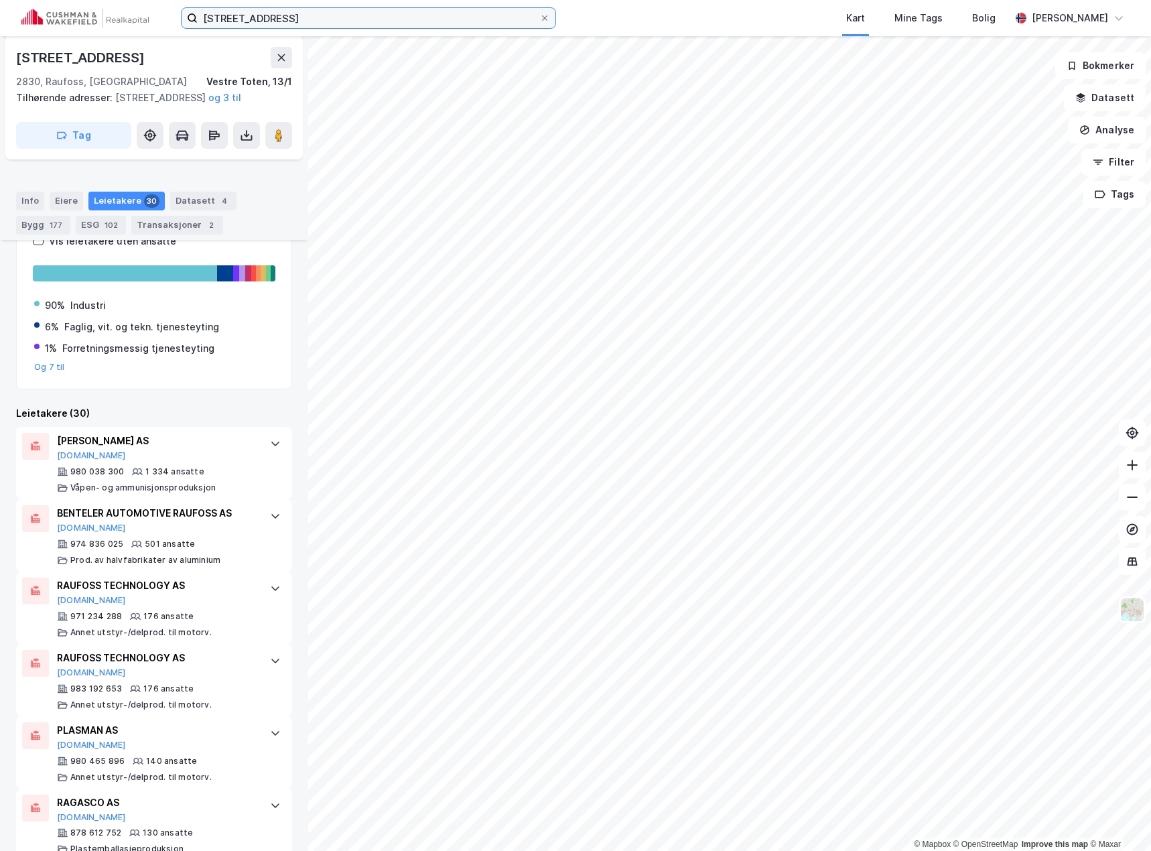
click at [237, 21] on input "[STREET_ADDRESS]" at bounding box center [369, 18] width 342 height 20
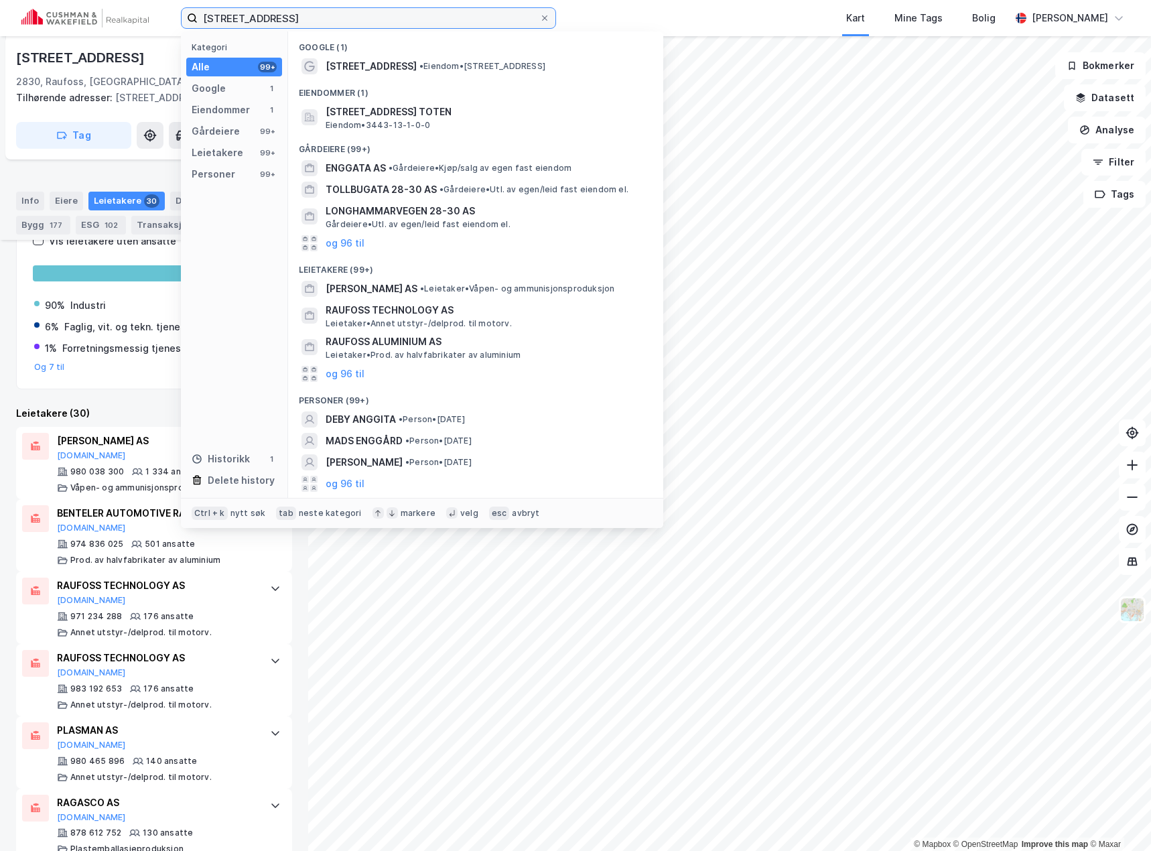
click at [237, 21] on input "[STREET_ADDRESS]" at bounding box center [369, 18] width 342 height 20
paste input "[STREET_ADDRESS]"
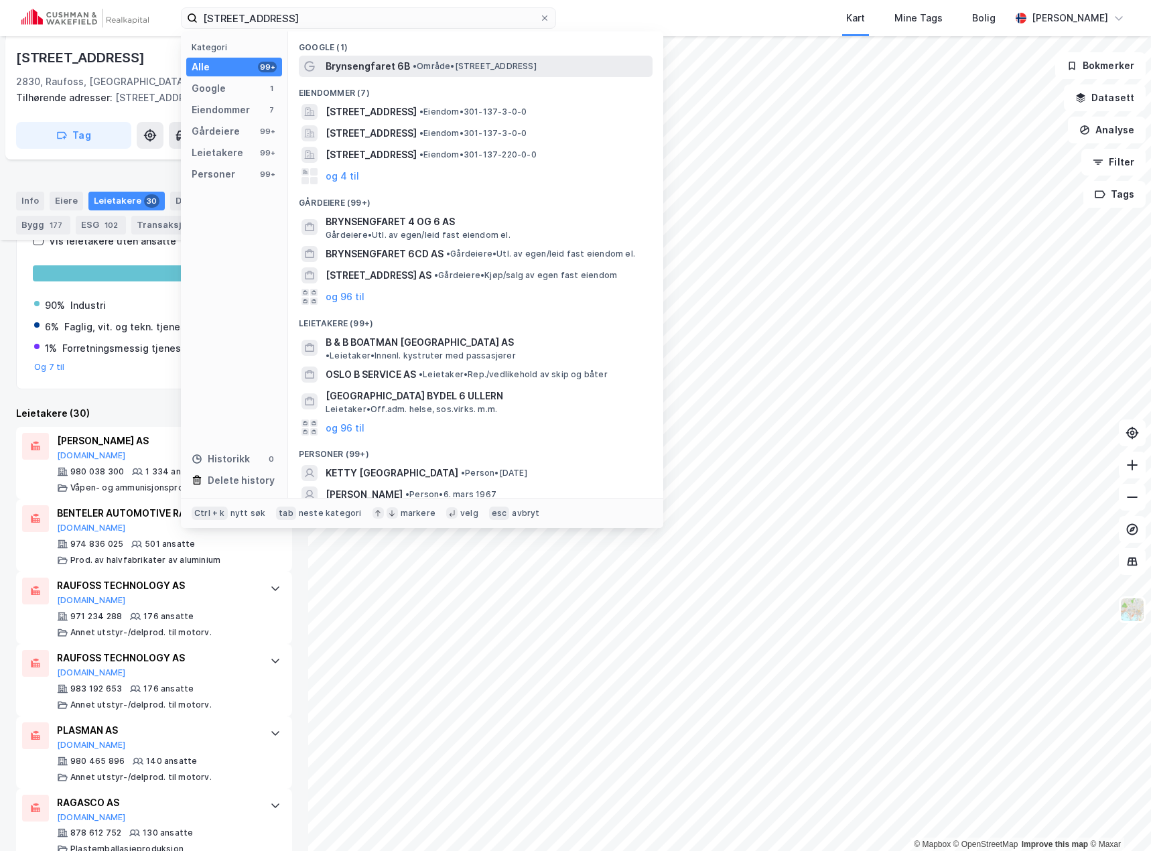
click at [369, 69] on span "Brynsengfaret 6B" at bounding box center [368, 66] width 84 height 16
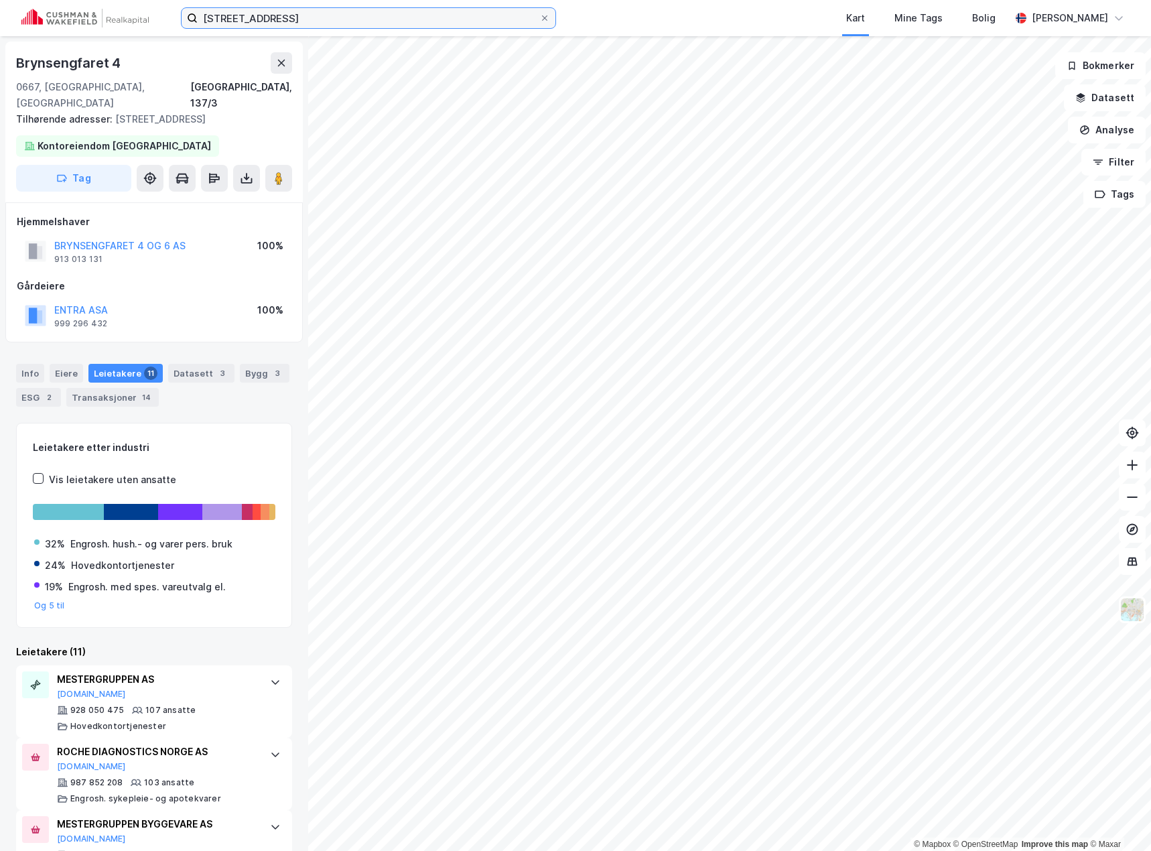
click at [312, 13] on input "[STREET_ADDRESS]" at bounding box center [369, 18] width 342 height 20
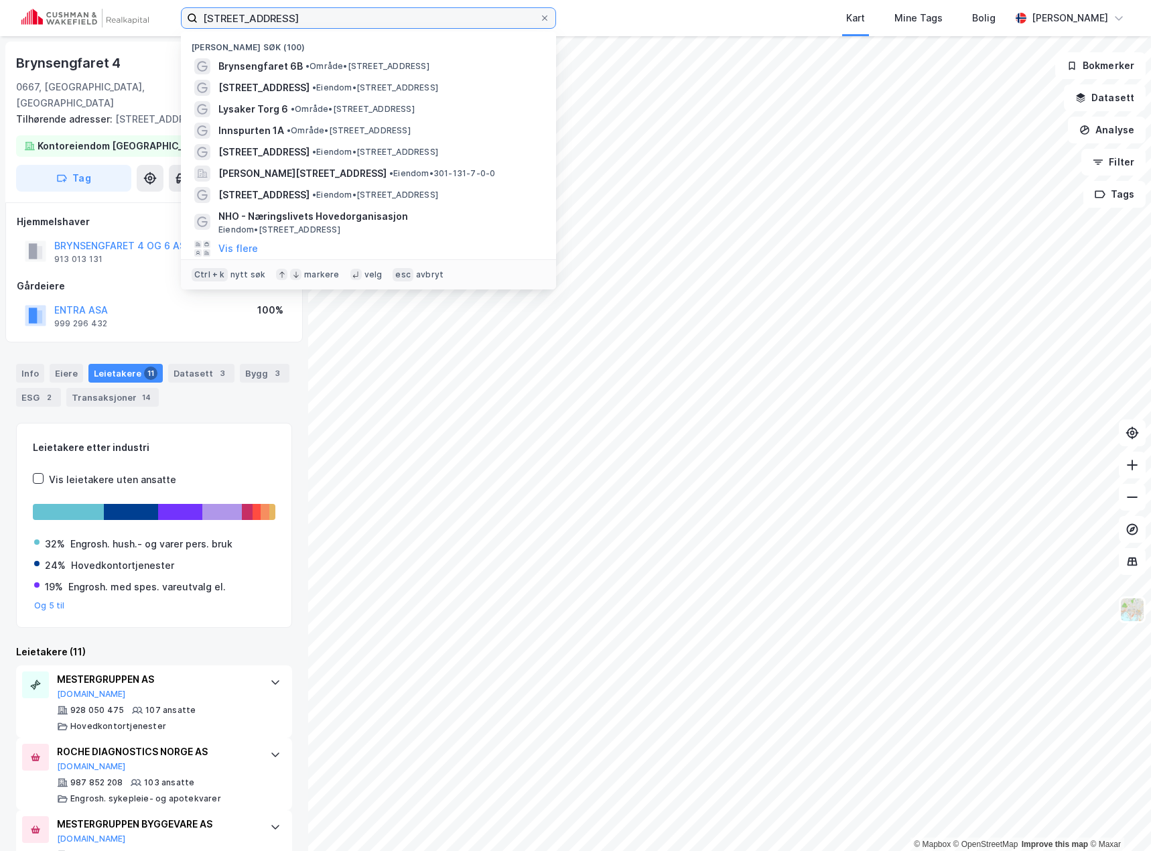
click at [312, 13] on input "[STREET_ADDRESS]" at bounding box center [369, 18] width 342 height 20
click at [311, 13] on input "[STREET_ADDRESS]" at bounding box center [369, 18] width 342 height 20
paste input "[STREET_ADDRESS]"
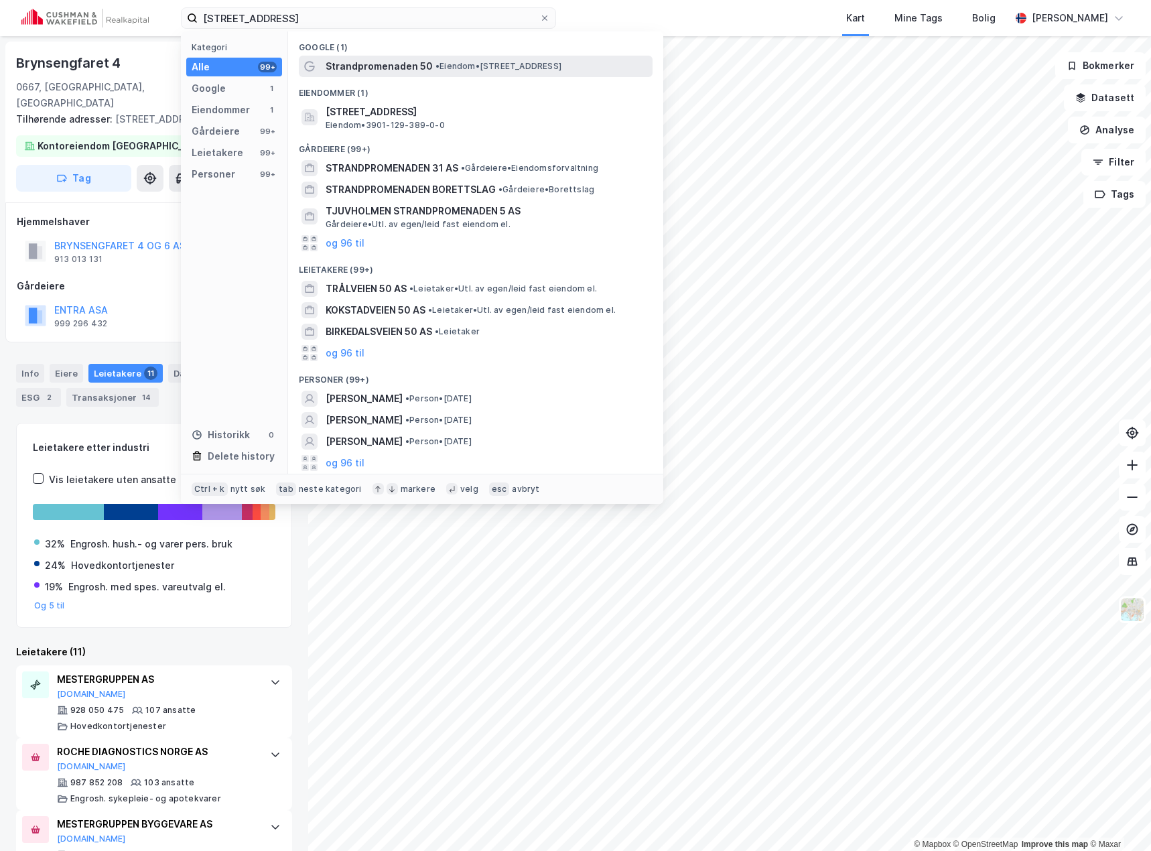
click at [357, 58] on span "Strandpromenaden 50" at bounding box center [379, 66] width 107 height 16
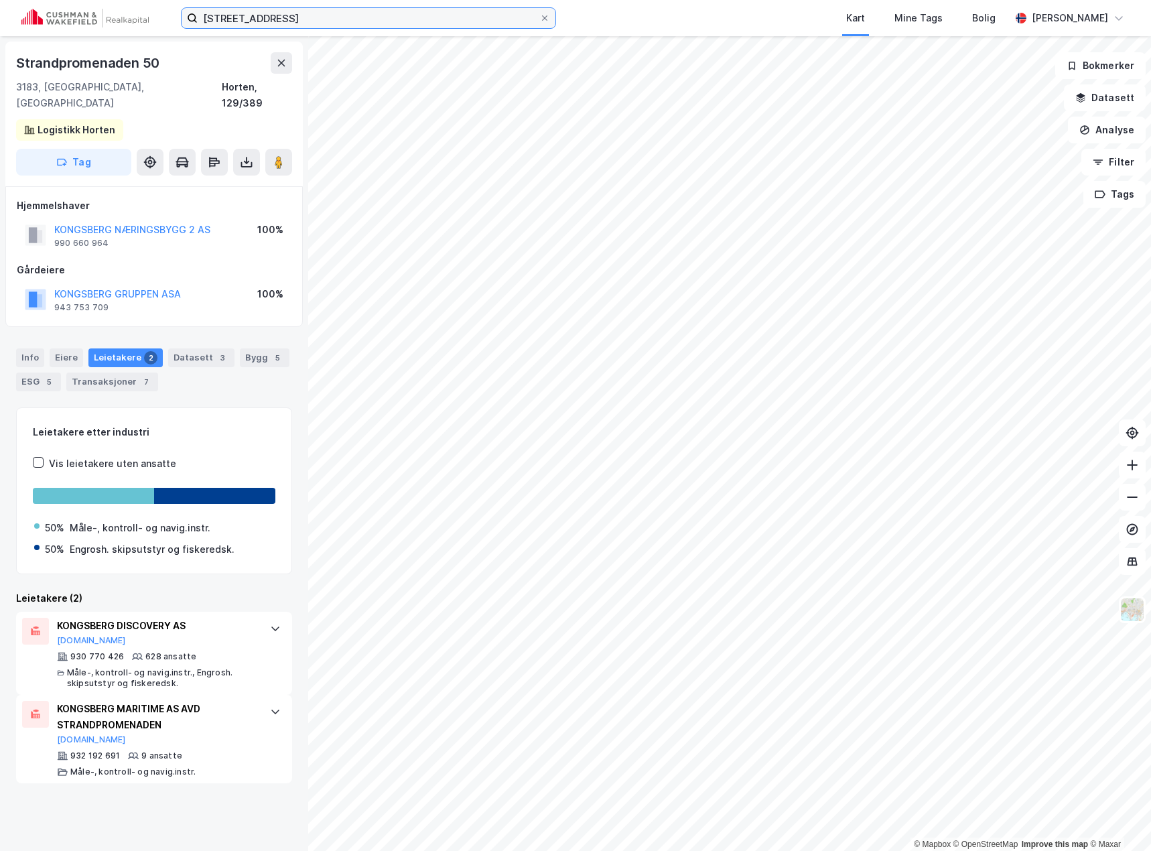
click at [309, 23] on input "[STREET_ADDRESS]" at bounding box center [369, 18] width 342 height 20
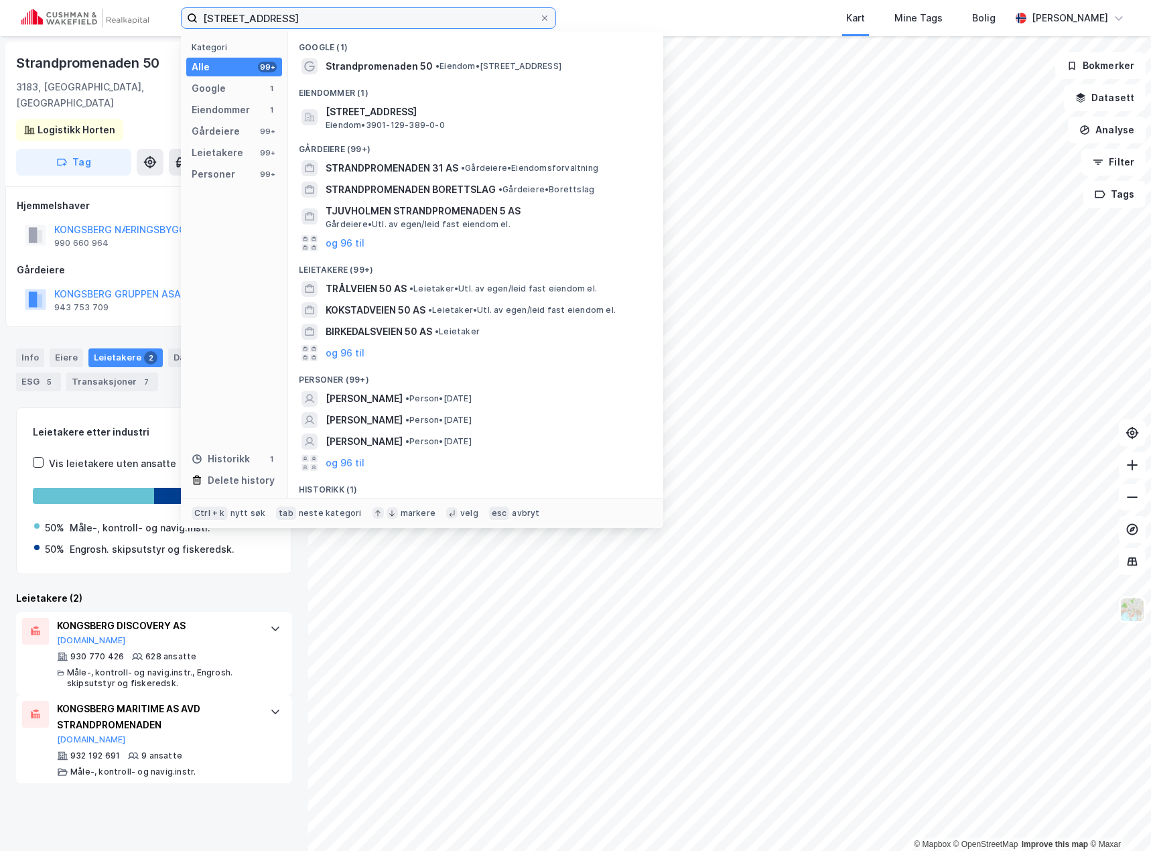
click at [309, 23] on input "[STREET_ADDRESS]" at bounding box center [369, 18] width 342 height 20
paste input "[STREET_ADDRESS]"
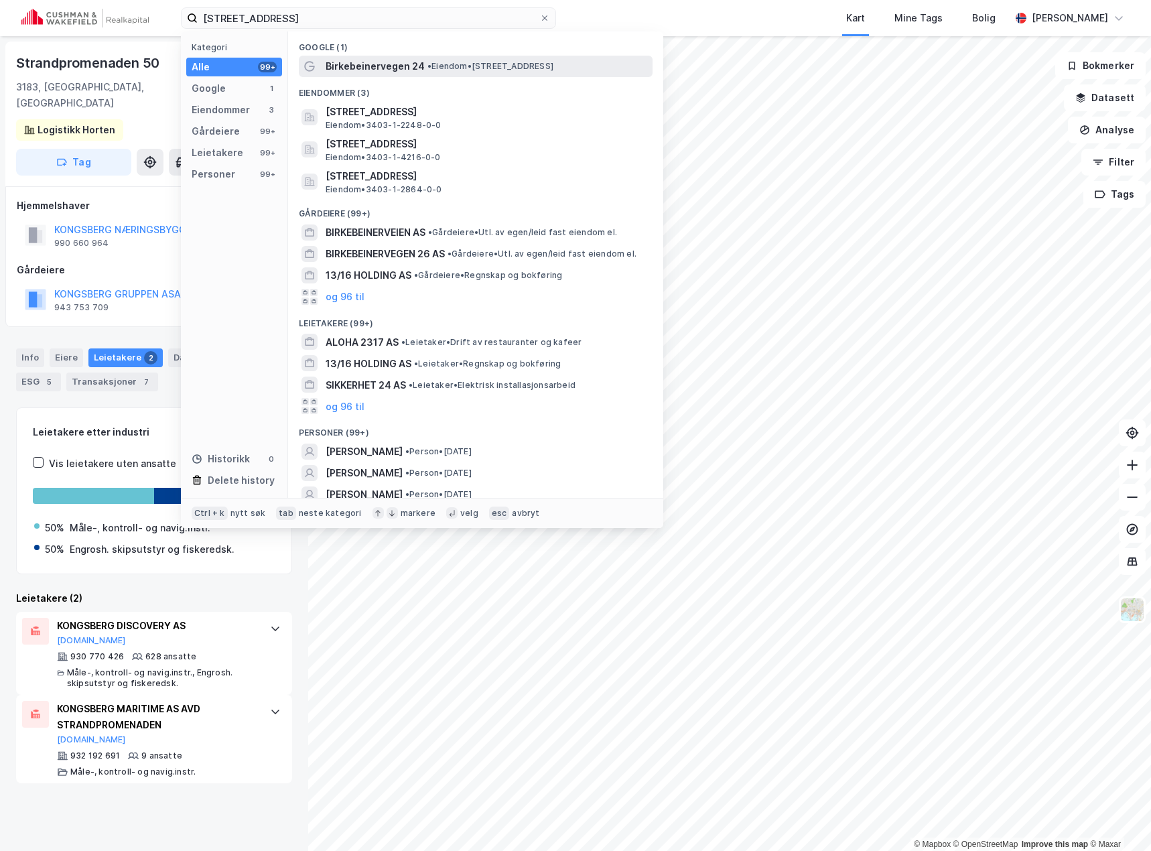
click at [358, 63] on span "Birkebeinervegen 24" at bounding box center [375, 66] width 99 height 16
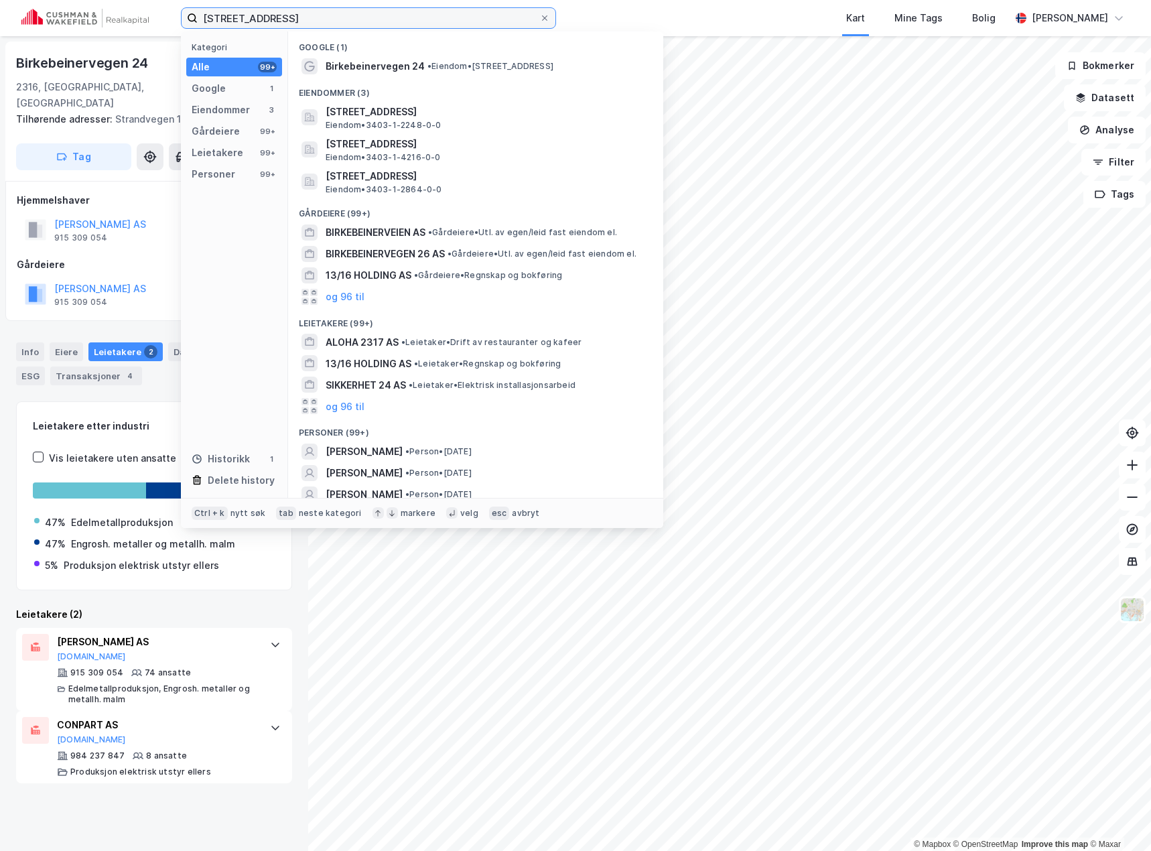
click at [323, 19] on input "[STREET_ADDRESS]" at bounding box center [369, 18] width 342 height 20
click at [325, 21] on input "[STREET_ADDRESS]" at bounding box center [369, 18] width 342 height 20
click at [327, 23] on input "[STREET_ADDRESS]" at bounding box center [369, 18] width 342 height 20
click at [374, 25] on input "[STREET_ADDRESS]" at bounding box center [369, 18] width 342 height 20
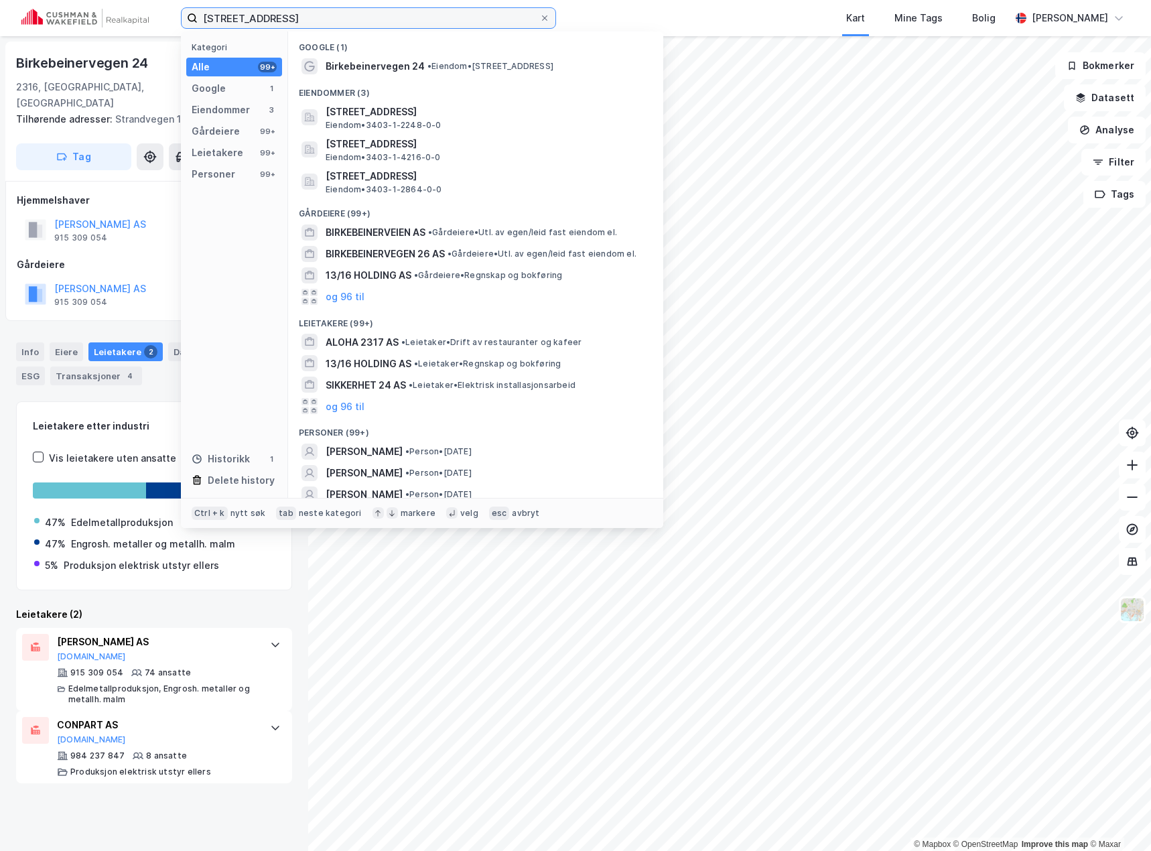
click at [374, 25] on input "[STREET_ADDRESS]" at bounding box center [369, 18] width 342 height 20
paste input "[STREET_ADDRESS]"
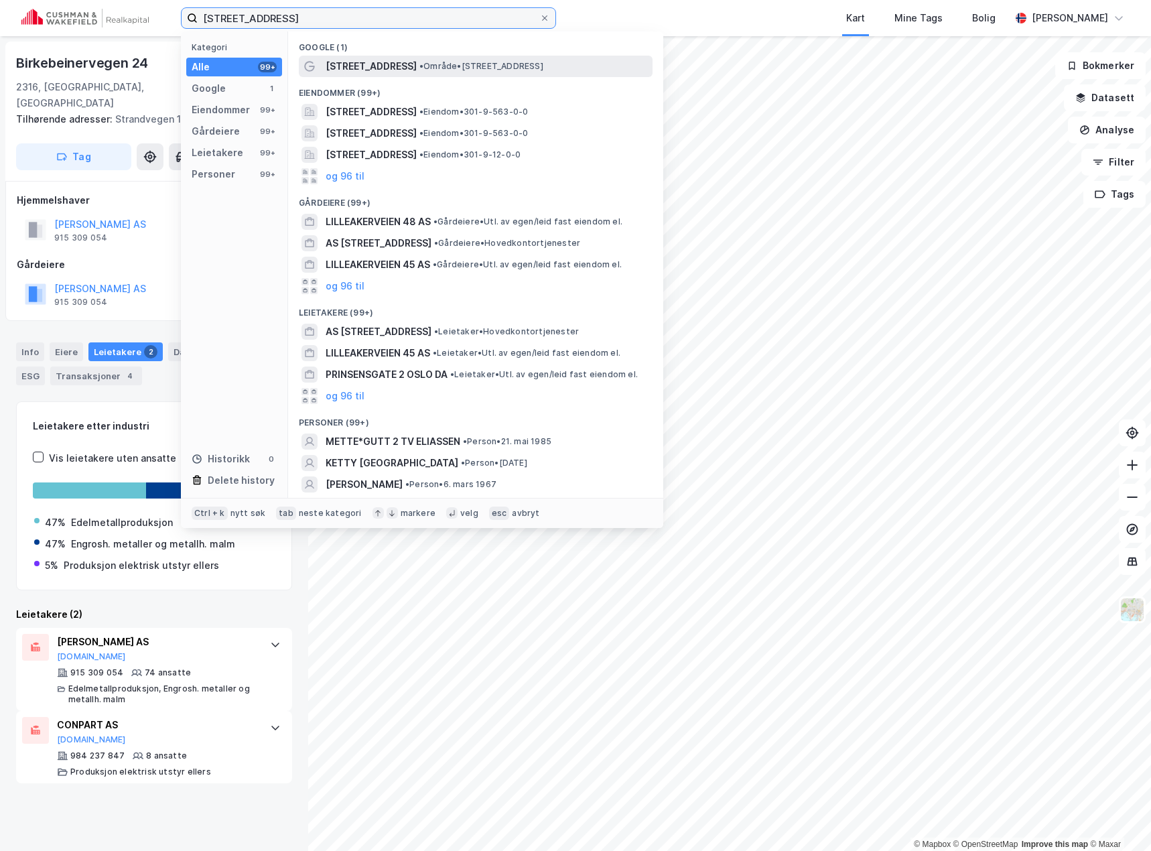
type input "[STREET_ADDRESS]"
click at [401, 60] on span "[STREET_ADDRESS]" at bounding box center [371, 66] width 91 height 16
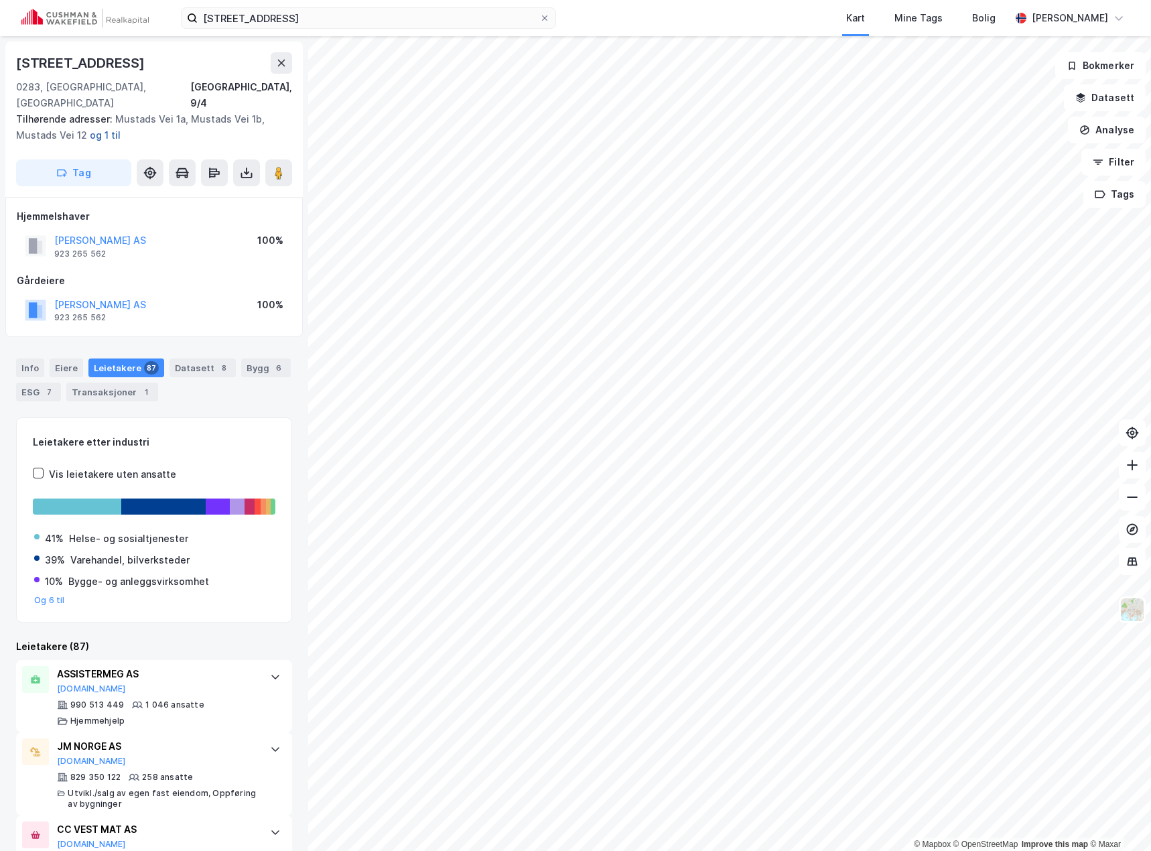
click at [0, 0] on button "og 1 til" at bounding box center [0, 0] width 0 height 0
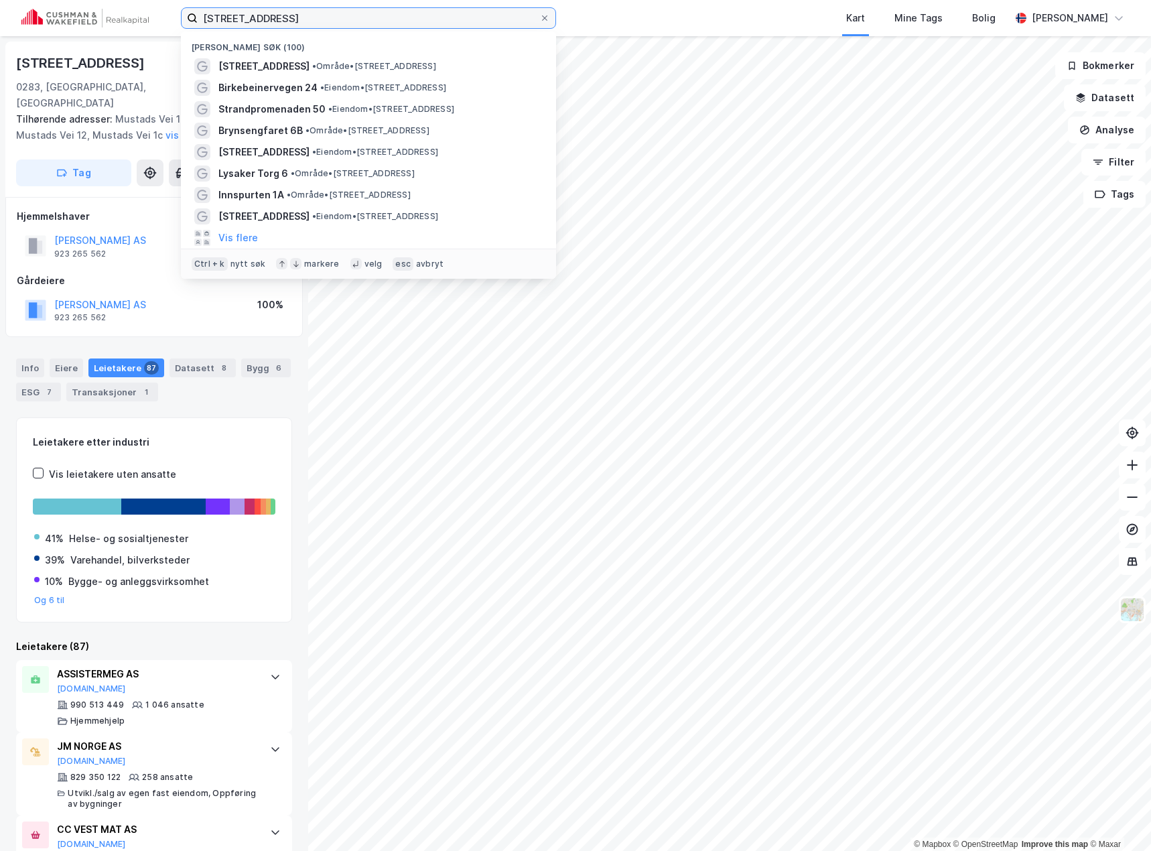
click at [265, 14] on input "[STREET_ADDRESS]" at bounding box center [369, 18] width 342 height 20
click at [350, 58] on div "[STREET_ADDRESS] • Område • [STREET_ADDRESS]" at bounding box center [380, 66] width 324 height 16
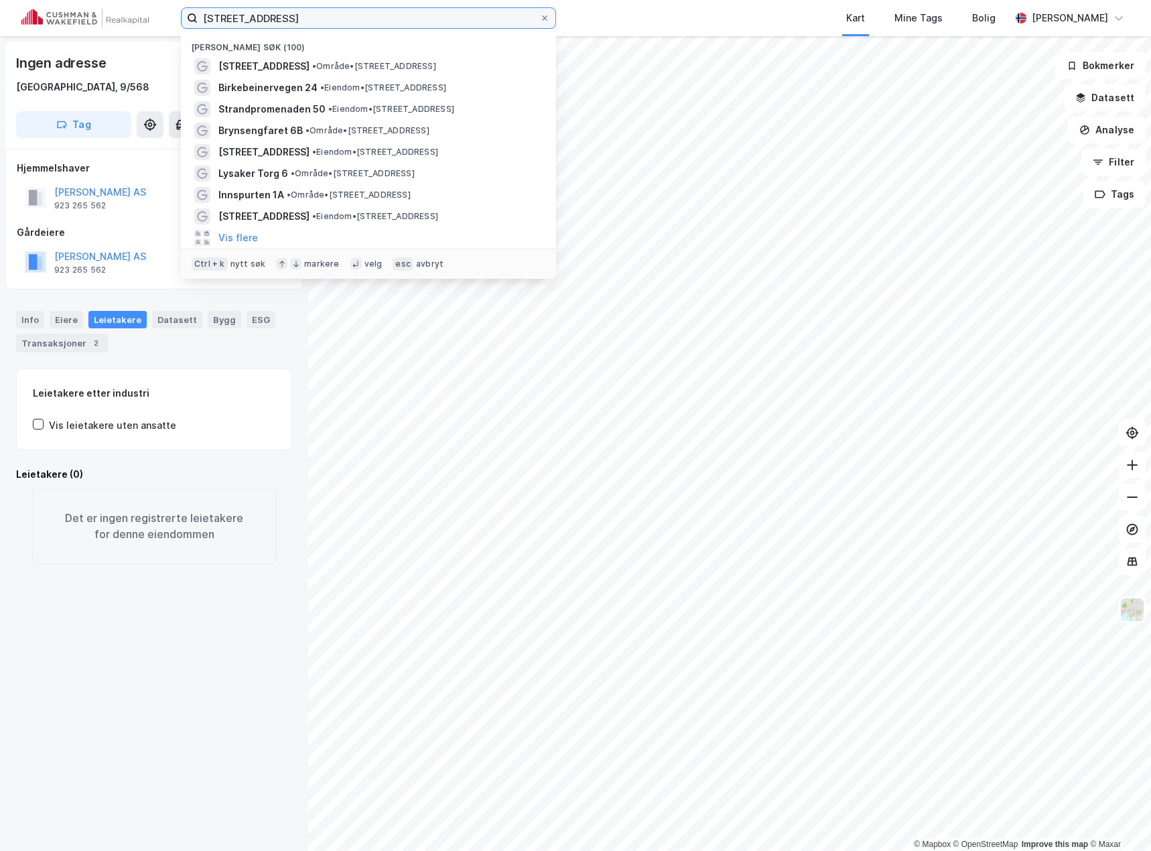
click at [271, 13] on input "[STREET_ADDRESS]" at bounding box center [369, 18] width 342 height 20
click at [289, 58] on span "[STREET_ADDRESS]" at bounding box center [263, 66] width 91 height 16
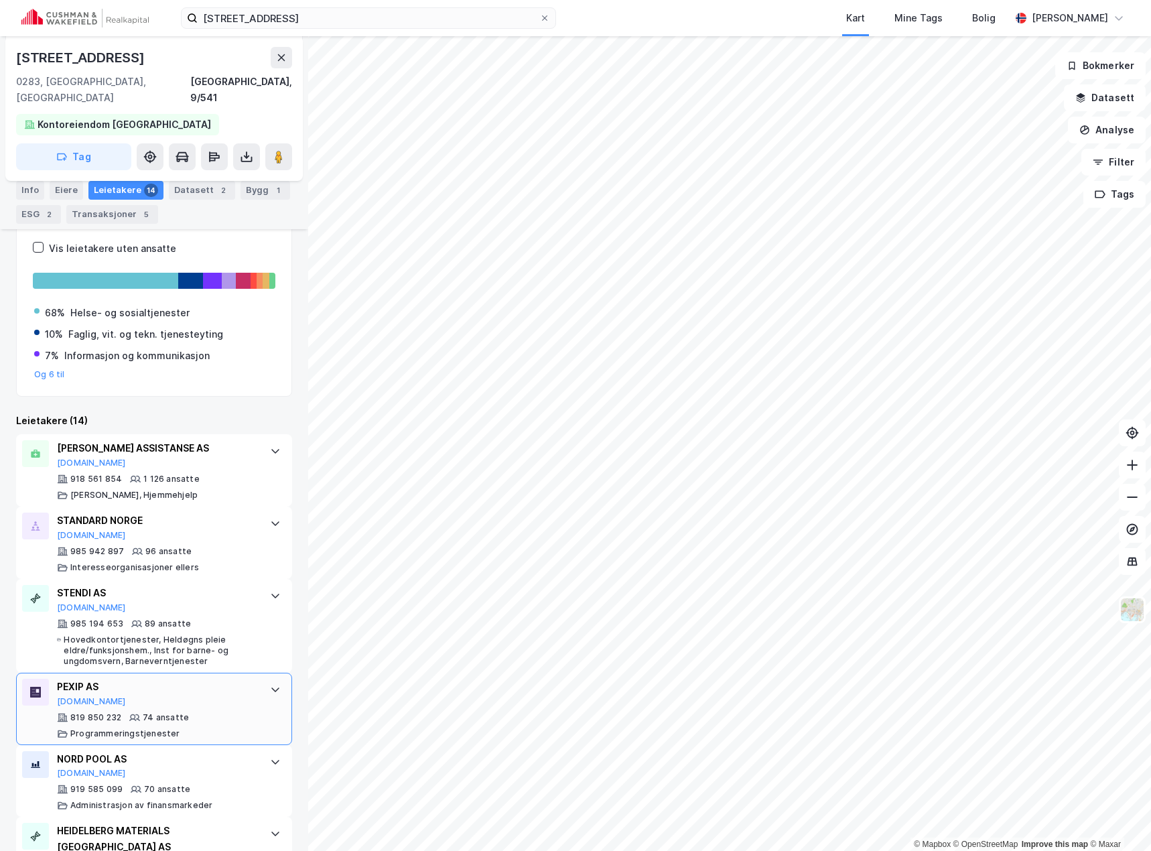
scroll to position [268, 0]
